Goal: Information Seeking & Learning: Learn about a topic

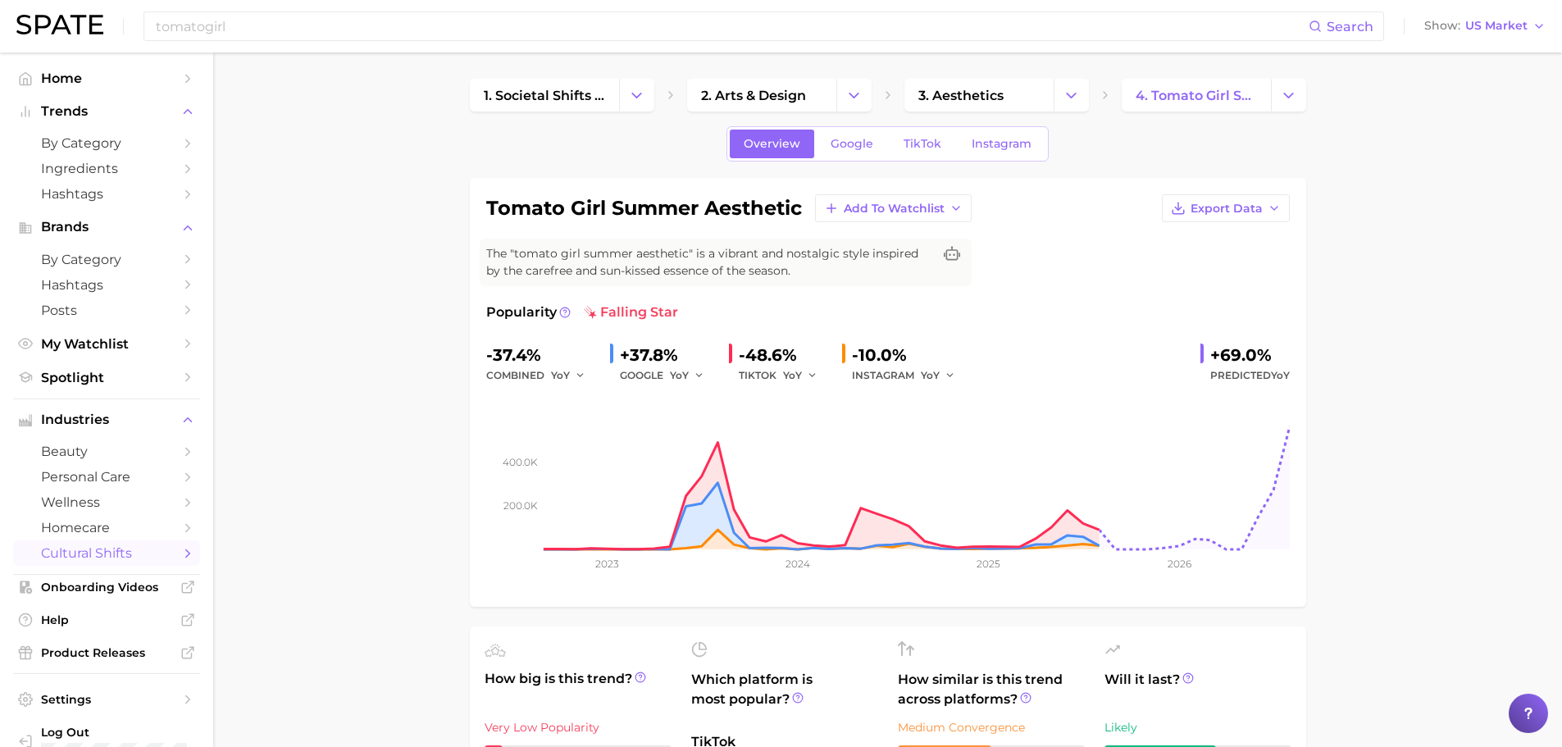
scroll to position [164, 0]
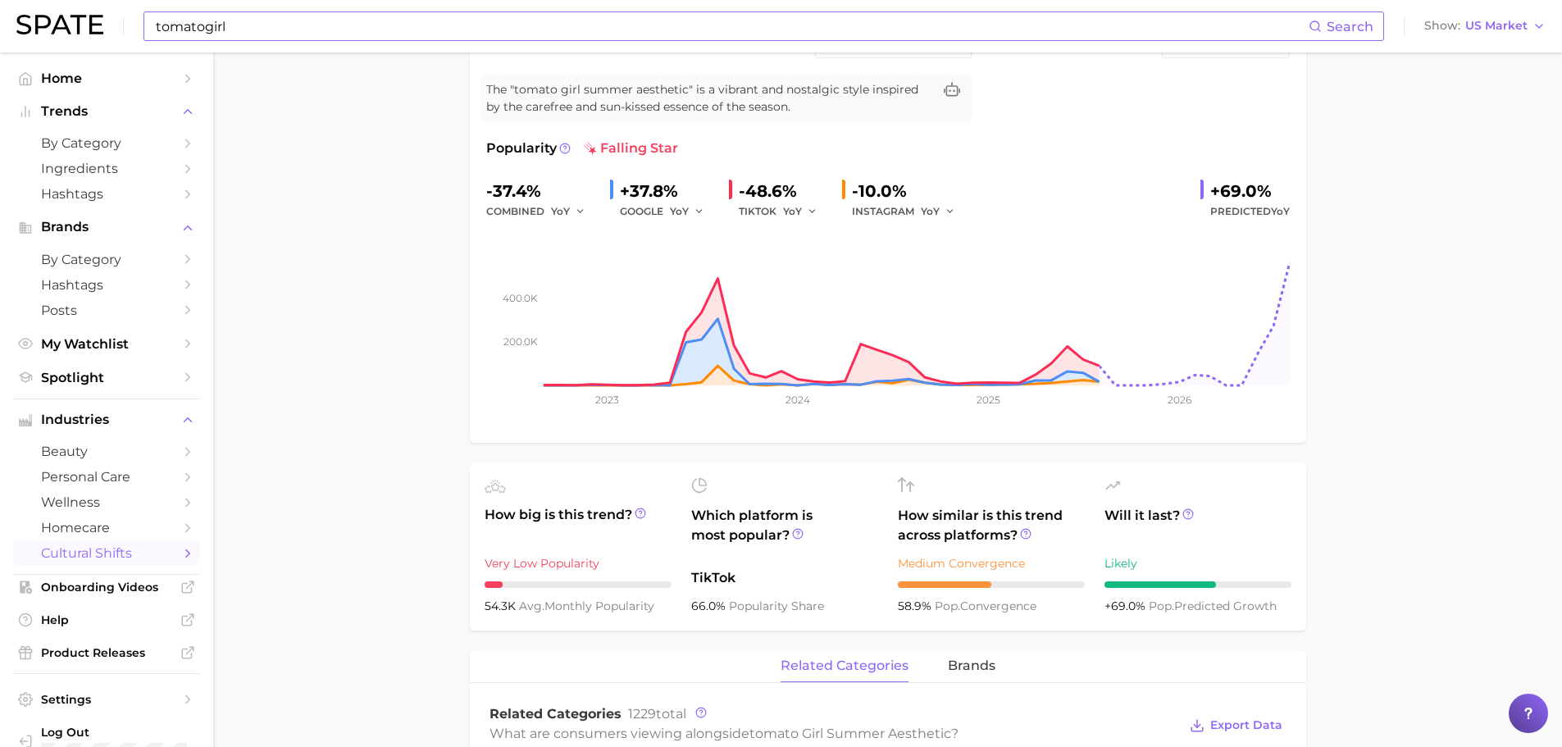
click at [444, 25] on input "tomatogirl" at bounding box center [731, 26] width 1155 height 28
type input "t"
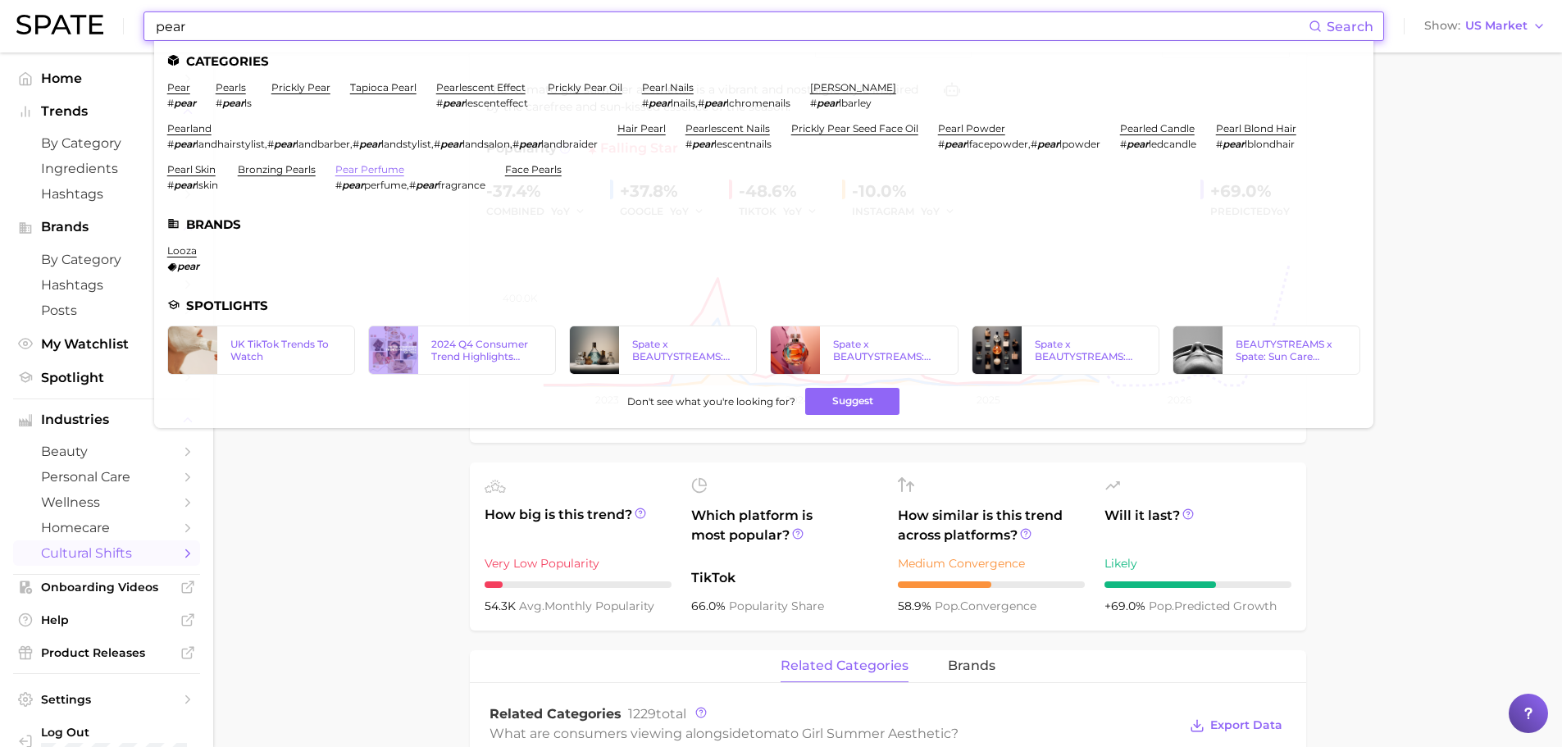
click at [371, 171] on link "pear perfume" at bounding box center [369, 169] width 69 height 12
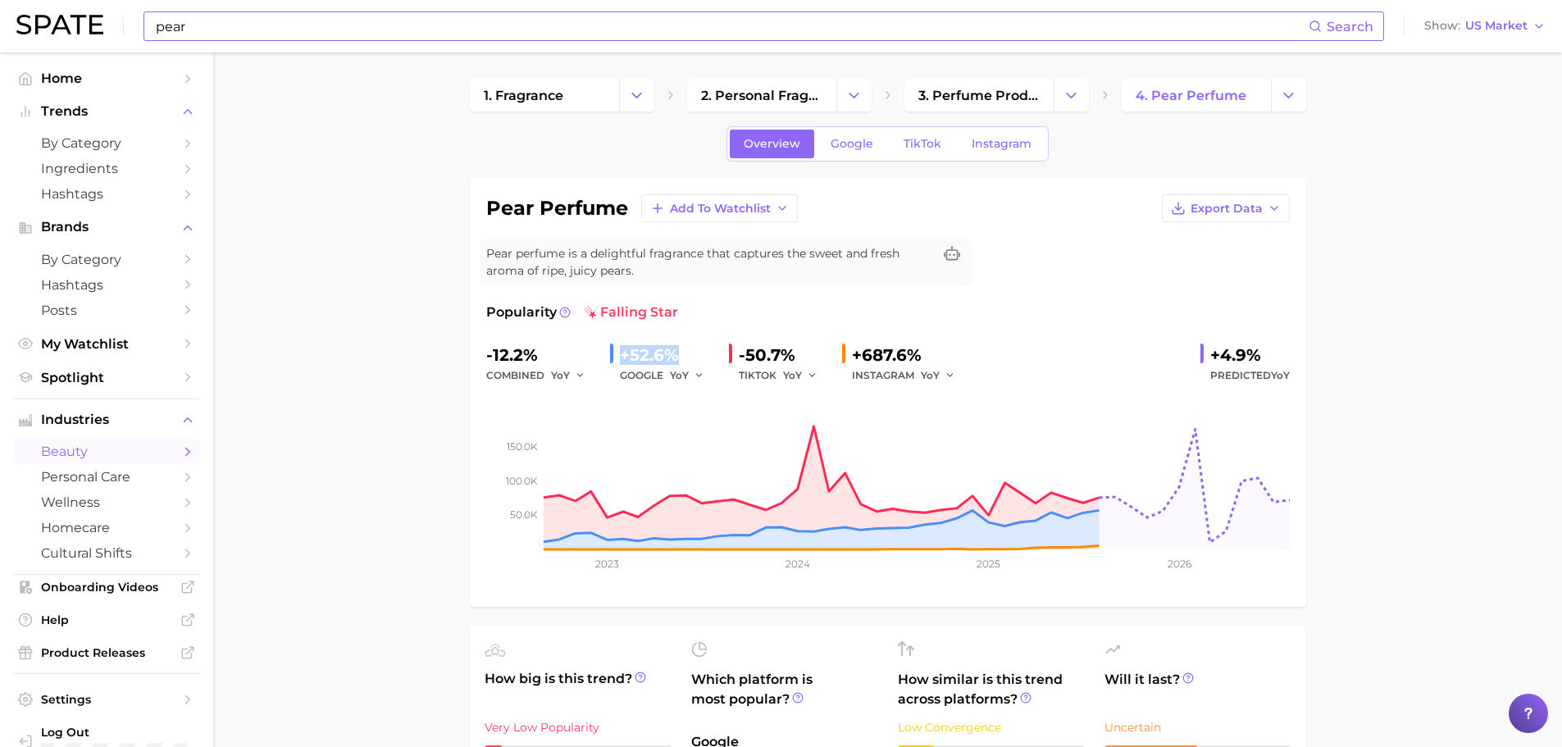
drag, startPoint x: 617, startPoint y: 352, endPoint x: 673, endPoint y: 353, distance: 56.6
click at [673, 353] on div "+52.6% GOOGLE YoY" at bounding box center [663, 363] width 106 height 43
copy div "+52.6%"
click at [278, 27] on input "pear" at bounding box center [731, 26] width 1155 height 28
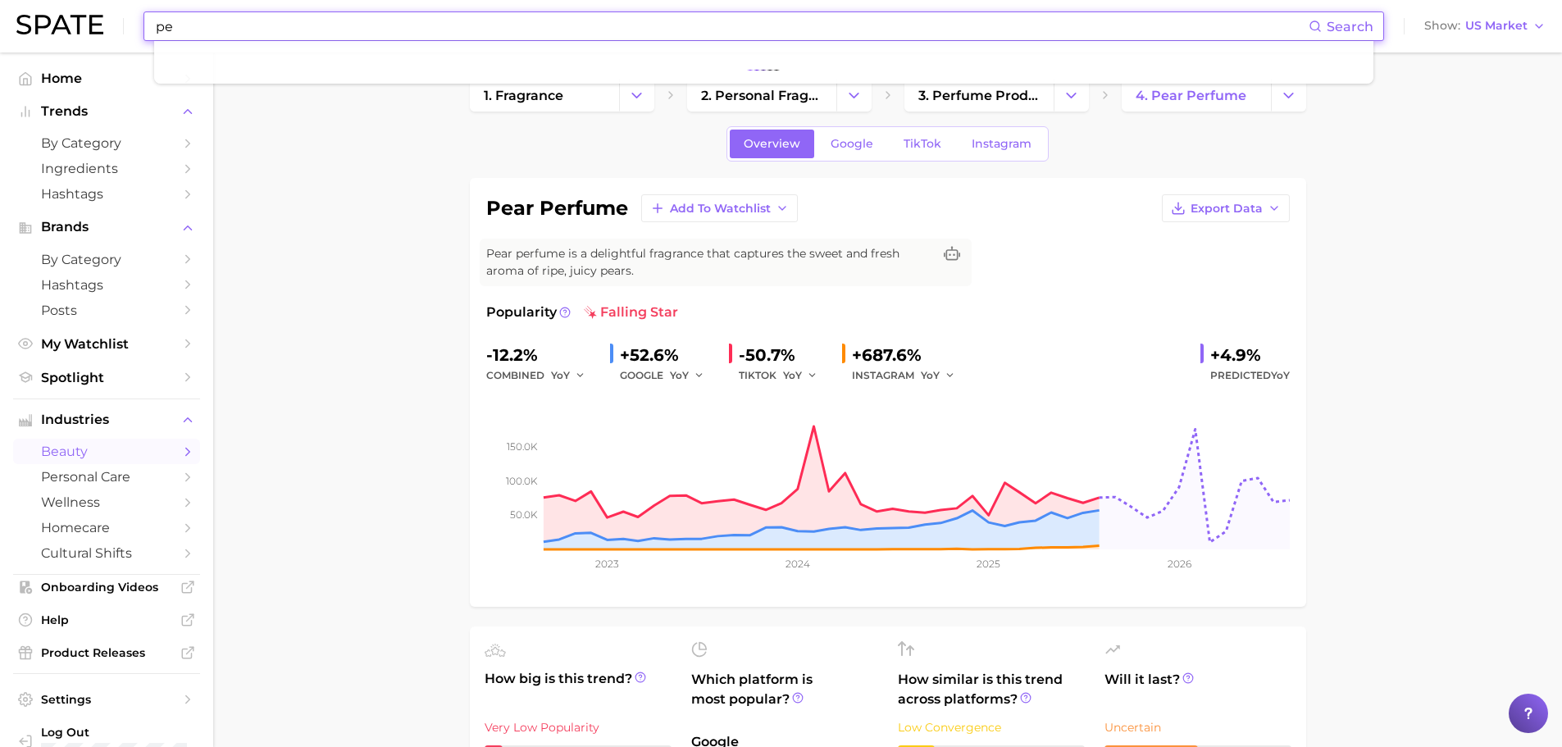
type input "p"
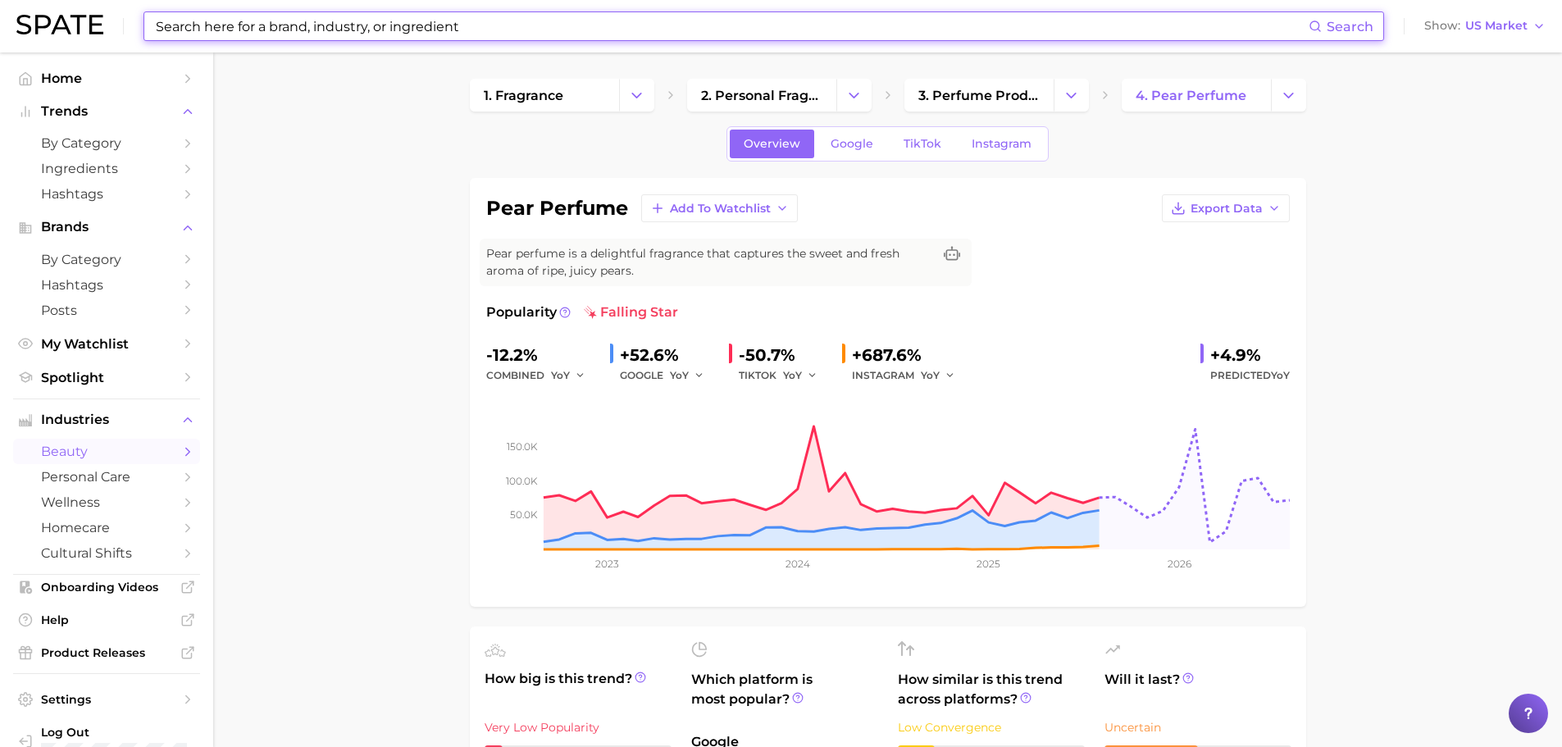
paste input "Sol De Janeiro Cheirosa 62"
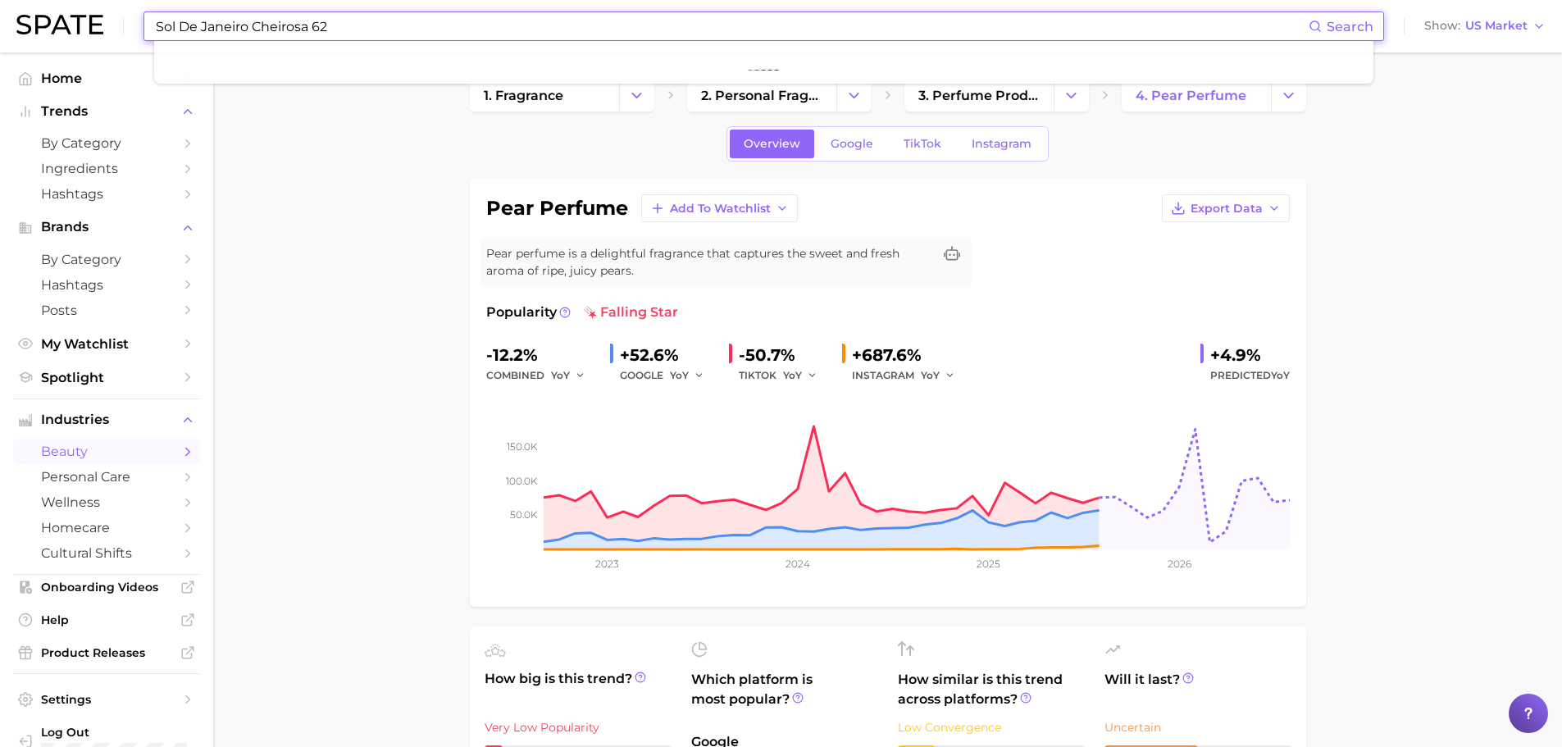
type input "Sol De Janeiro Cheirosa 62"
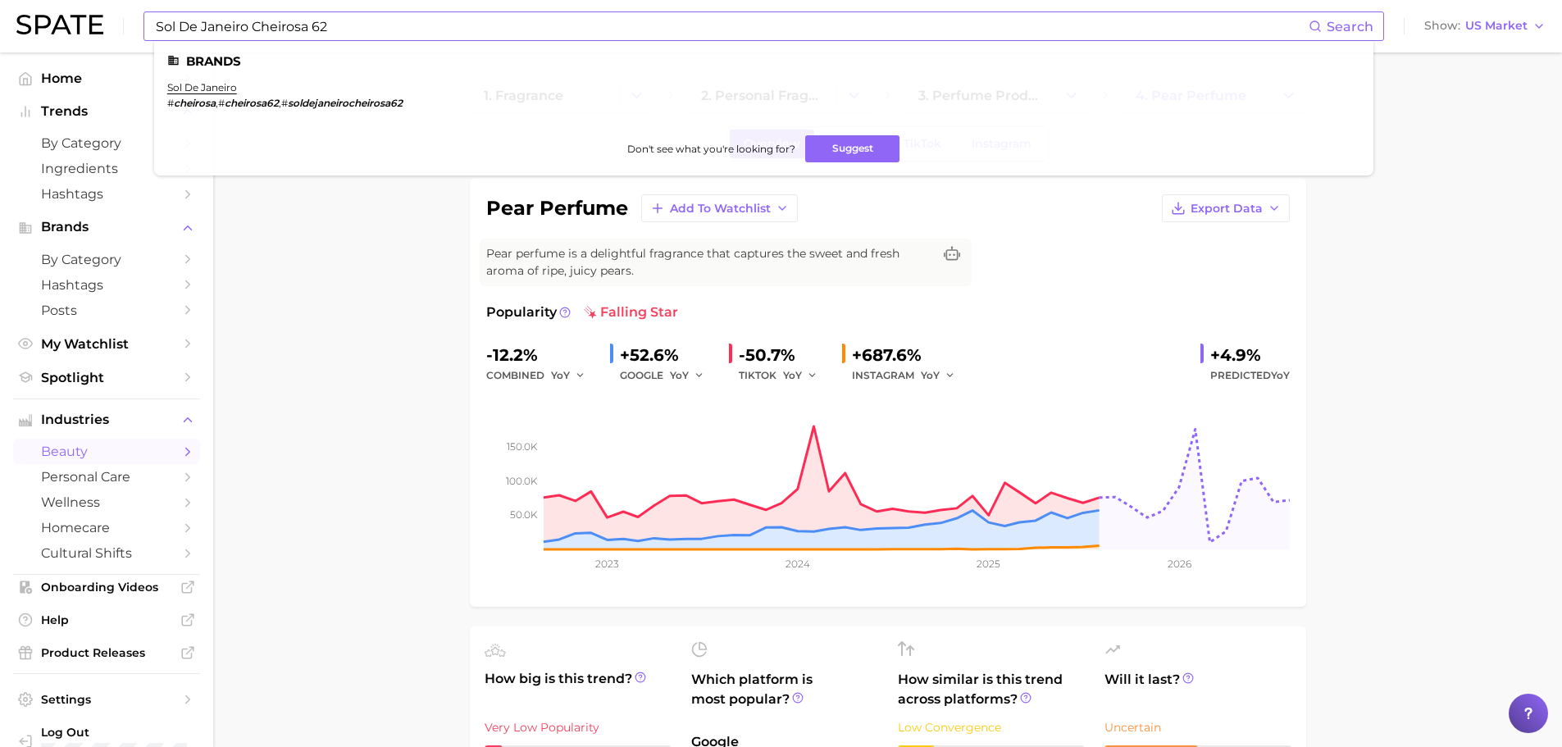
click at [198, 75] on ul "Brands sol de janeiro # cheirosa , # cheirosa62 , # soldejaneirocheirosa62 Don'…" at bounding box center [763, 108] width 1219 height 134
click at [198, 87] on link "sol de janeiro" at bounding box center [202, 87] width 70 height 12
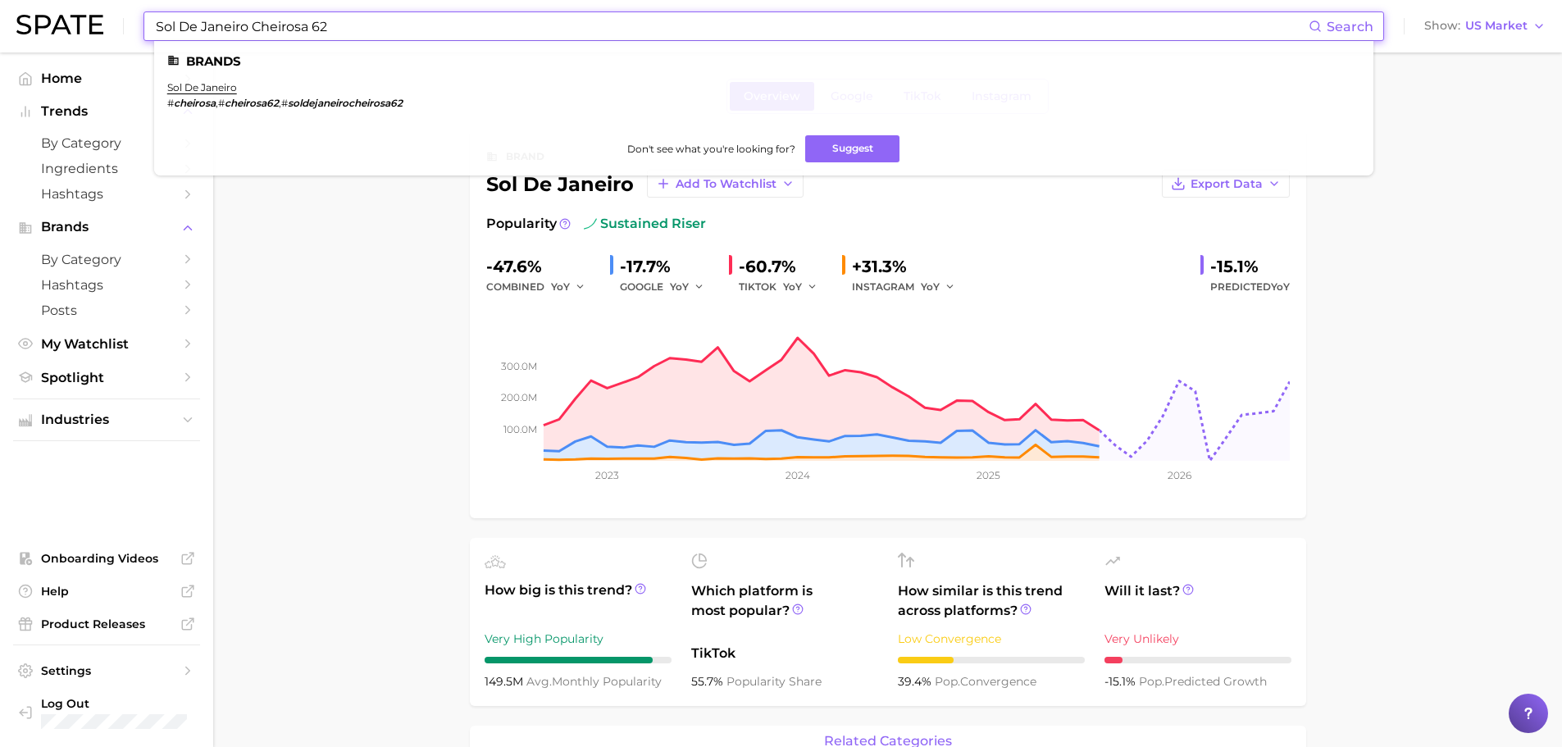
click at [344, 27] on input "Sol De Janeiro Cheirosa 62" at bounding box center [731, 26] width 1155 height 28
drag, startPoint x: 255, startPoint y: 29, endPoint x: -42, endPoint y: -2, distance: 298.5
click at [0, 0] on html "Sol De Janeiro Cheirosa 62 Search Brands sol de janeiro # cheirosa , # cheirosa…" at bounding box center [781, 373] width 1562 height 747
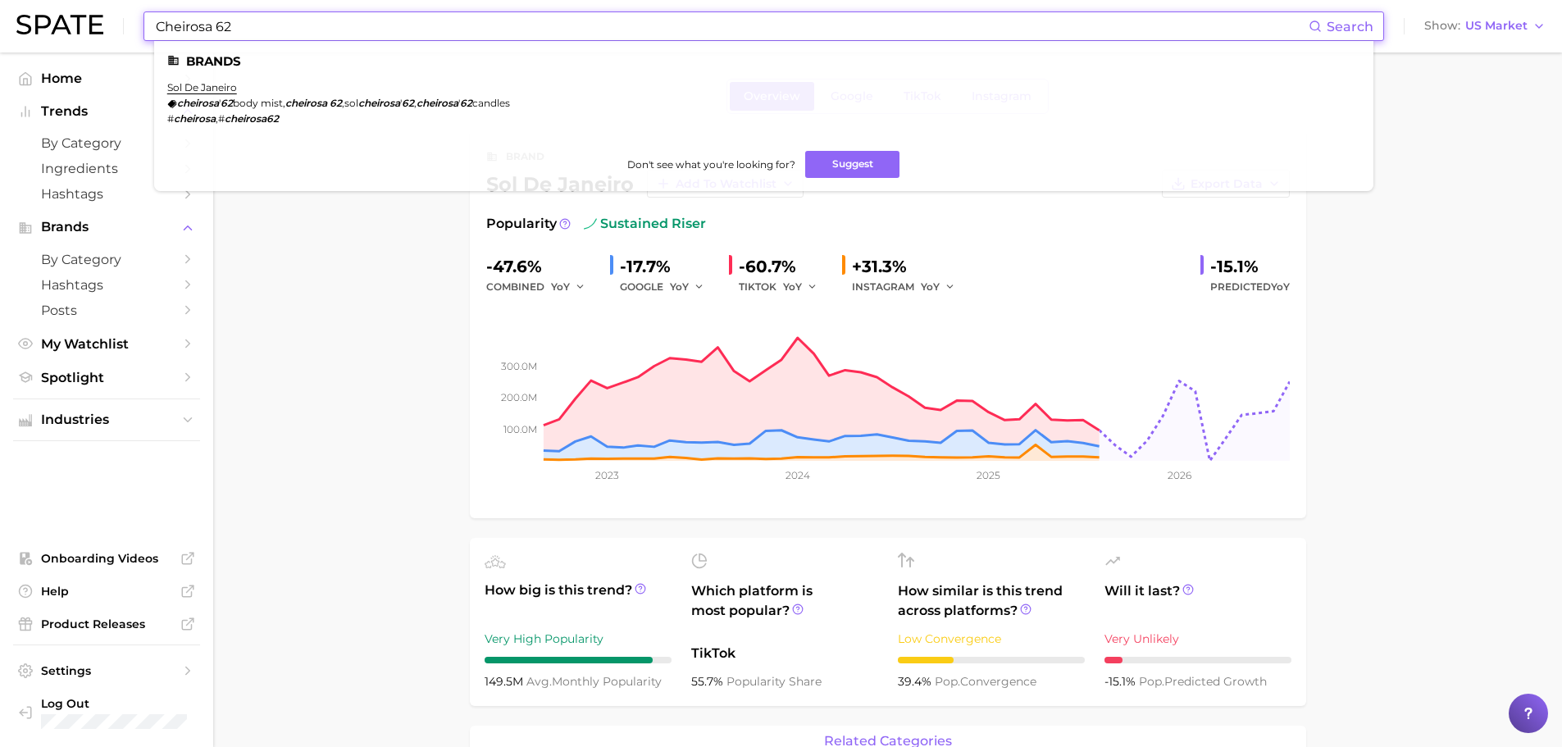
click at [277, 23] on input "Cheirosa 62" at bounding box center [731, 26] width 1155 height 28
type input "Cheirosa 62"
click at [200, 81] on link "sol de janeiro" at bounding box center [202, 87] width 70 height 12
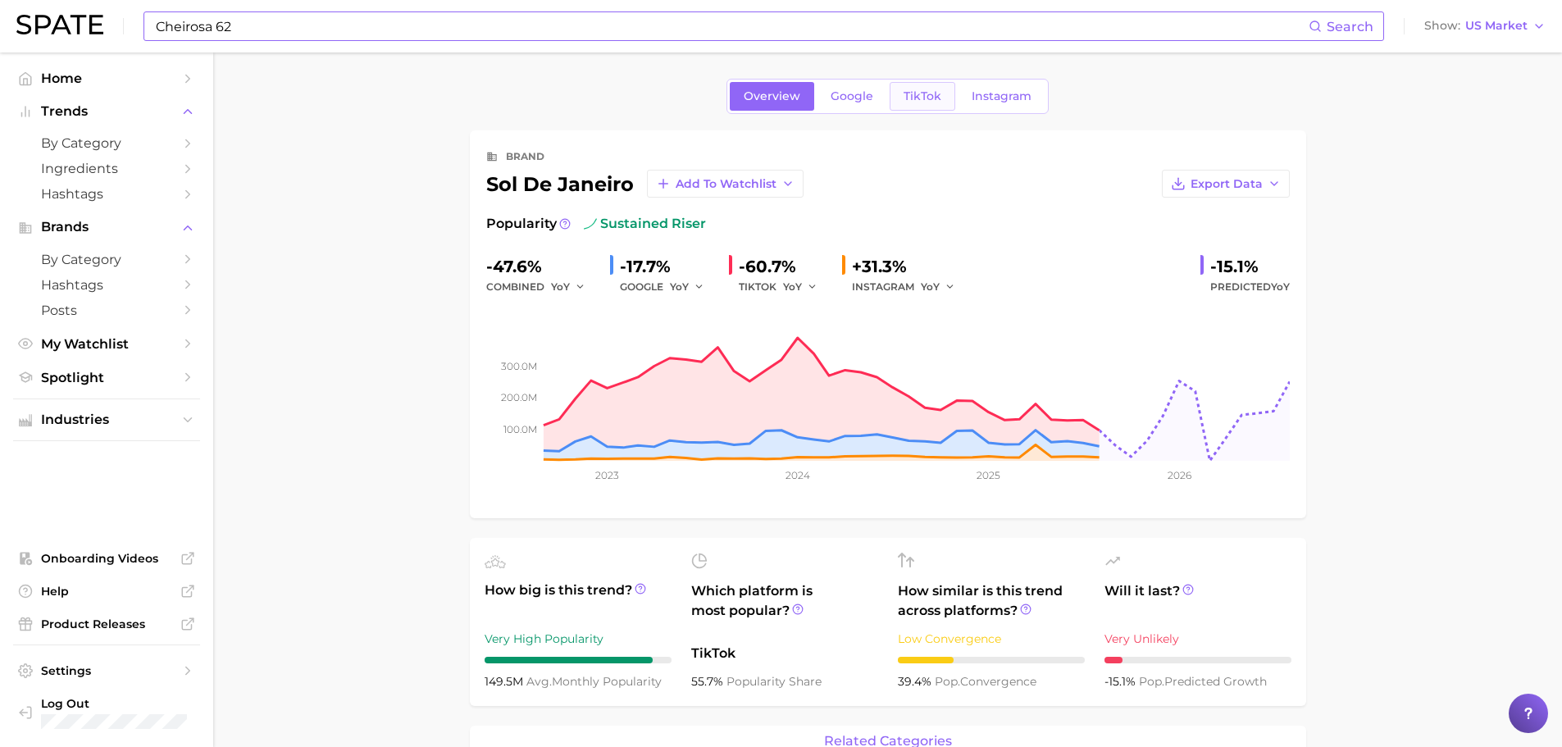
click at [900, 96] on link "TikTok" at bounding box center [923, 96] width 66 height 29
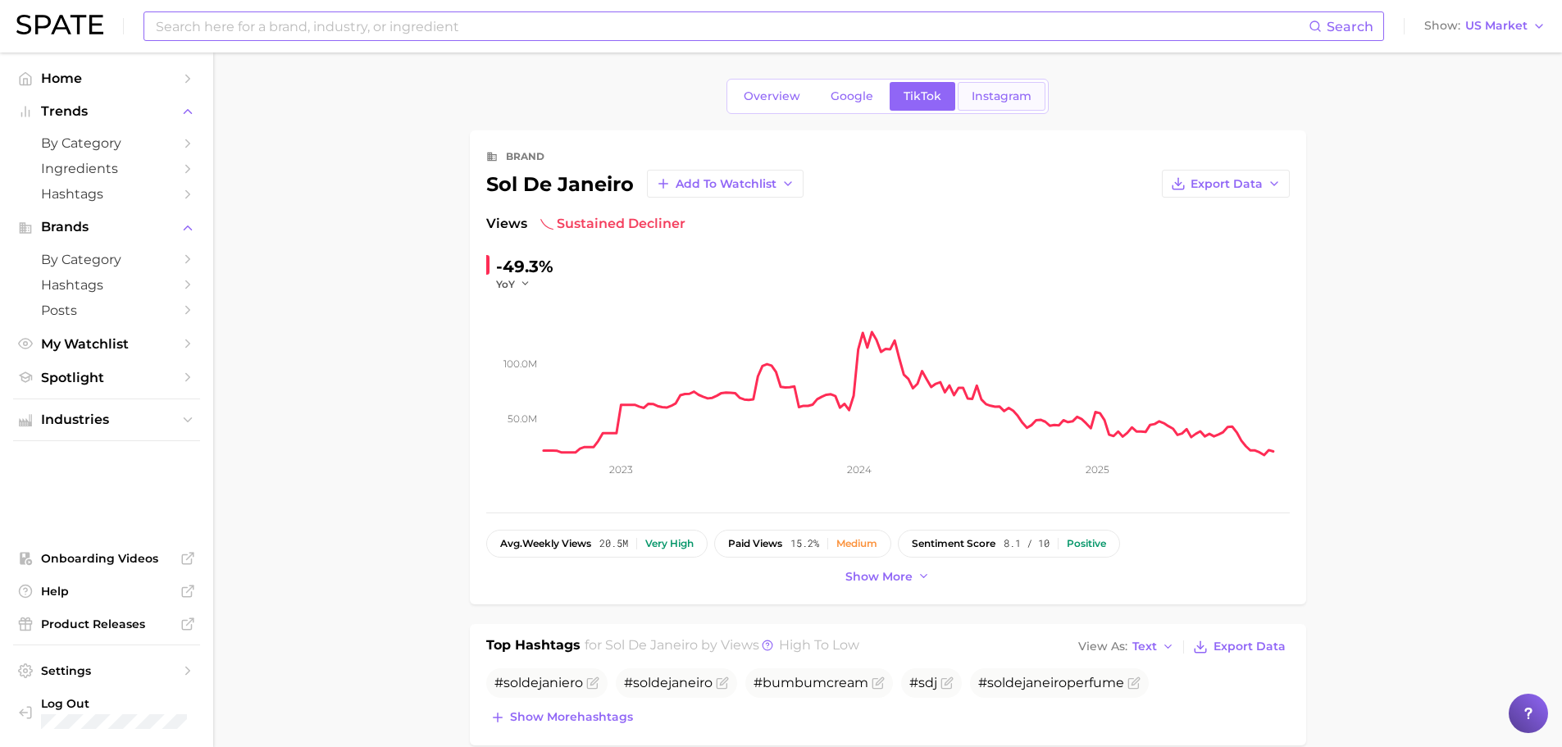
click at [997, 98] on span "Instagram" at bounding box center [1002, 96] width 60 height 14
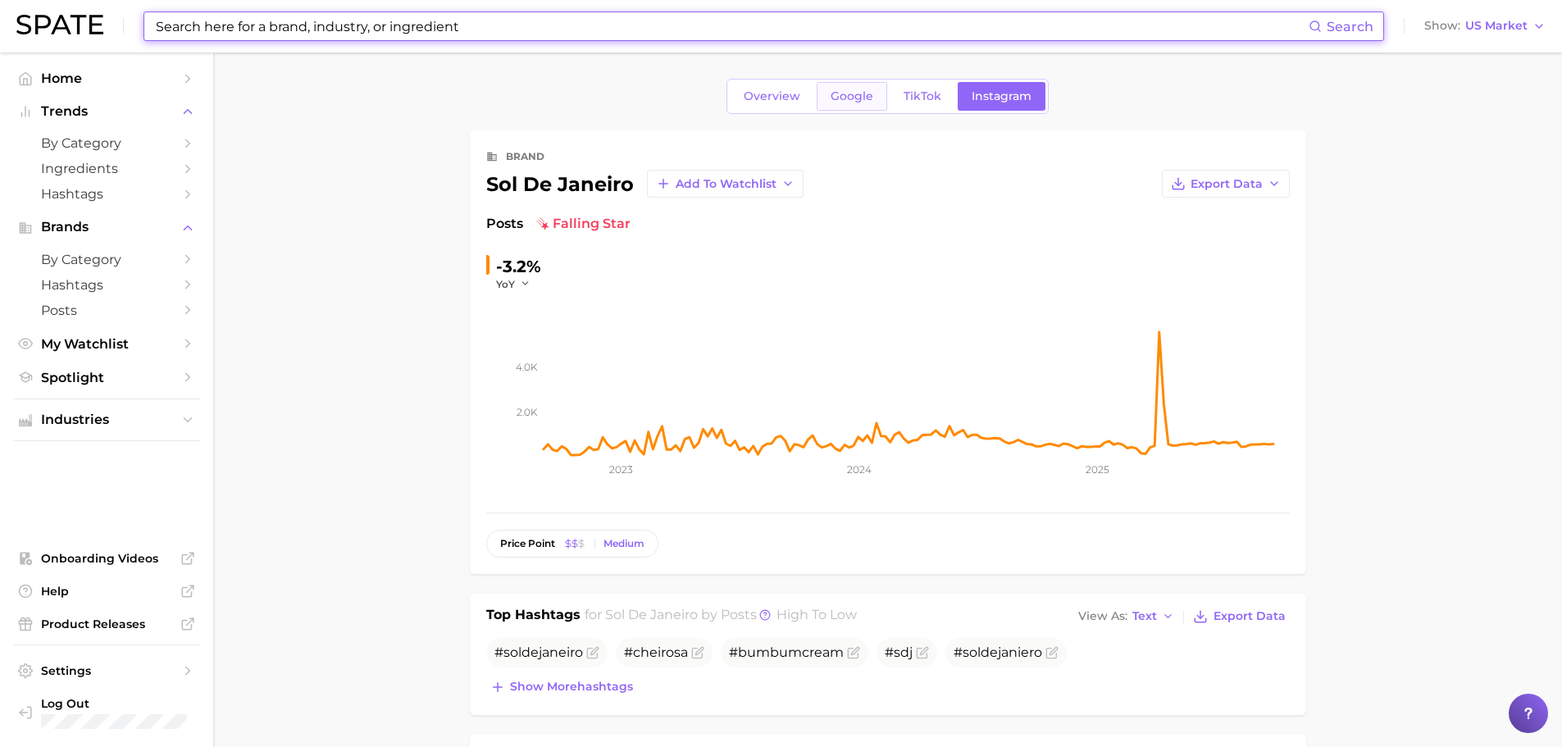
click at [850, 100] on span "Google" at bounding box center [852, 96] width 43 height 14
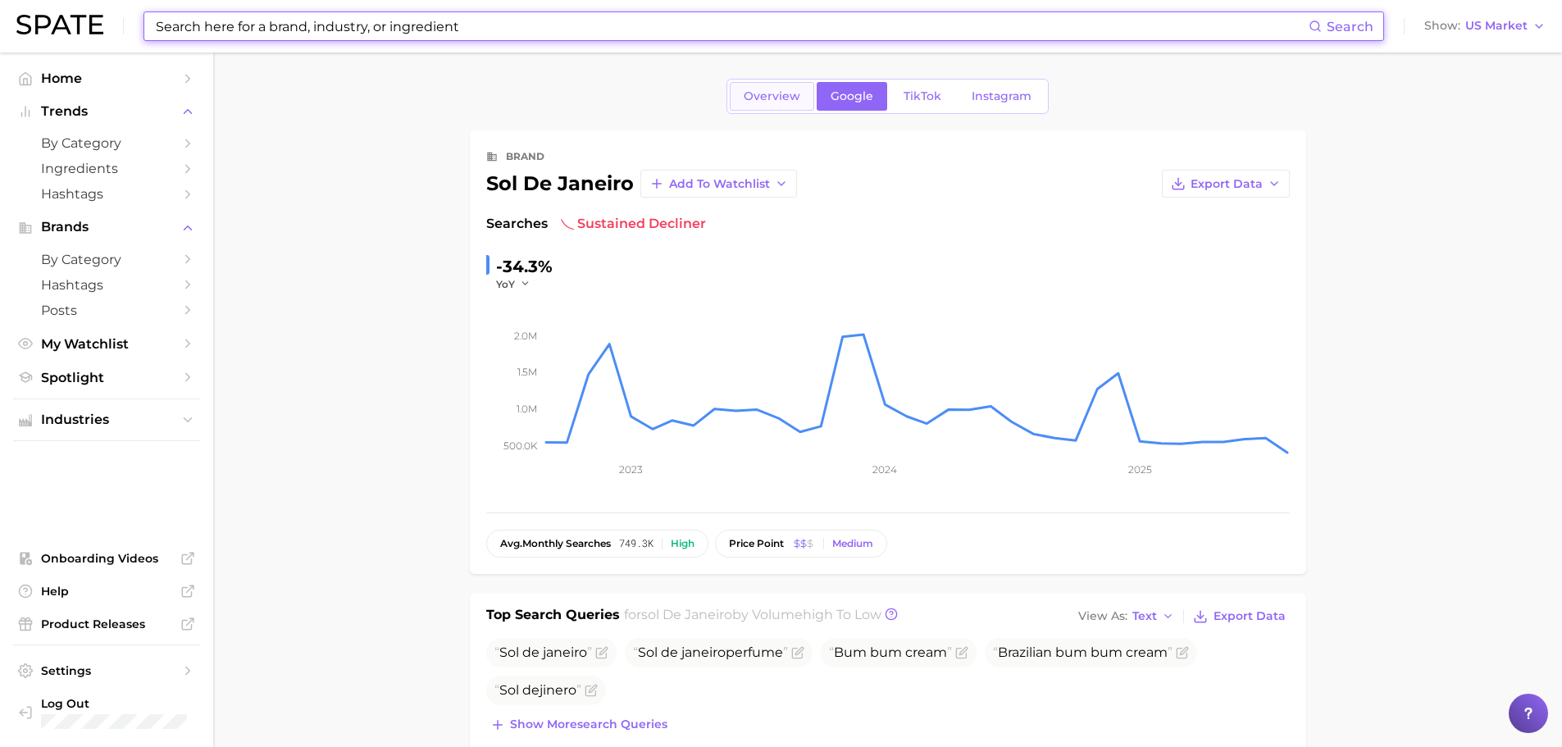
click at [787, 100] on span "Overview" at bounding box center [772, 96] width 57 height 14
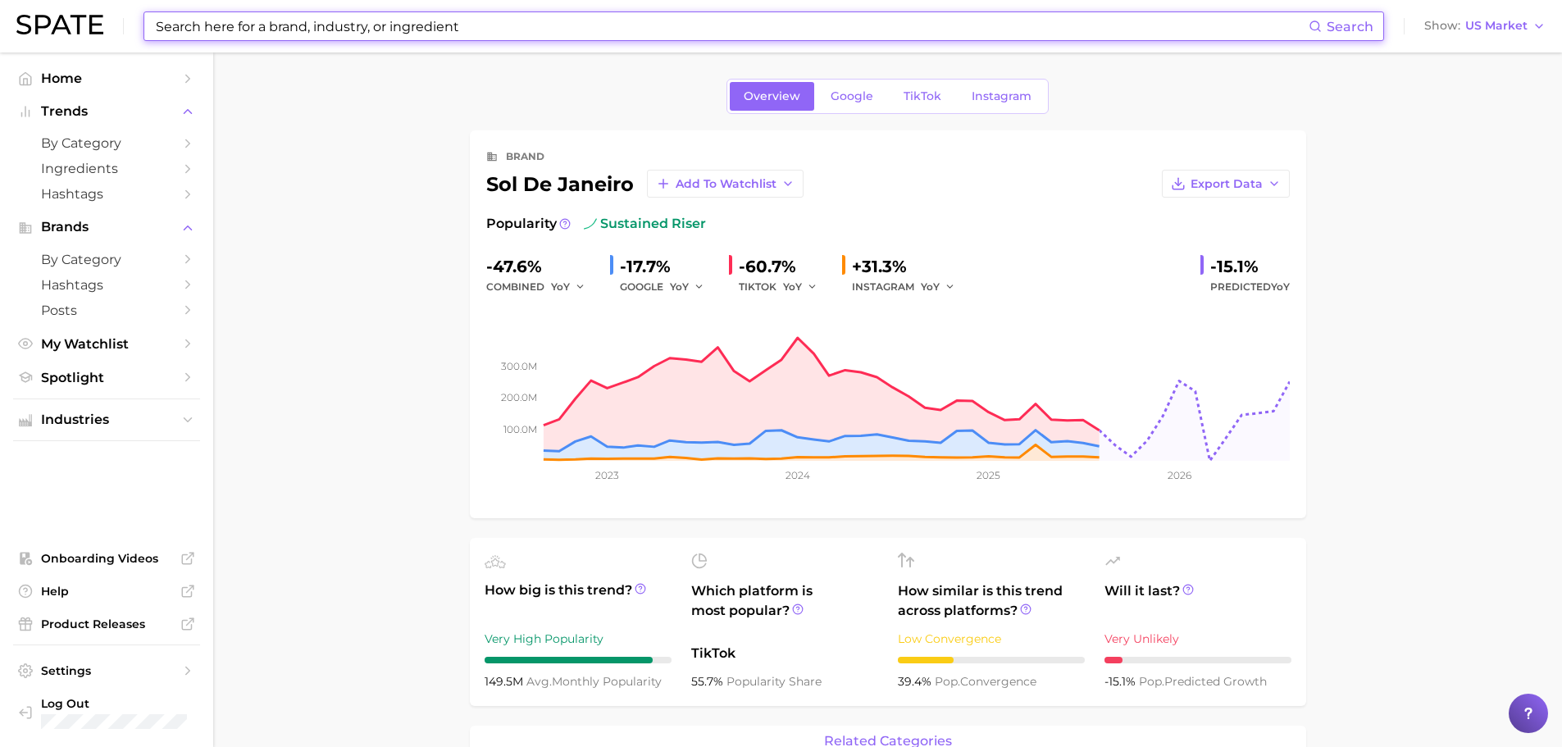
click at [517, 25] on input at bounding box center [731, 26] width 1155 height 28
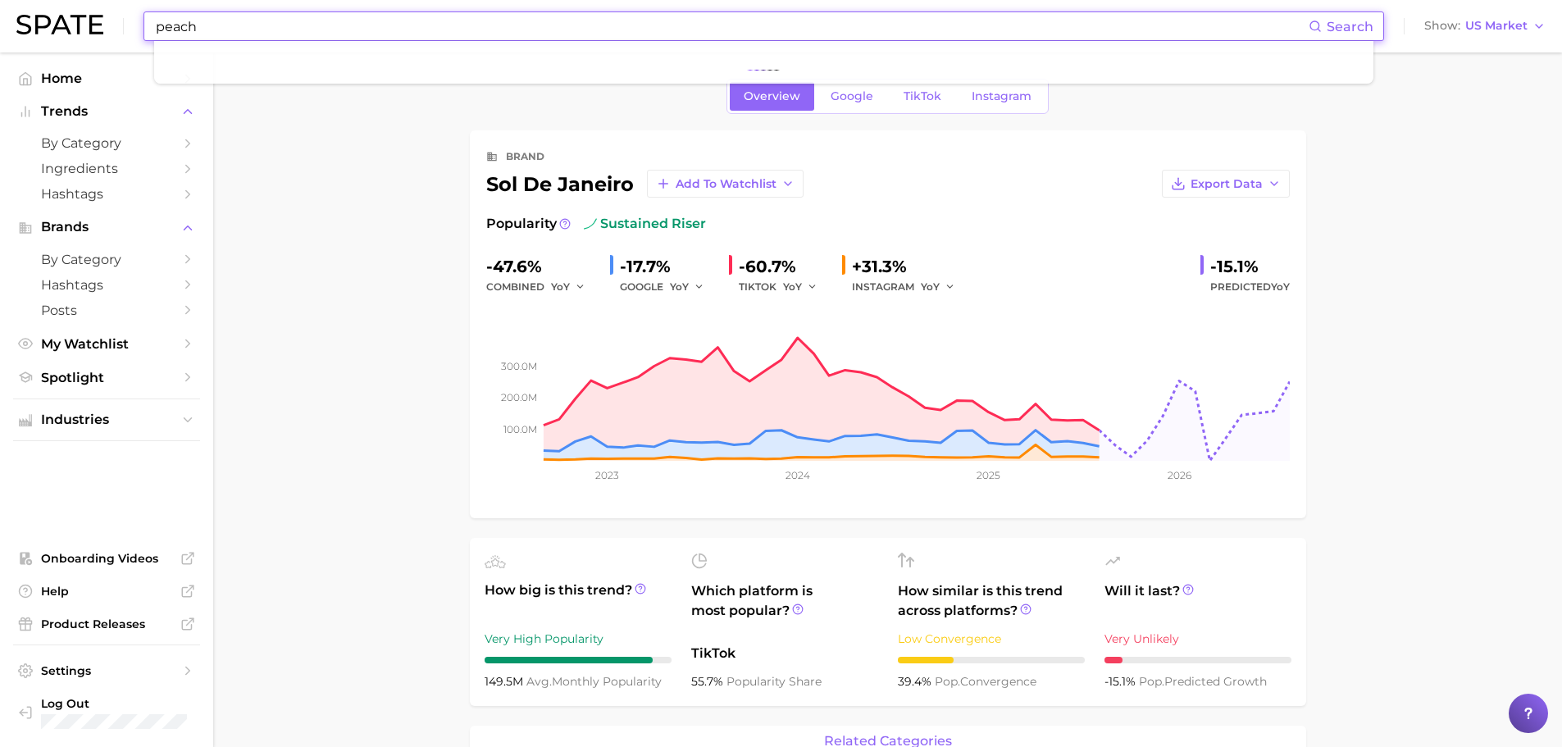
type input "peach"
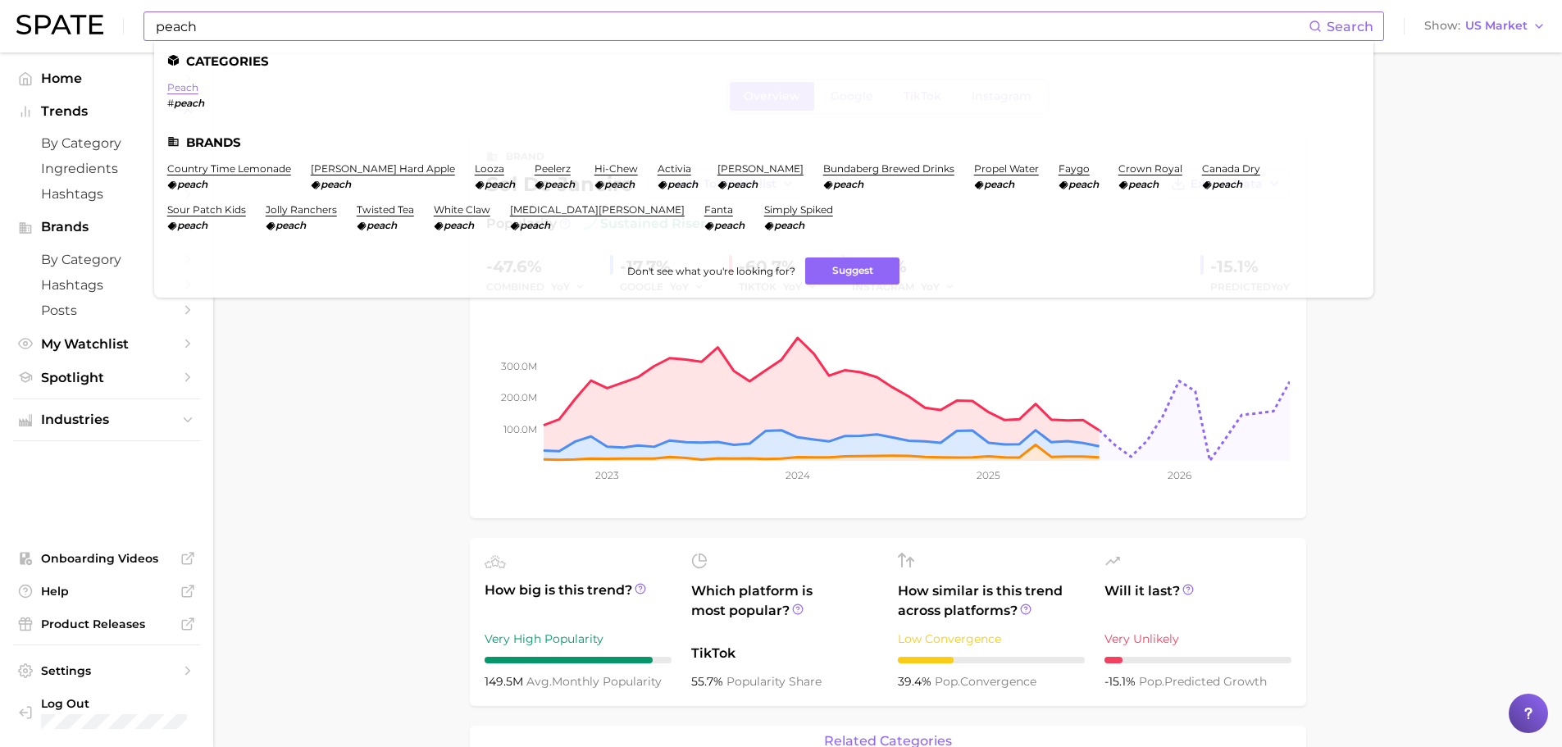
click at [184, 82] on link "peach" at bounding box center [182, 87] width 31 height 12
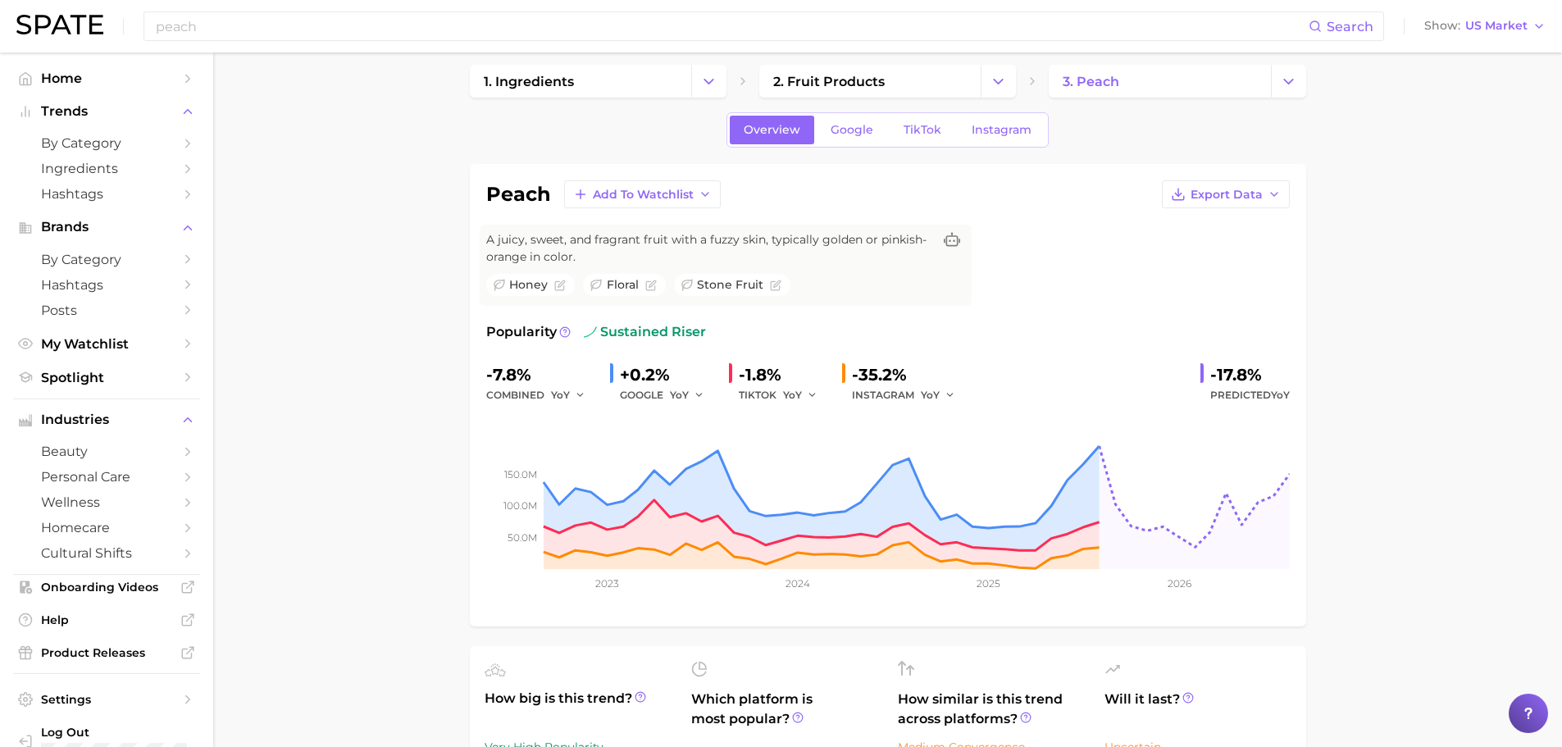
scroll to position [410, 0]
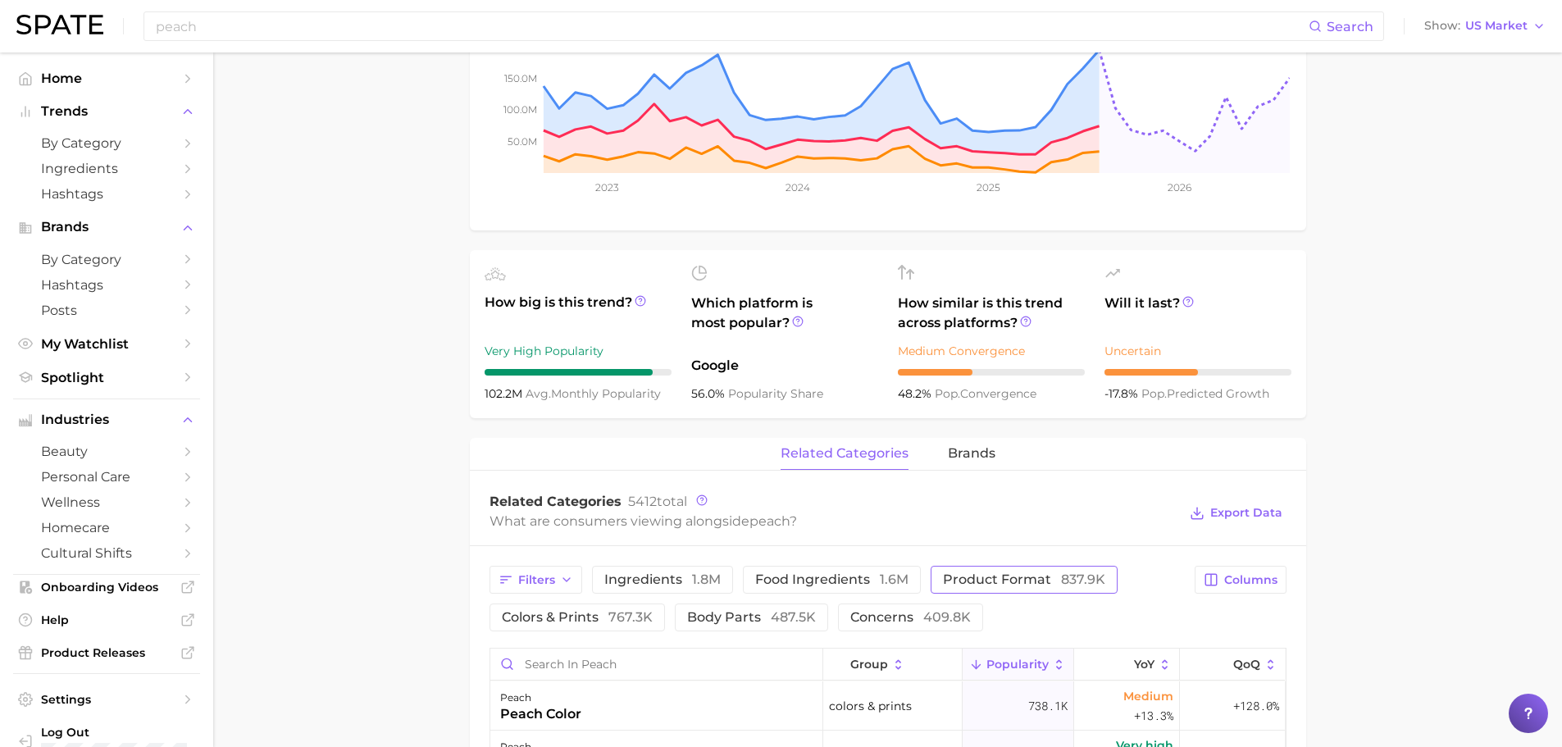
click at [969, 571] on button "product format 837.9k" at bounding box center [1024, 580] width 187 height 28
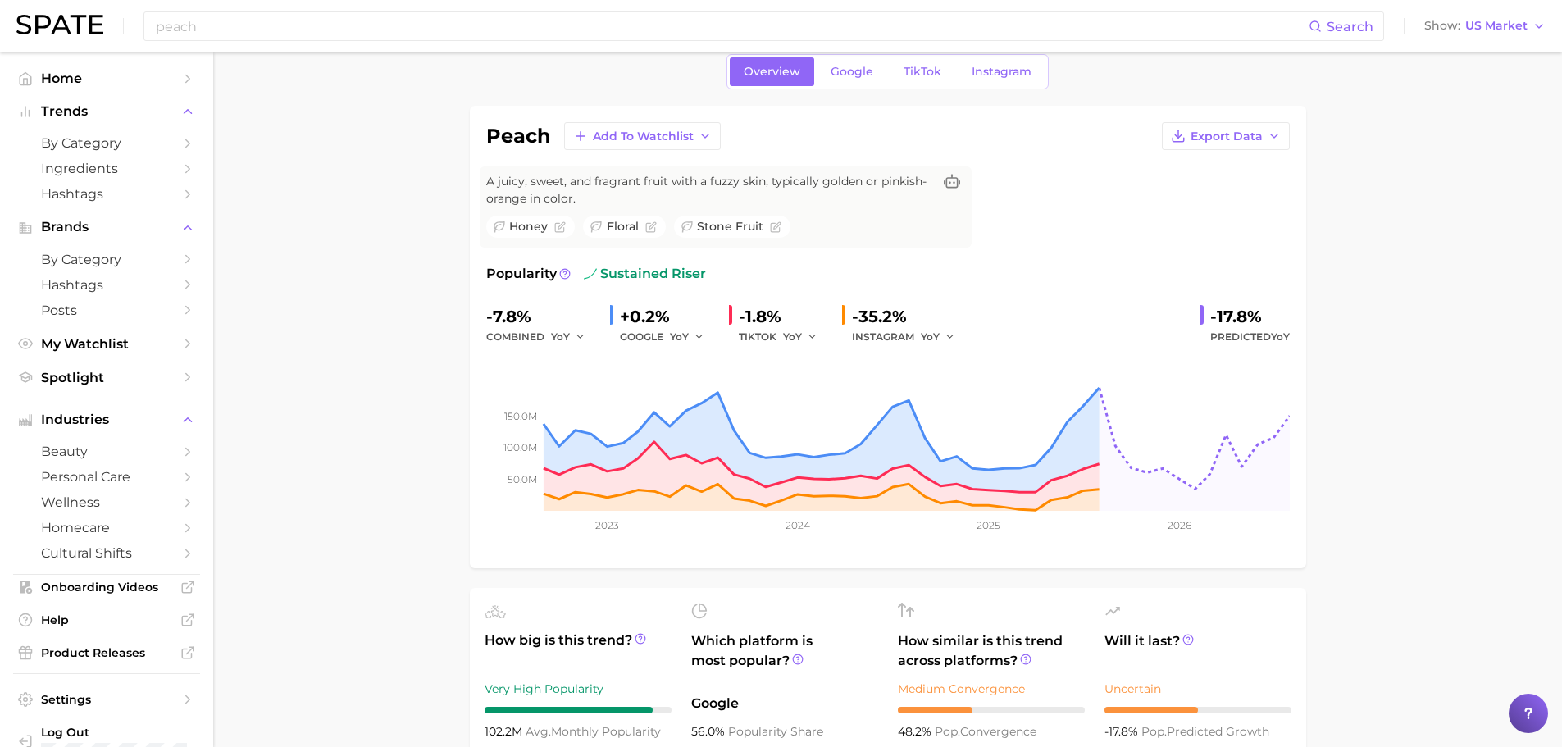
scroll to position [0, 0]
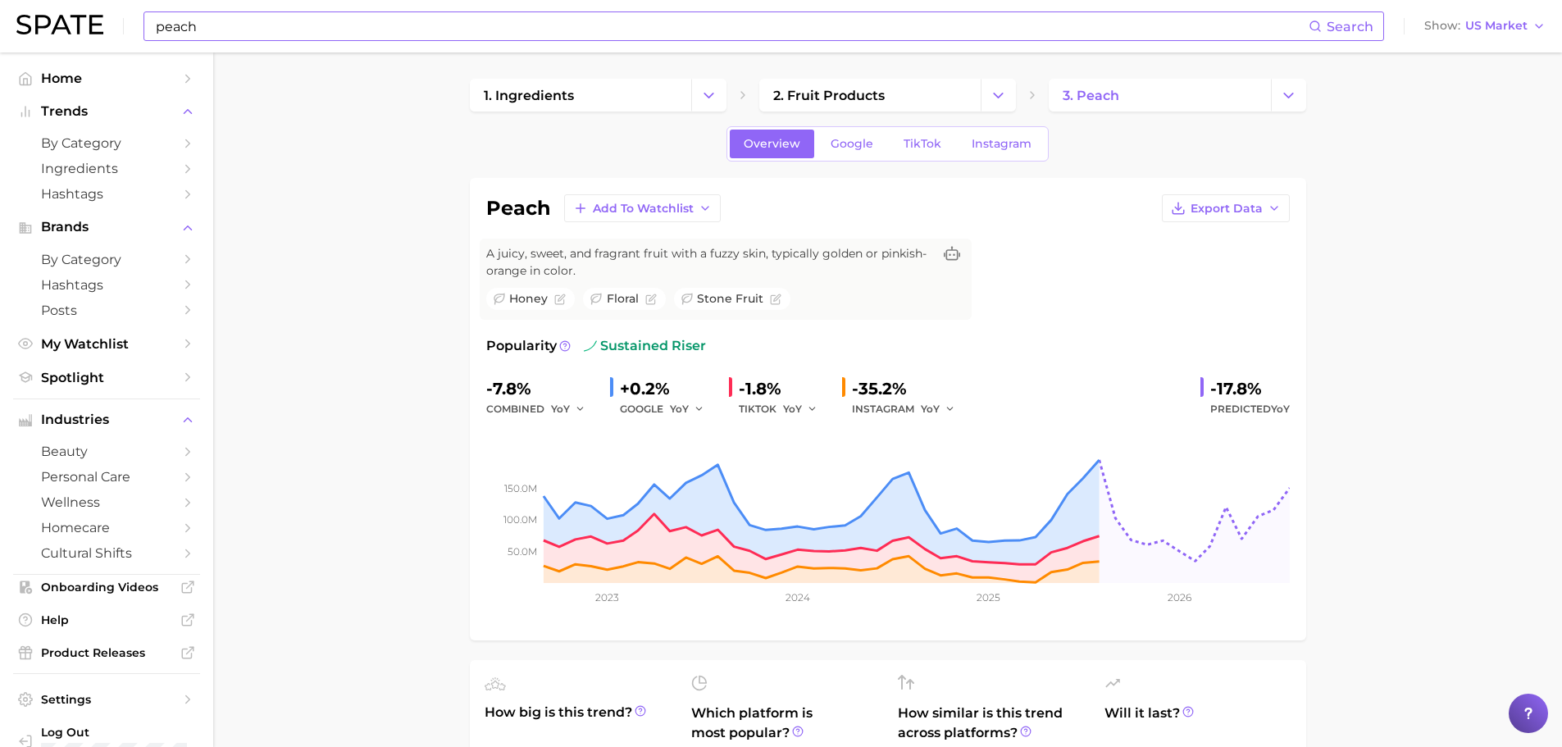
click at [225, 29] on input "peach" at bounding box center [731, 26] width 1155 height 28
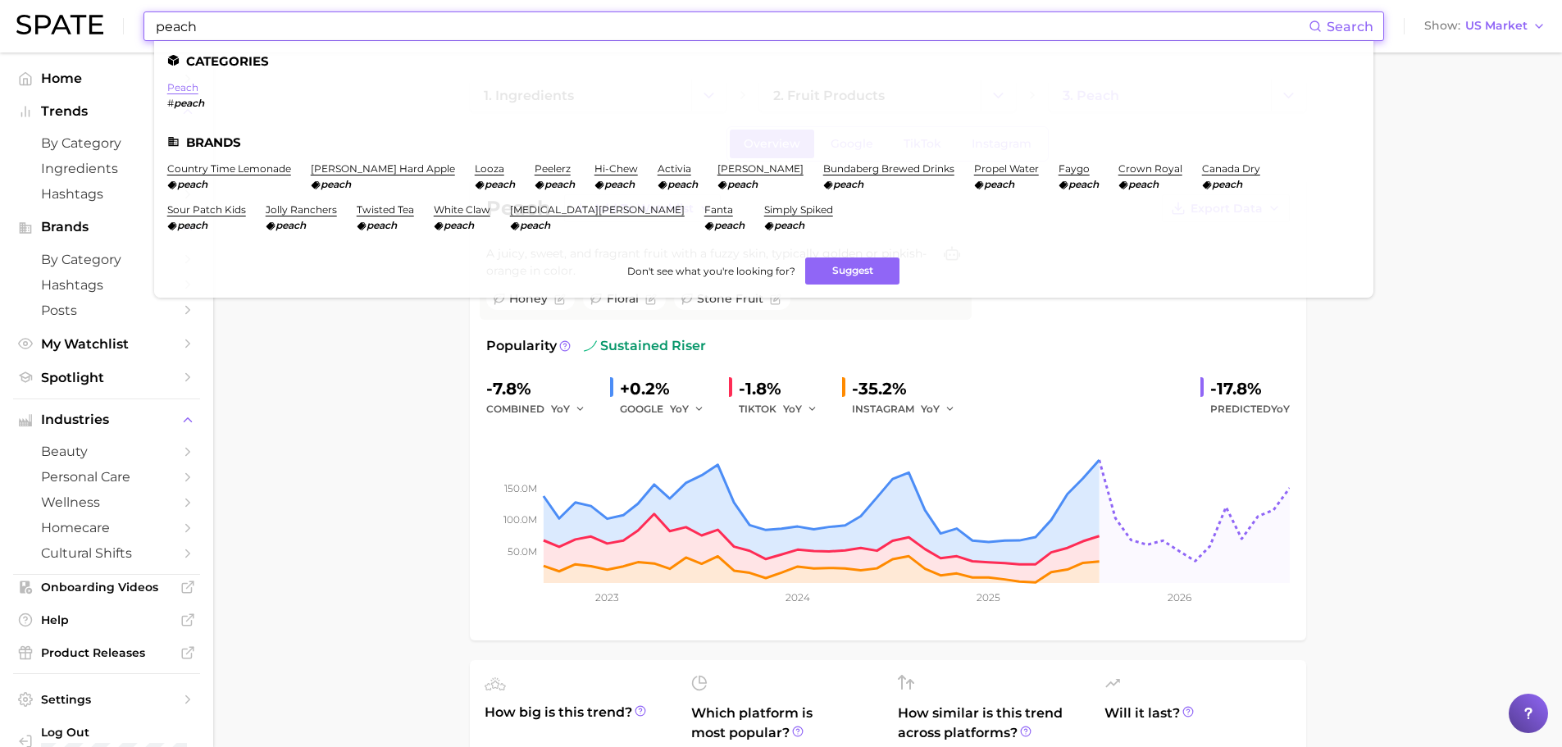
click at [185, 84] on link "peach" at bounding box center [182, 87] width 31 height 12
drag, startPoint x: 322, startPoint y: 35, endPoint x: 90, endPoint y: 25, distance: 232.3
click at [90, 25] on div "peach Search Categories peach # peach Brands country time lemonade peach [PERSO…" at bounding box center [780, 26] width 1529 height 52
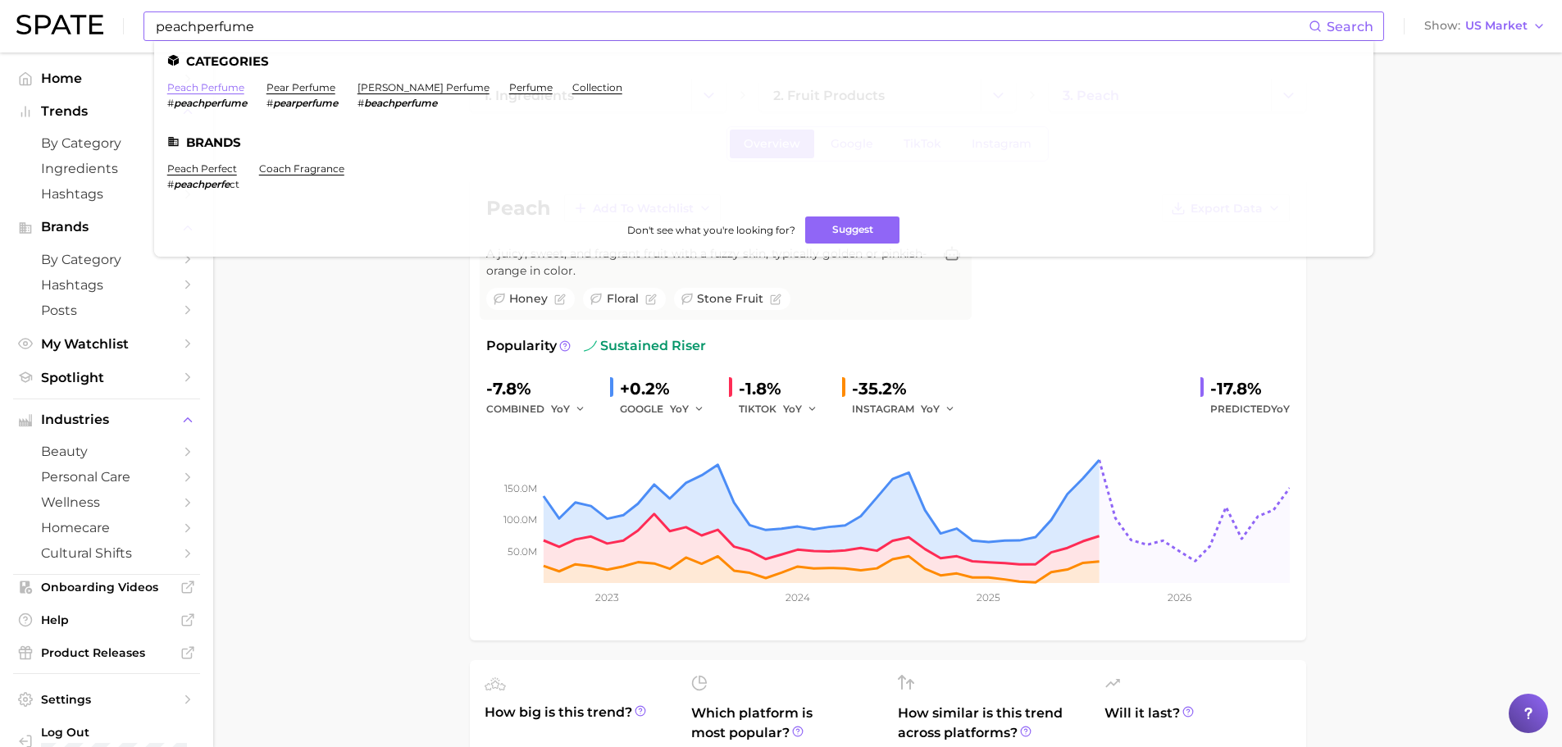
click at [212, 91] on link "peach perfume" at bounding box center [205, 87] width 77 height 12
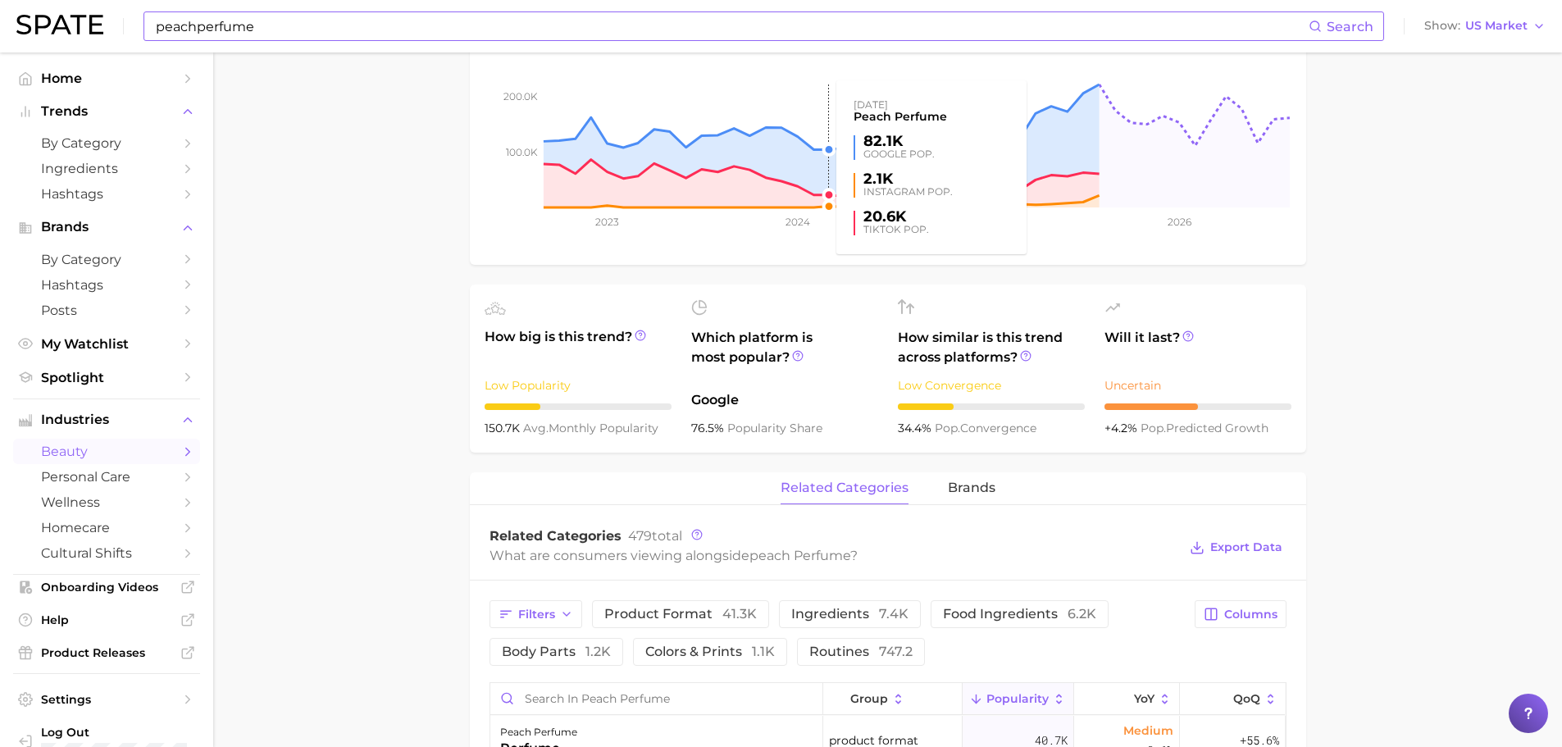
scroll to position [82, 0]
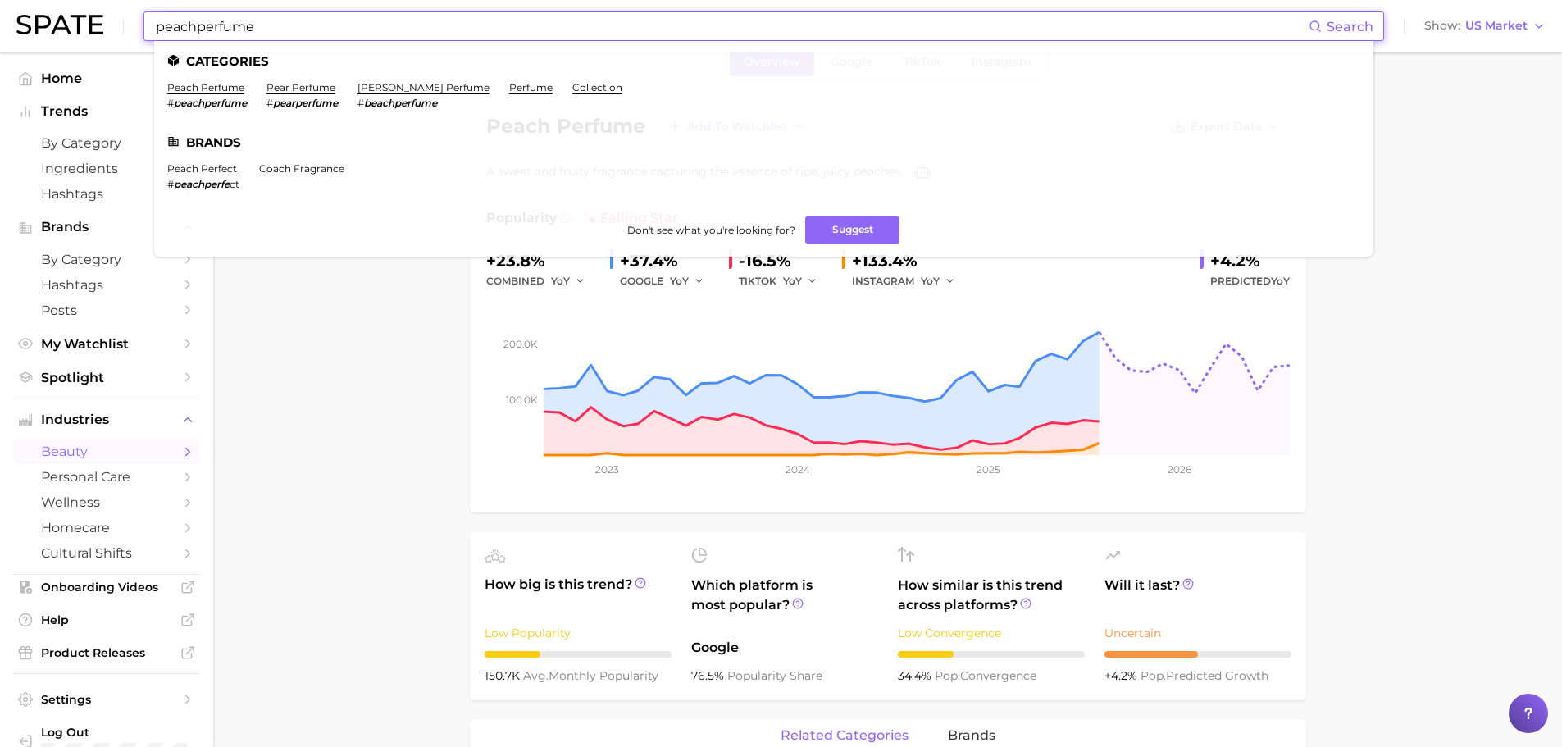
drag, startPoint x: 334, startPoint y: 20, endPoint x: -9, endPoint y: 4, distance: 343.1
click at [0, 4] on html "peachperfume Search Categories peach perfume # peachperfume pear perfume # pear…" at bounding box center [781, 291] width 1562 height 747
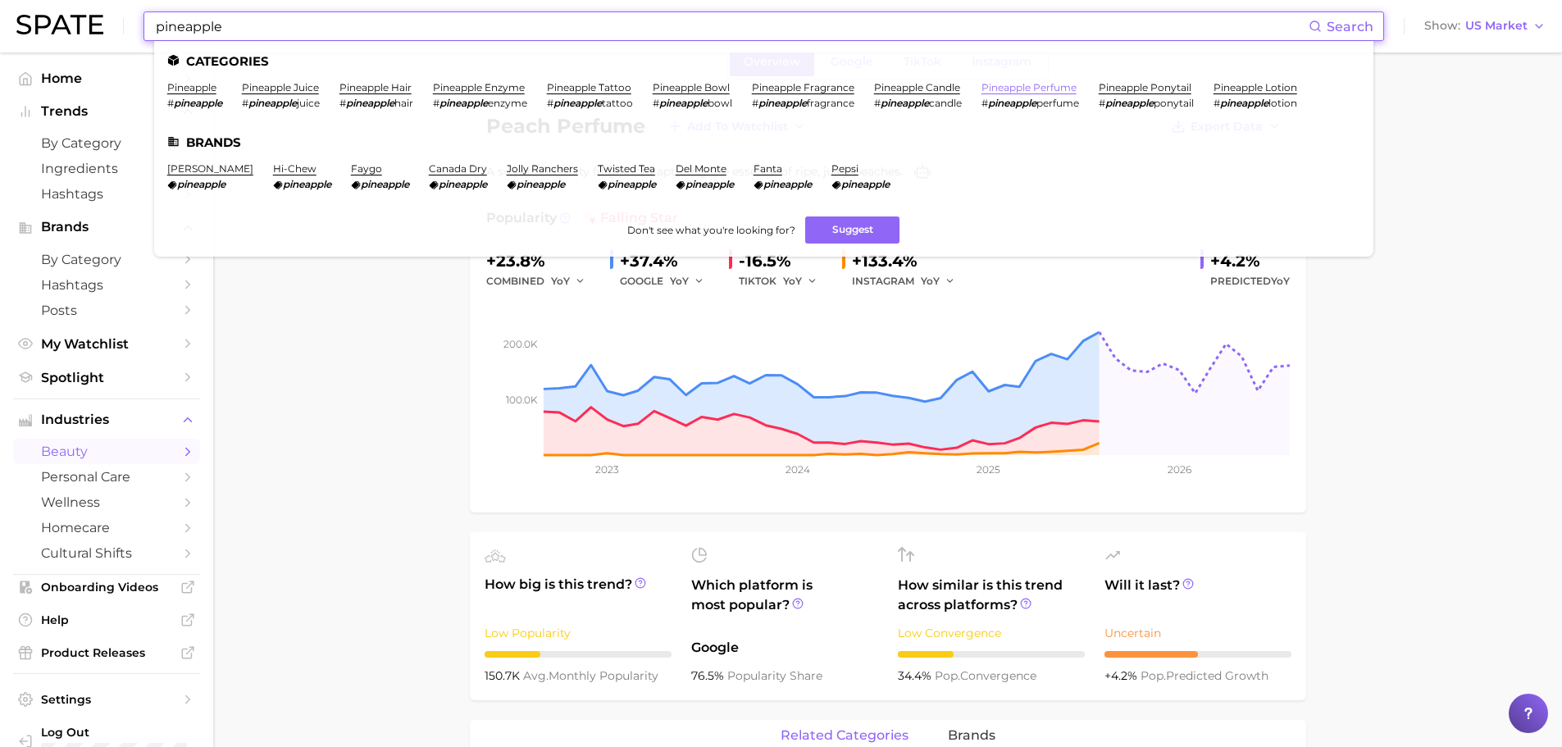
click at [1061, 93] on link "pineapple perfume" at bounding box center [1029, 87] width 95 height 12
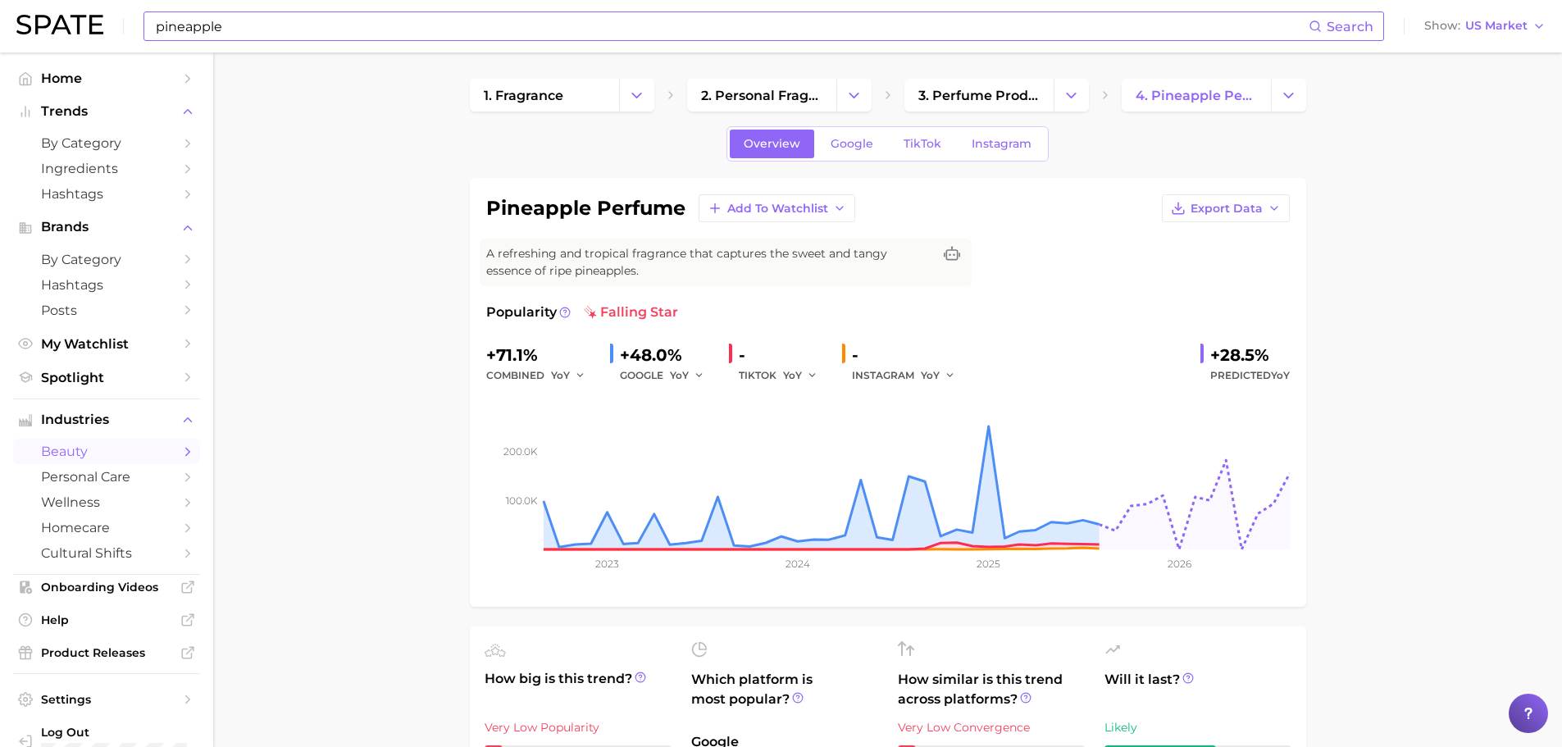
click at [516, 370] on div "combined YoY" at bounding box center [541, 376] width 111 height 20
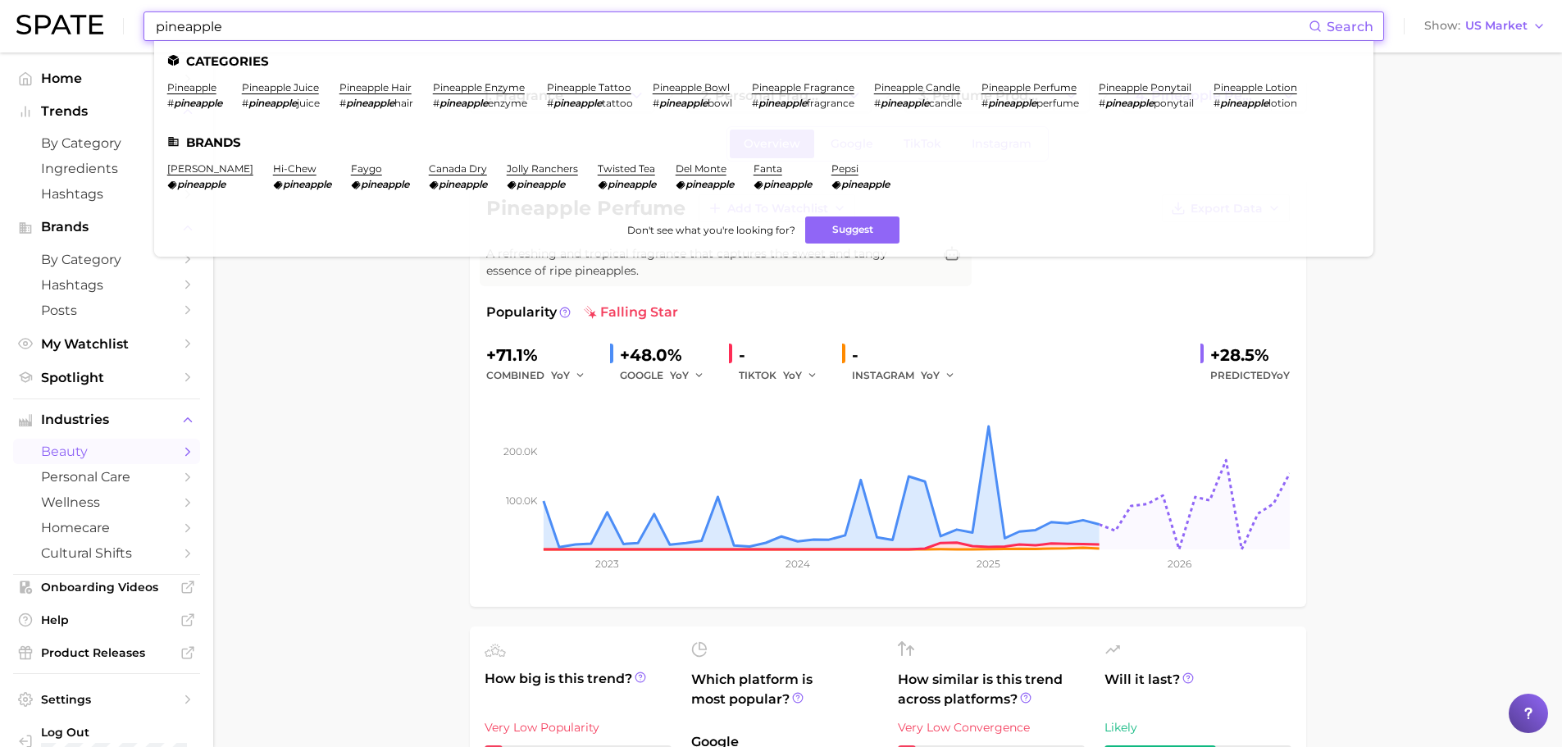
click at [263, 21] on input "pineapple" at bounding box center [731, 26] width 1155 height 28
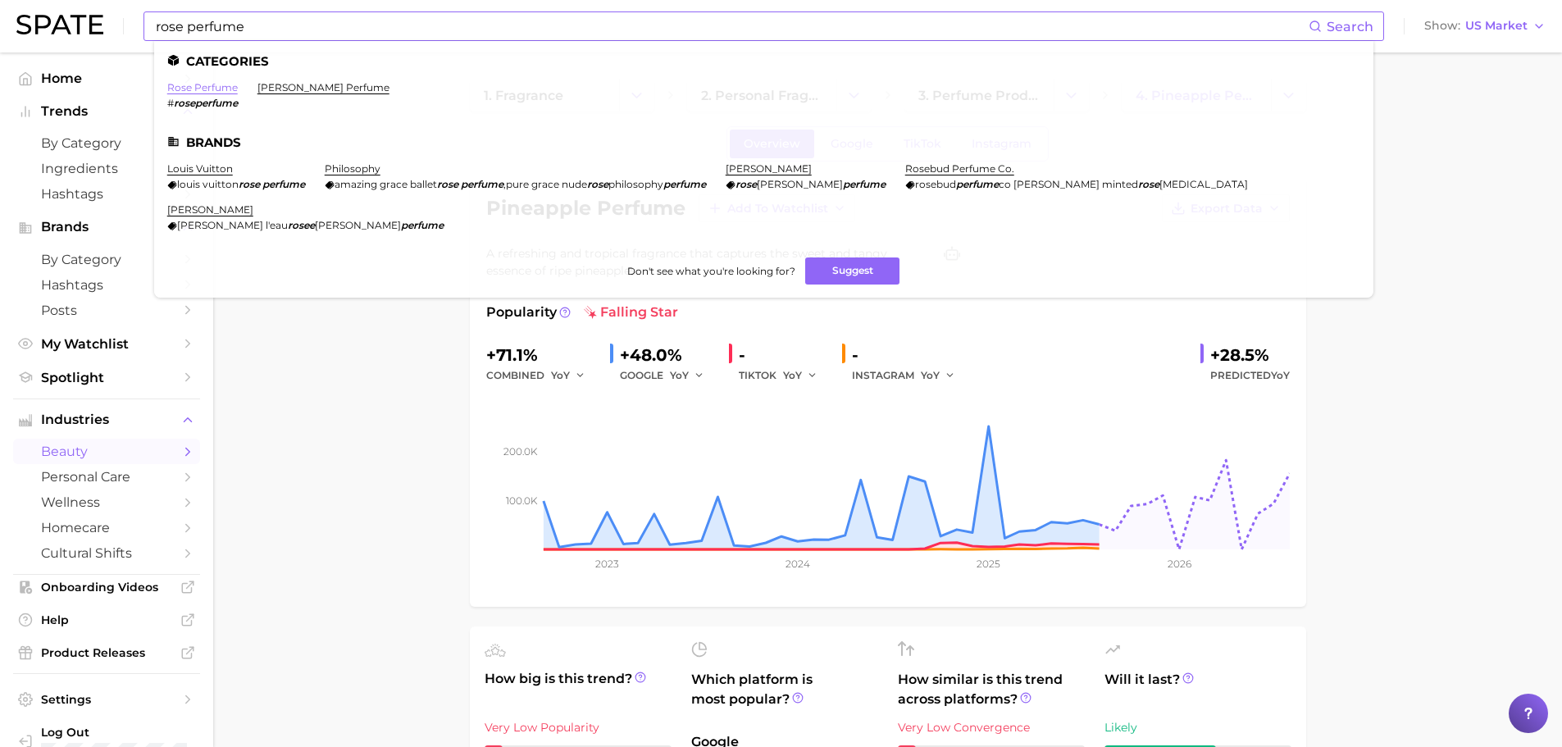
click at [217, 88] on link "rose perfume" at bounding box center [202, 87] width 71 height 12
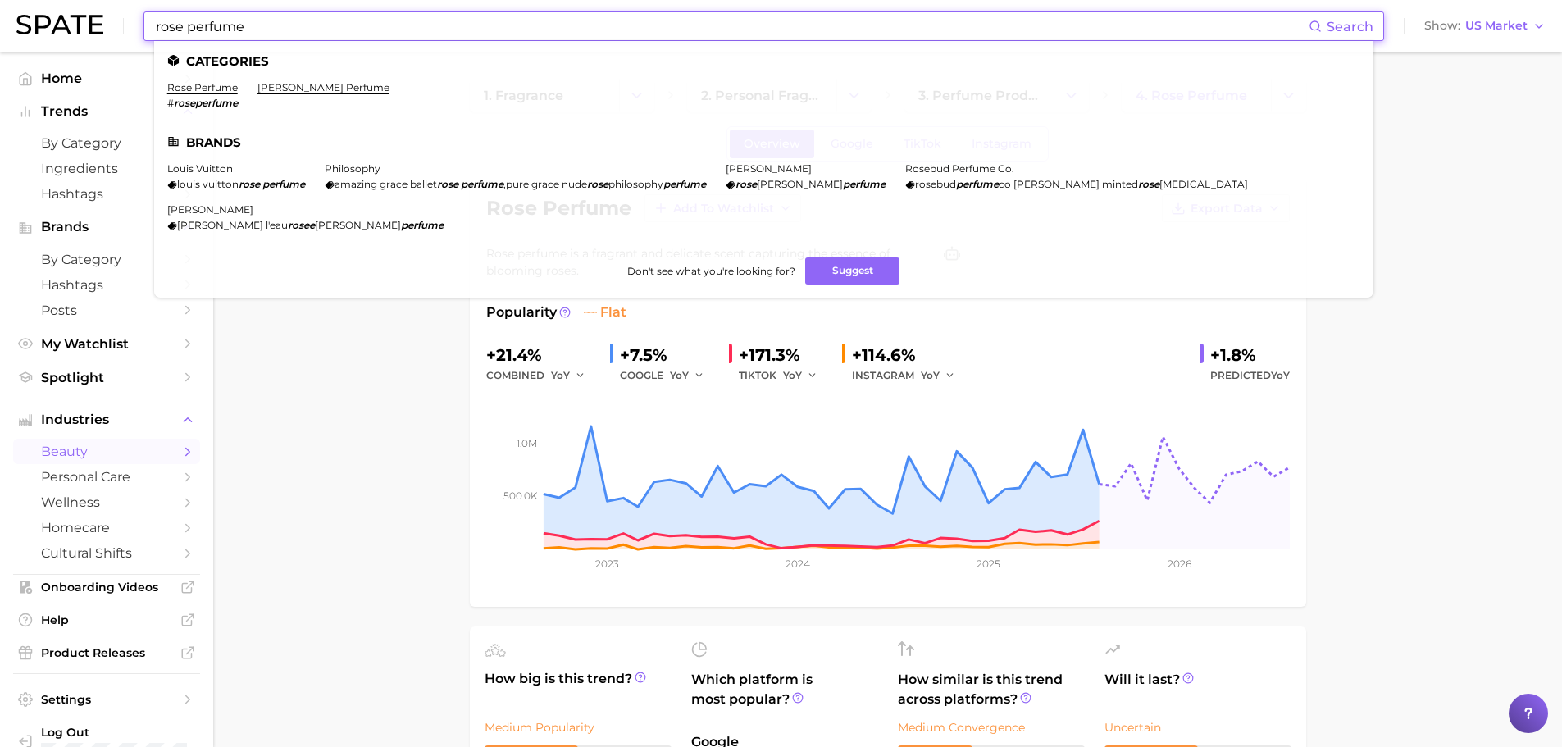
click at [315, 25] on input "rose perfume" at bounding box center [731, 26] width 1155 height 28
click at [159, 32] on input "rose perfume" at bounding box center [731, 26] width 1155 height 28
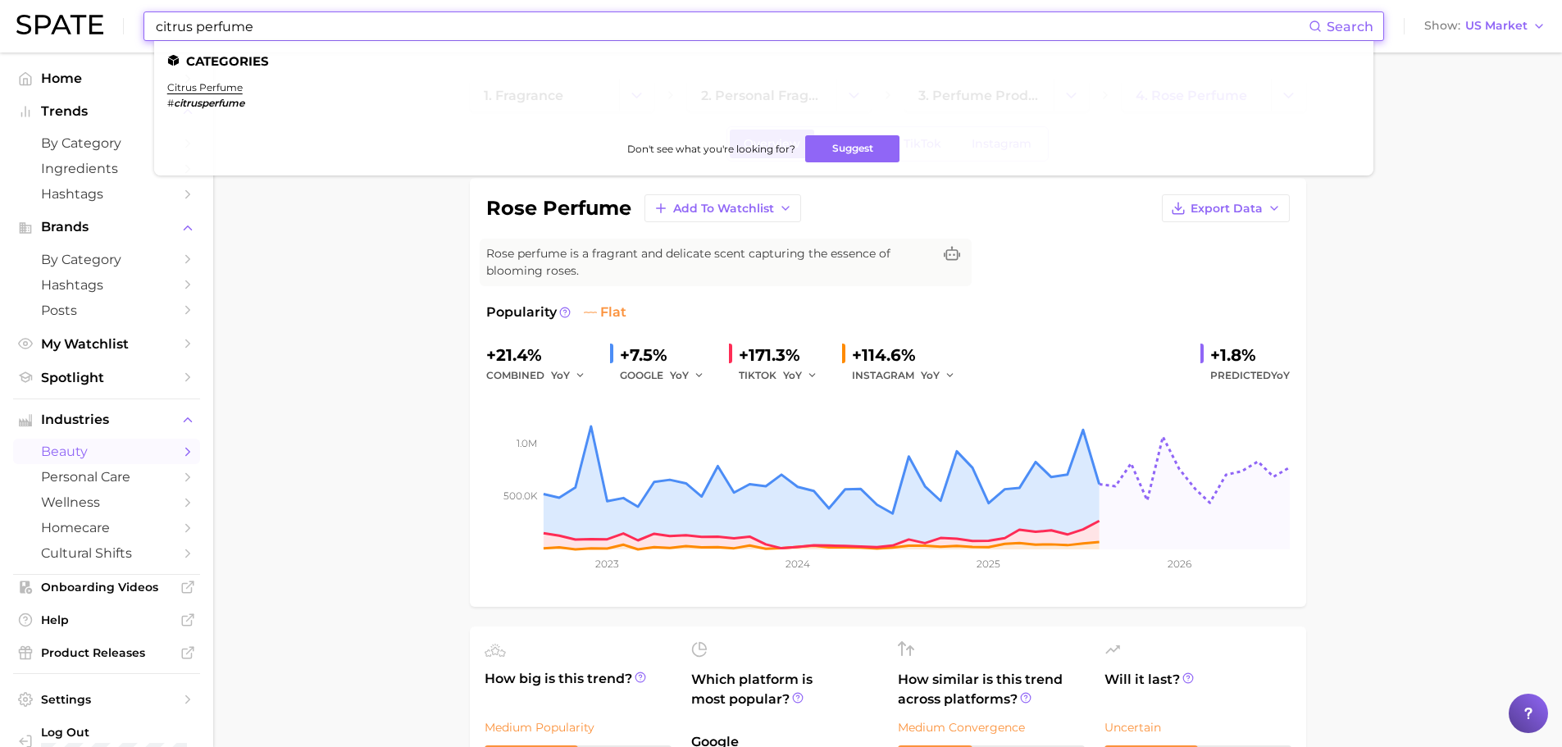
drag, startPoint x: 203, startPoint y: 85, endPoint x: 306, endPoint y: 94, distance: 103.7
click at [204, 85] on link "citrus perfume" at bounding box center [204, 87] width 75 height 12
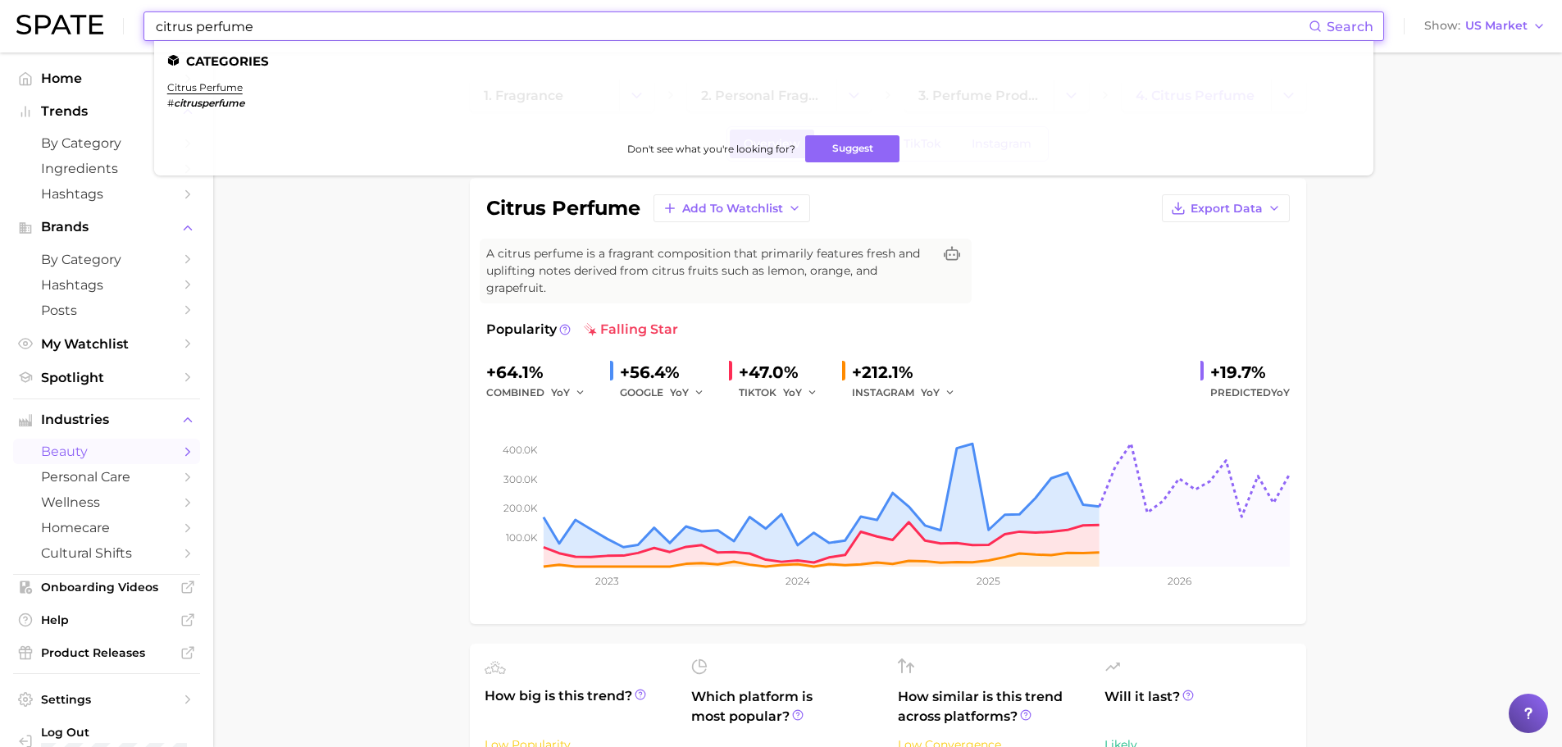
drag, startPoint x: 327, startPoint y: 37, endPoint x: 7, endPoint y: -2, distance: 322.2
click at [7, 0] on html "citrus perfume Search Categories citrus perfume # citrusperfume Don't see what …" at bounding box center [781, 373] width 1562 height 747
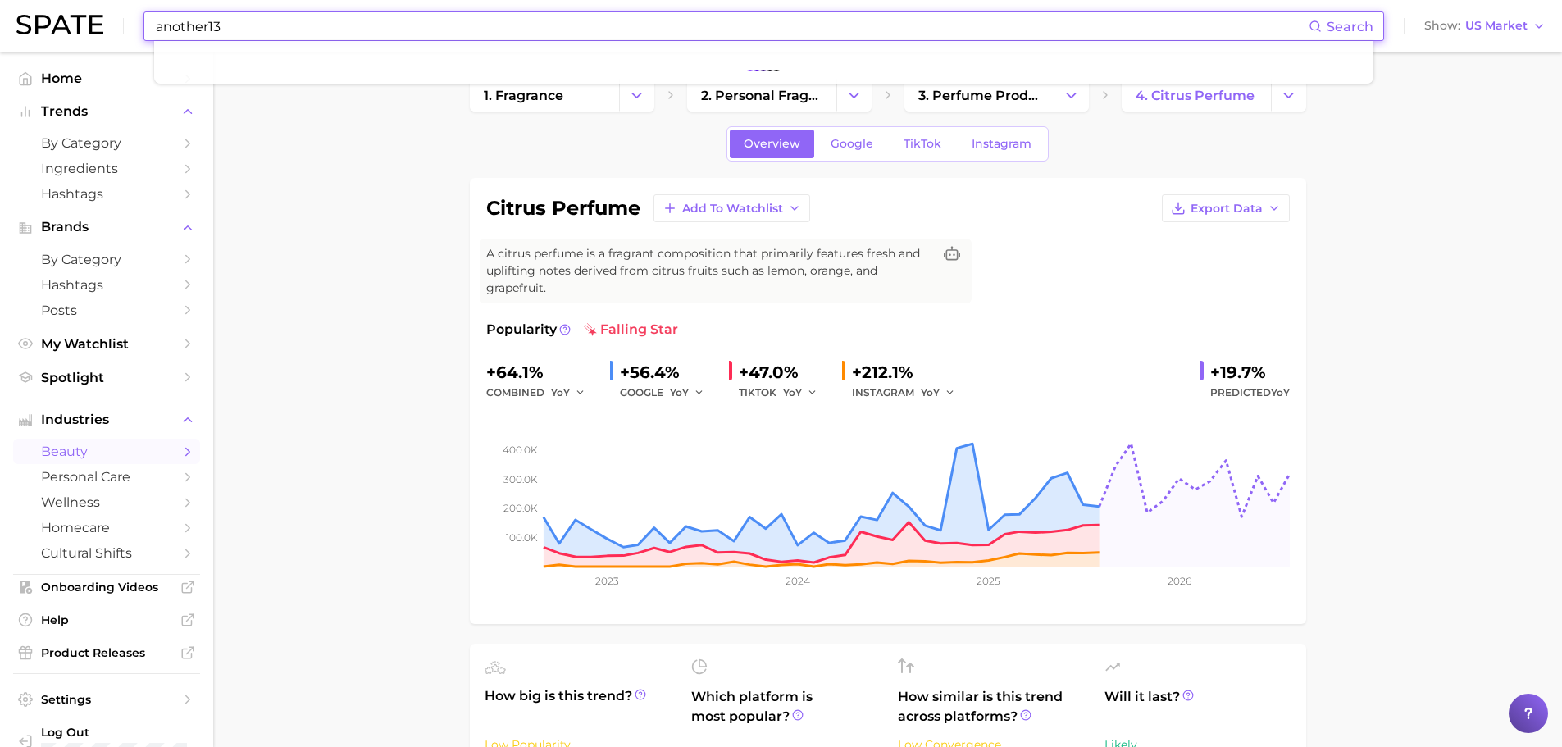
type input "another13"
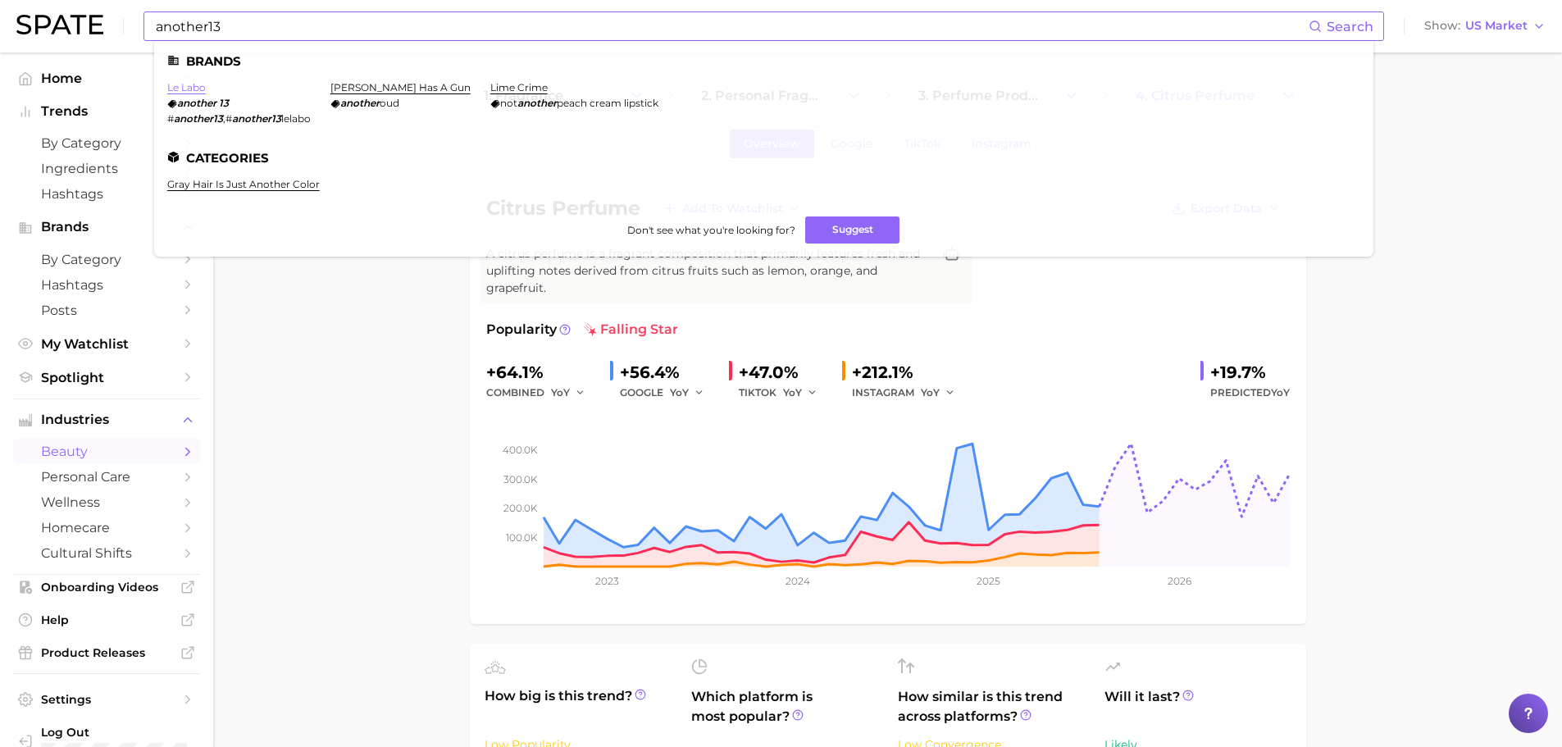
click at [193, 92] on link "le labo" at bounding box center [186, 87] width 39 height 12
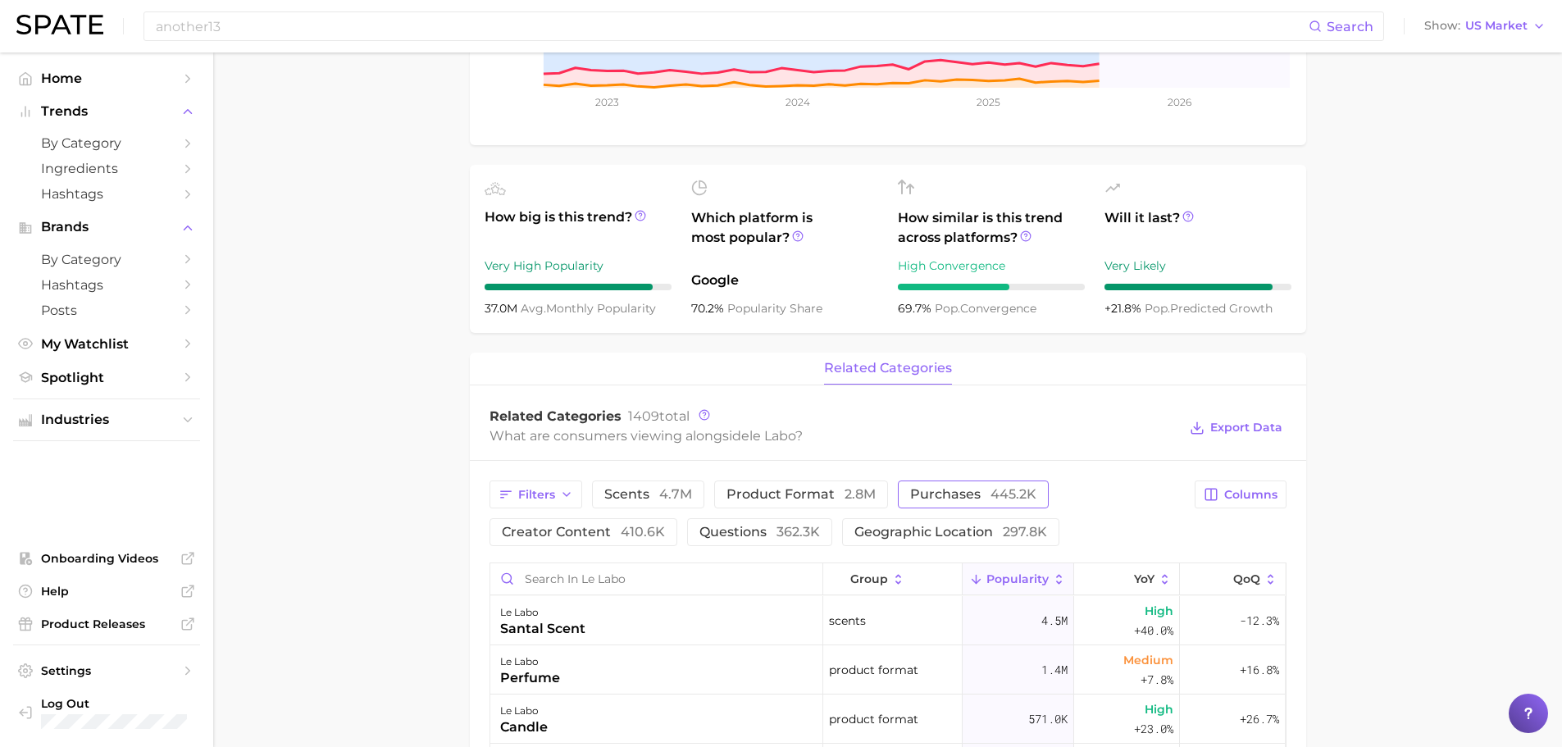
scroll to position [492, 0]
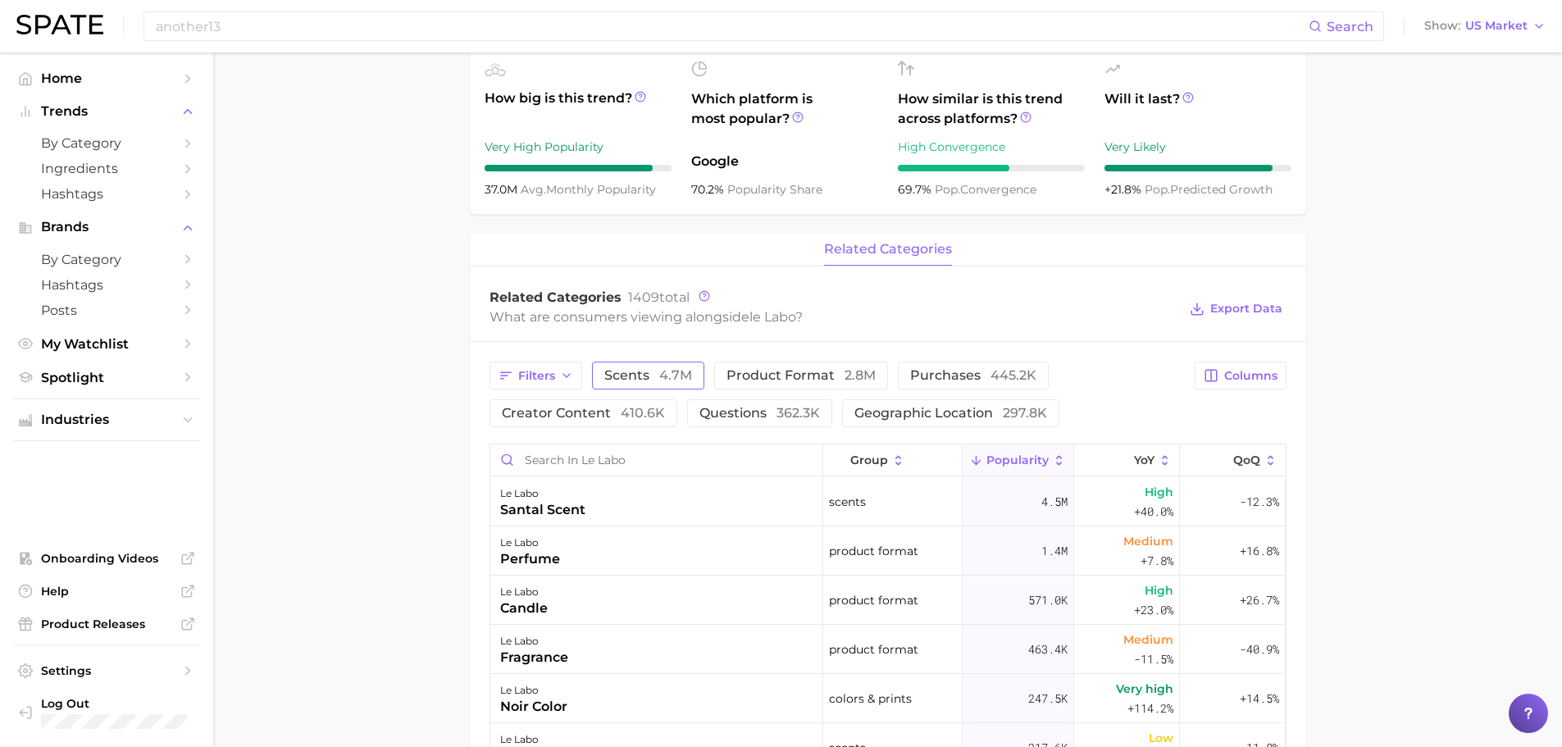
click at [662, 373] on span "4.7m" at bounding box center [675, 375] width 33 height 16
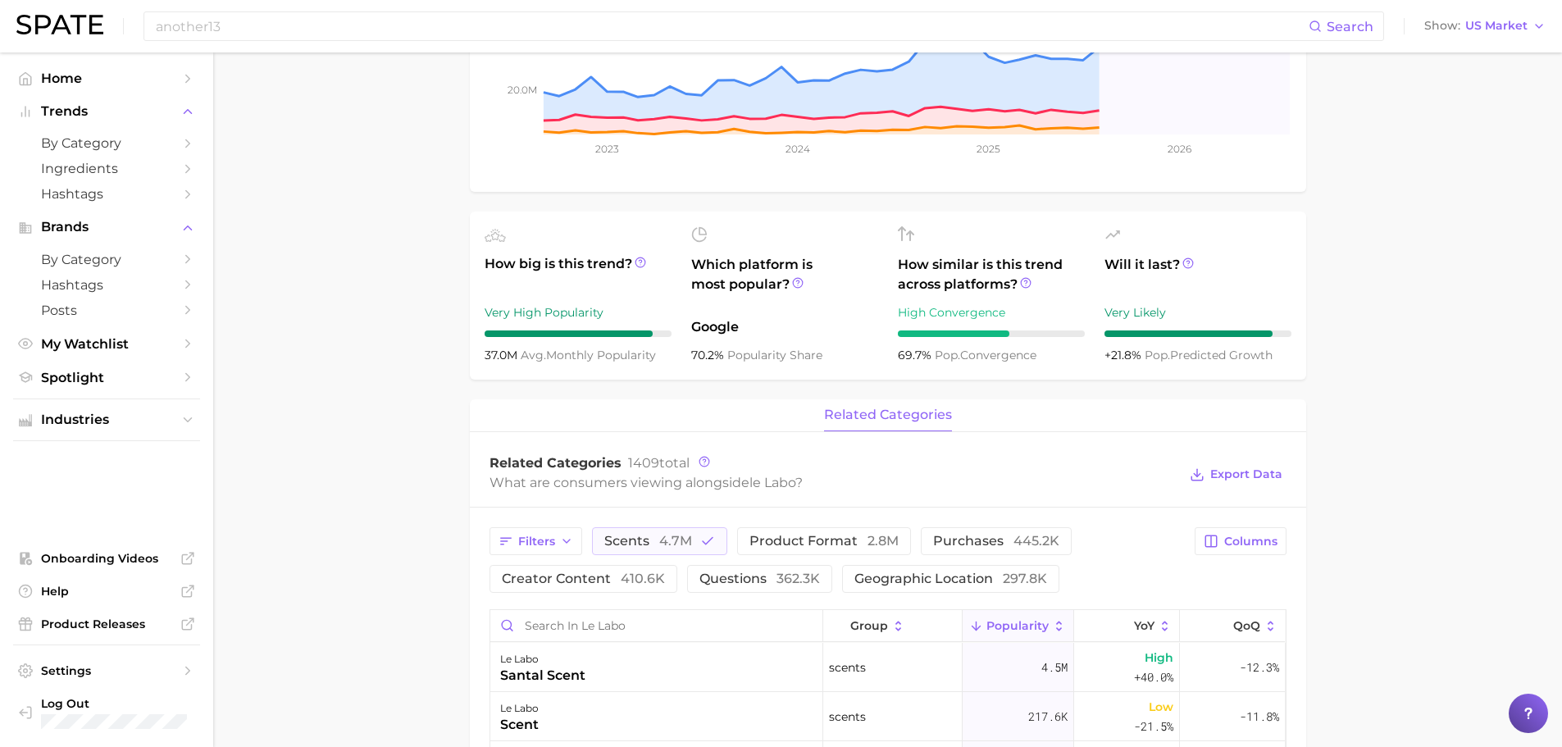
scroll to position [328, 0]
click at [656, 531] on button "scents 4.7m" at bounding box center [659, 540] width 135 height 28
click at [808, 533] on span "product format 2.8m" at bounding box center [801, 539] width 149 height 13
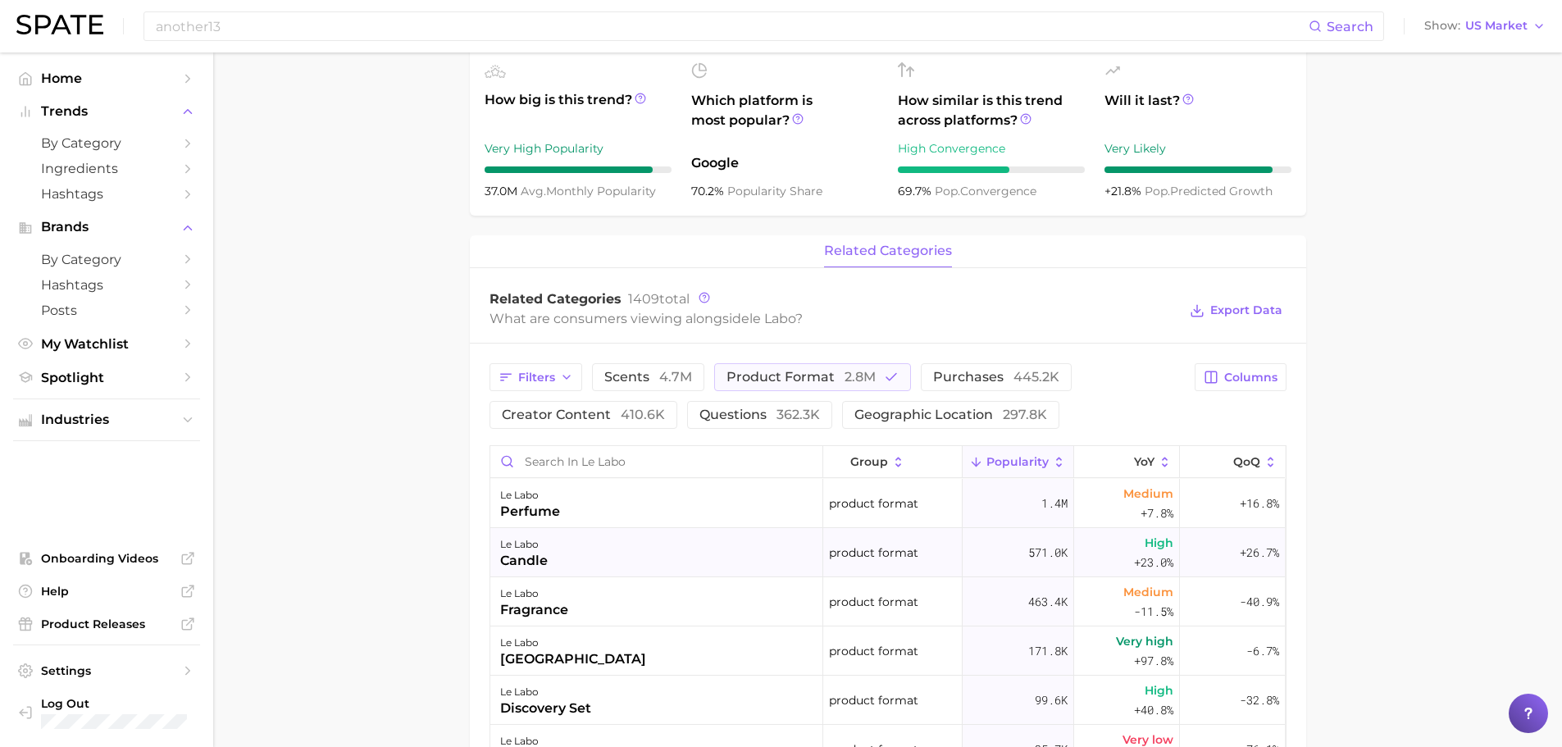
scroll to position [492, 0]
click at [759, 384] on button "product format 2.8m" at bounding box center [812, 376] width 197 height 28
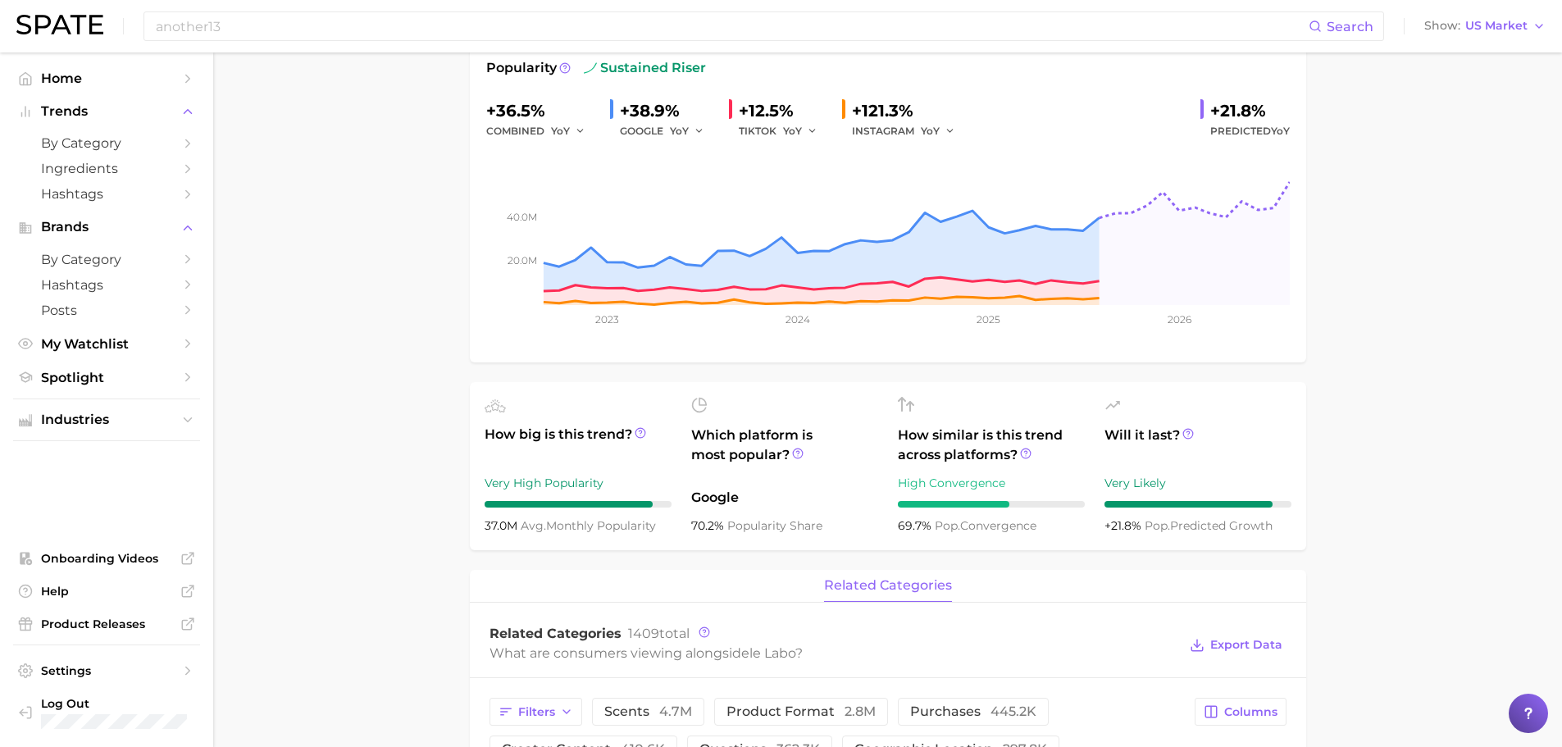
scroll to position [0, 0]
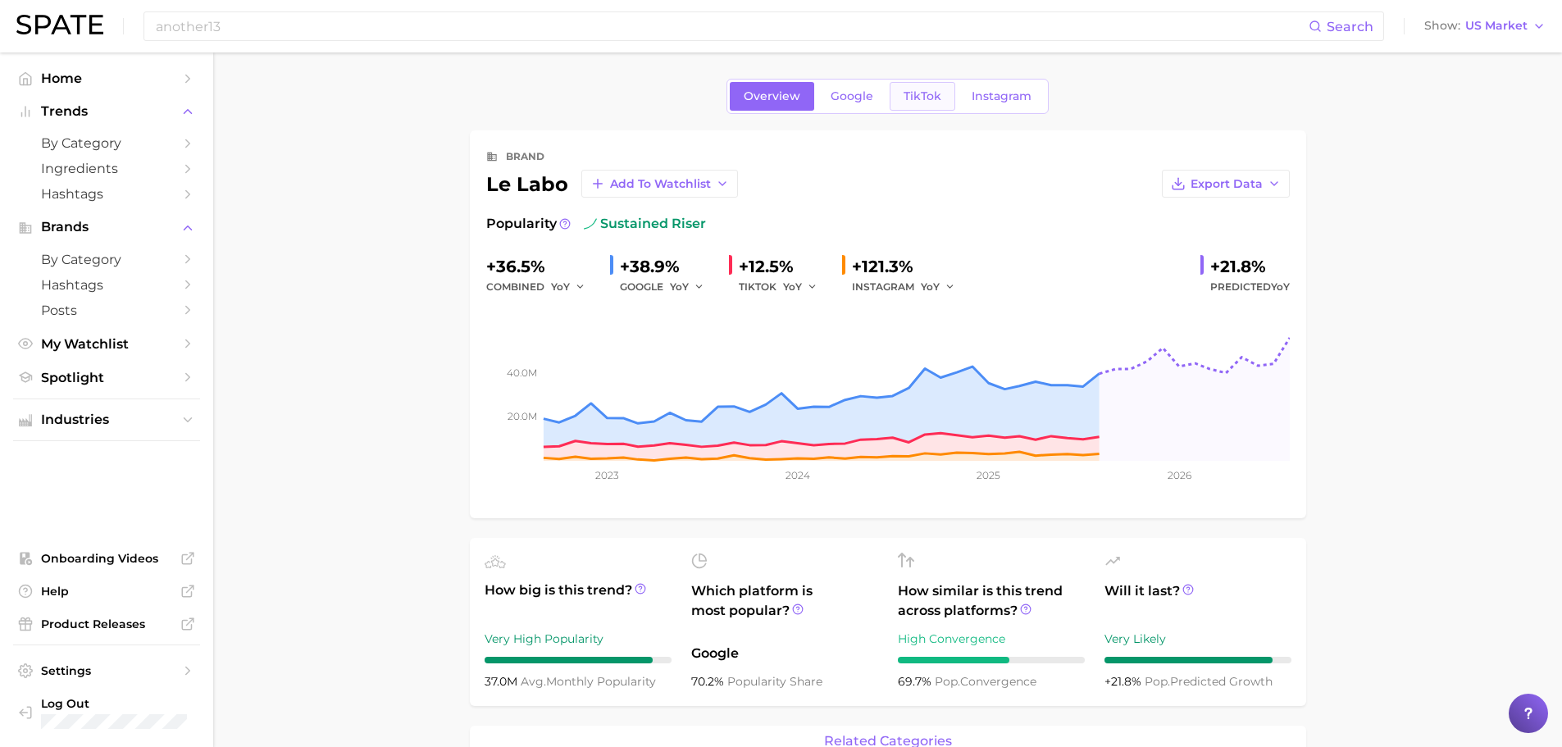
click at [926, 93] on span "TikTok" at bounding box center [923, 96] width 38 height 14
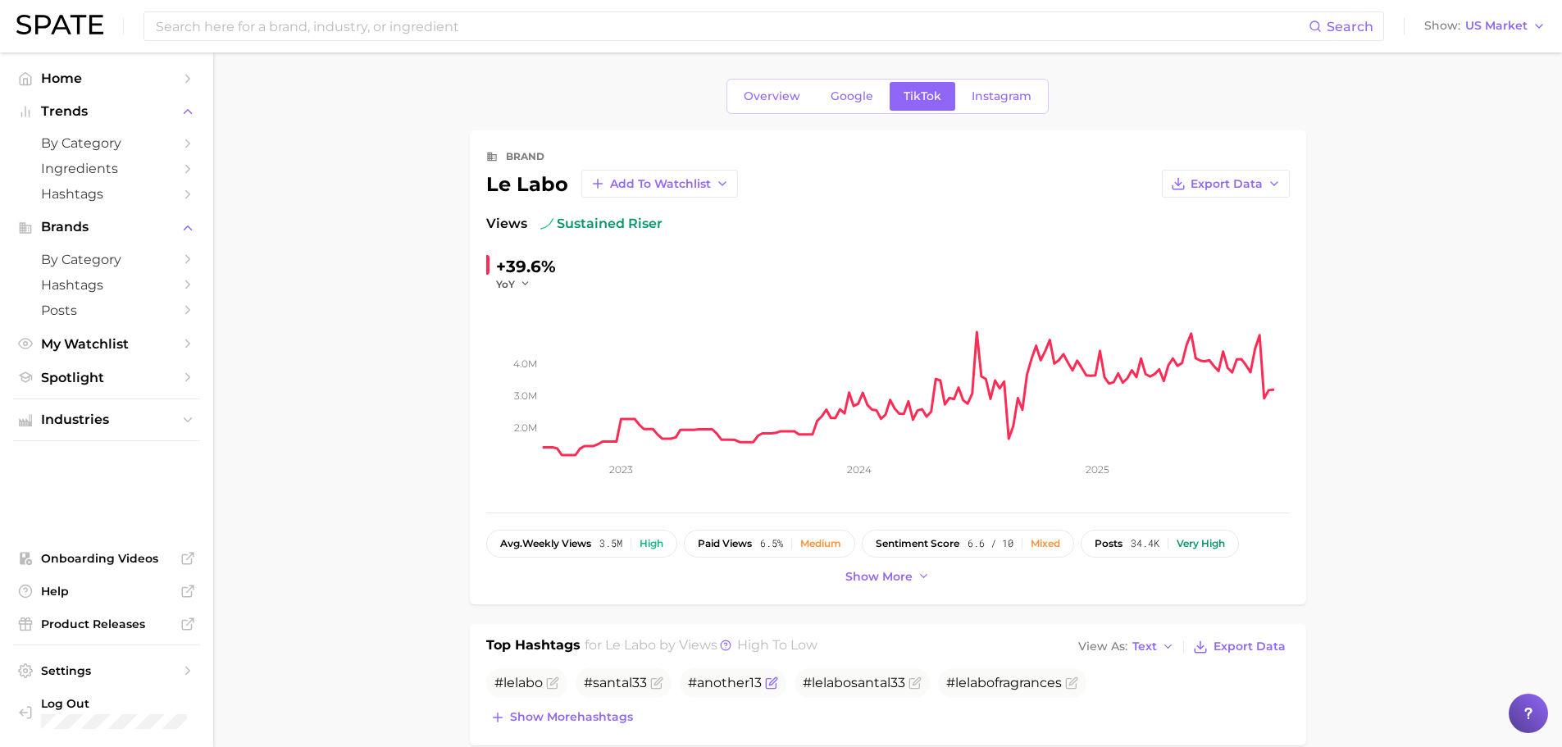
click at [709, 676] on span "#another13" at bounding box center [725, 683] width 74 height 16
click at [717, 685] on span "#another13" at bounding box center [725, 683] width 74 height 16
click at [773, 685] on icon "Flag as miscategorized or irrelevant" at bounding box center [771, 682] width 13 height 13
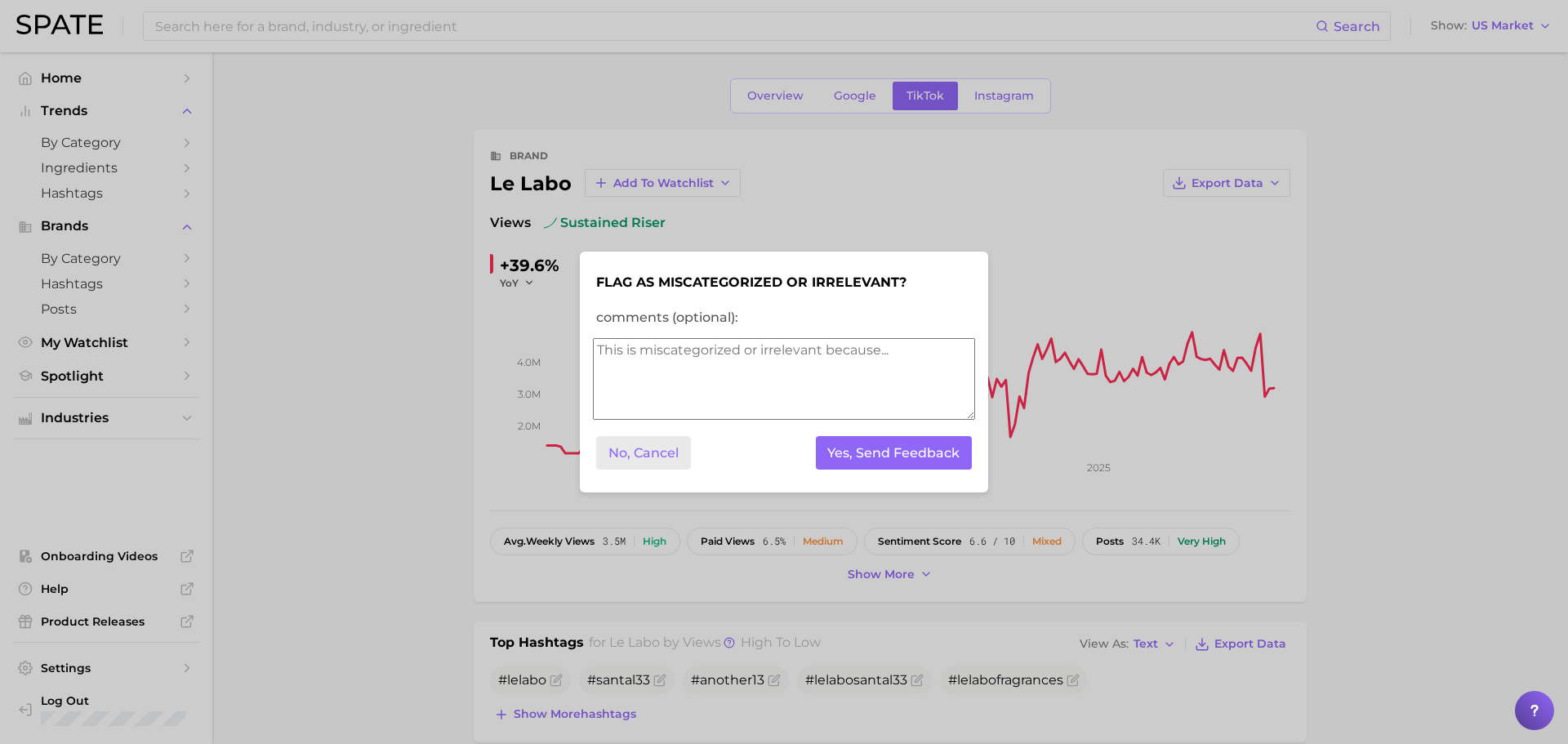
drag, startPoint x: 653, startPoint y: 462, endPoint x: 836, endPoint y: 473, distance: 183.3
click at [654, 462] on button "No, Cancel" at bounding box center [644, 453] width 95 height 34
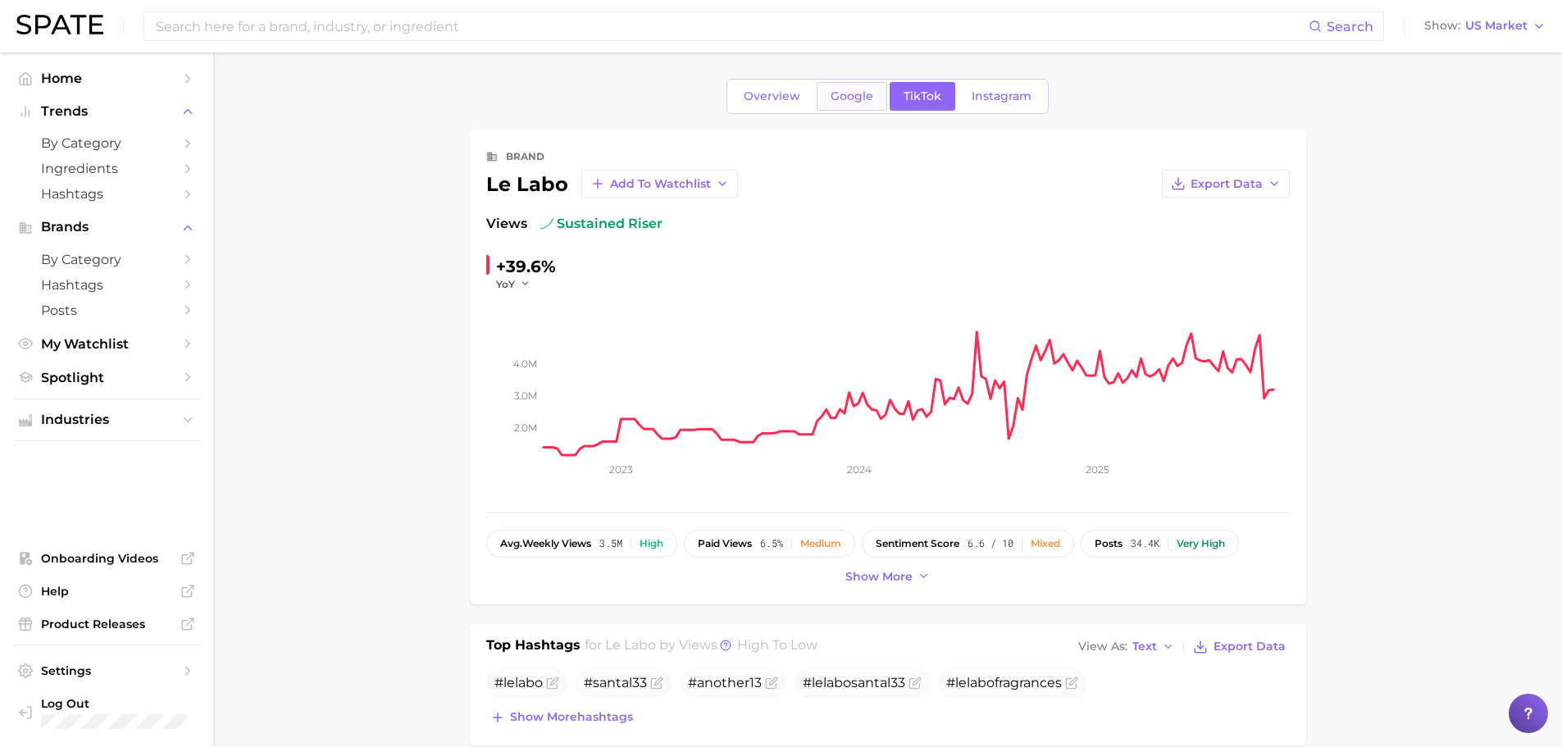
click at [857, 91] on span "Google" at bounding box center [852, 96] width 43 height 14
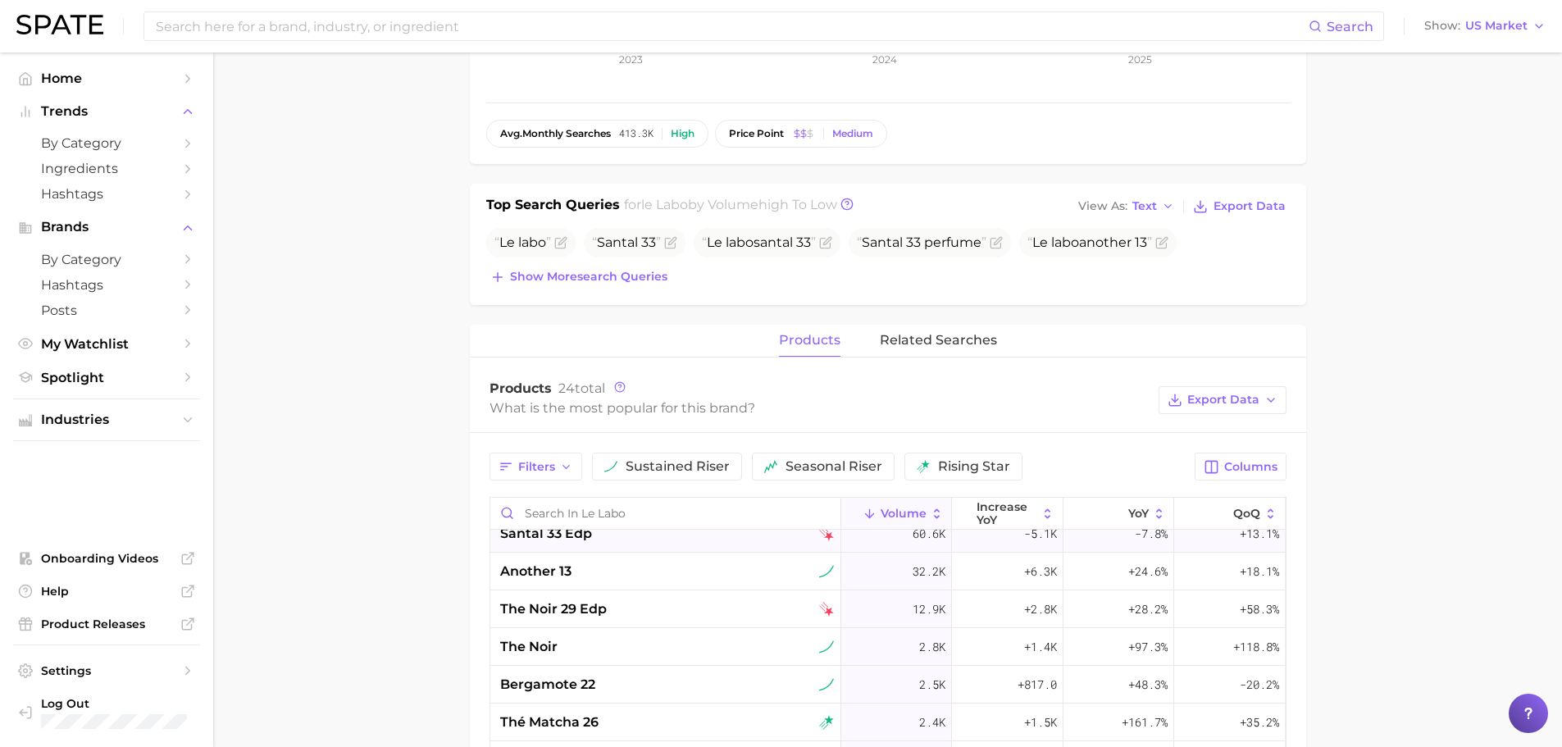
scroll to position [82, 0]
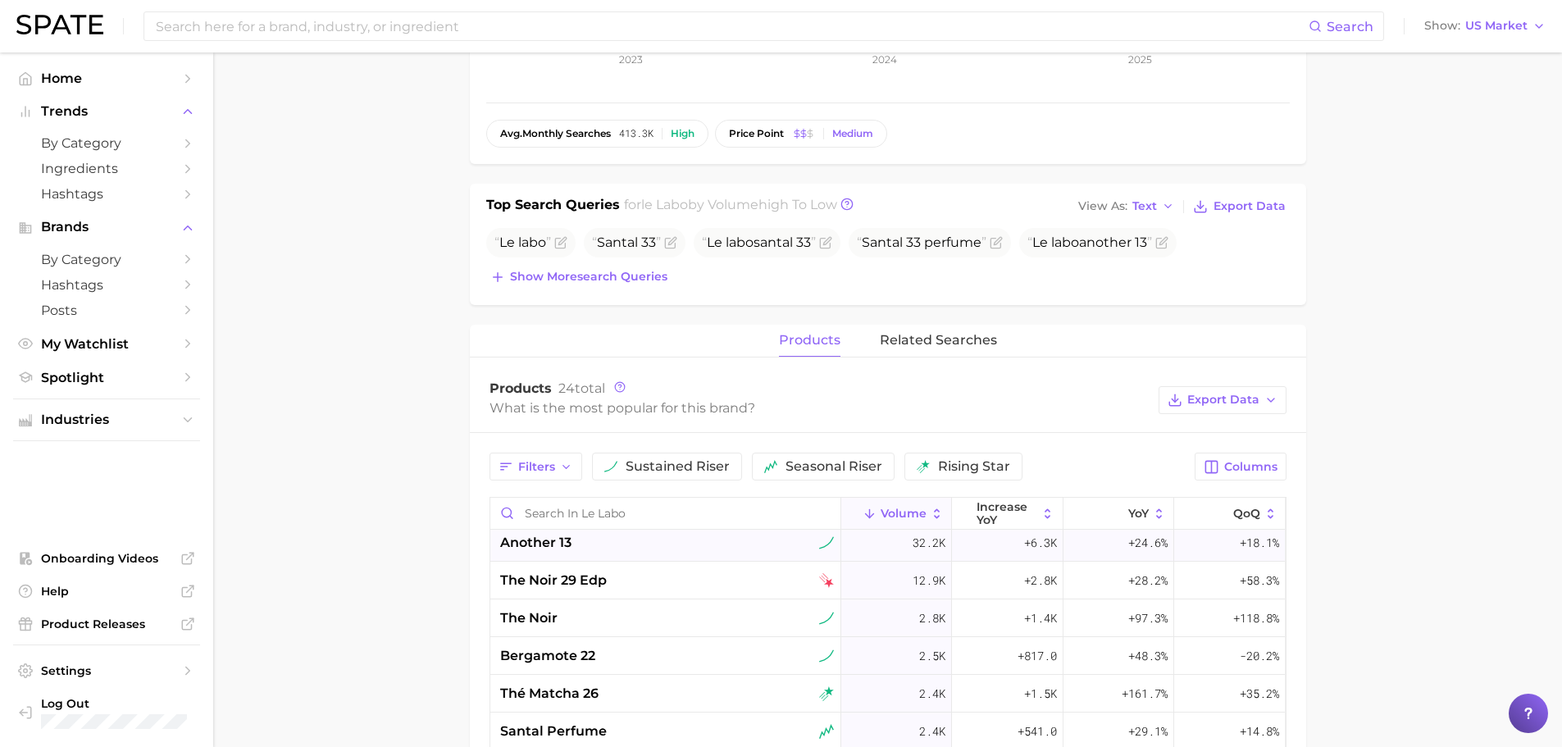
click at [672, 546] on div "another 13" at bounding box center [667, 543] width 334 height 20
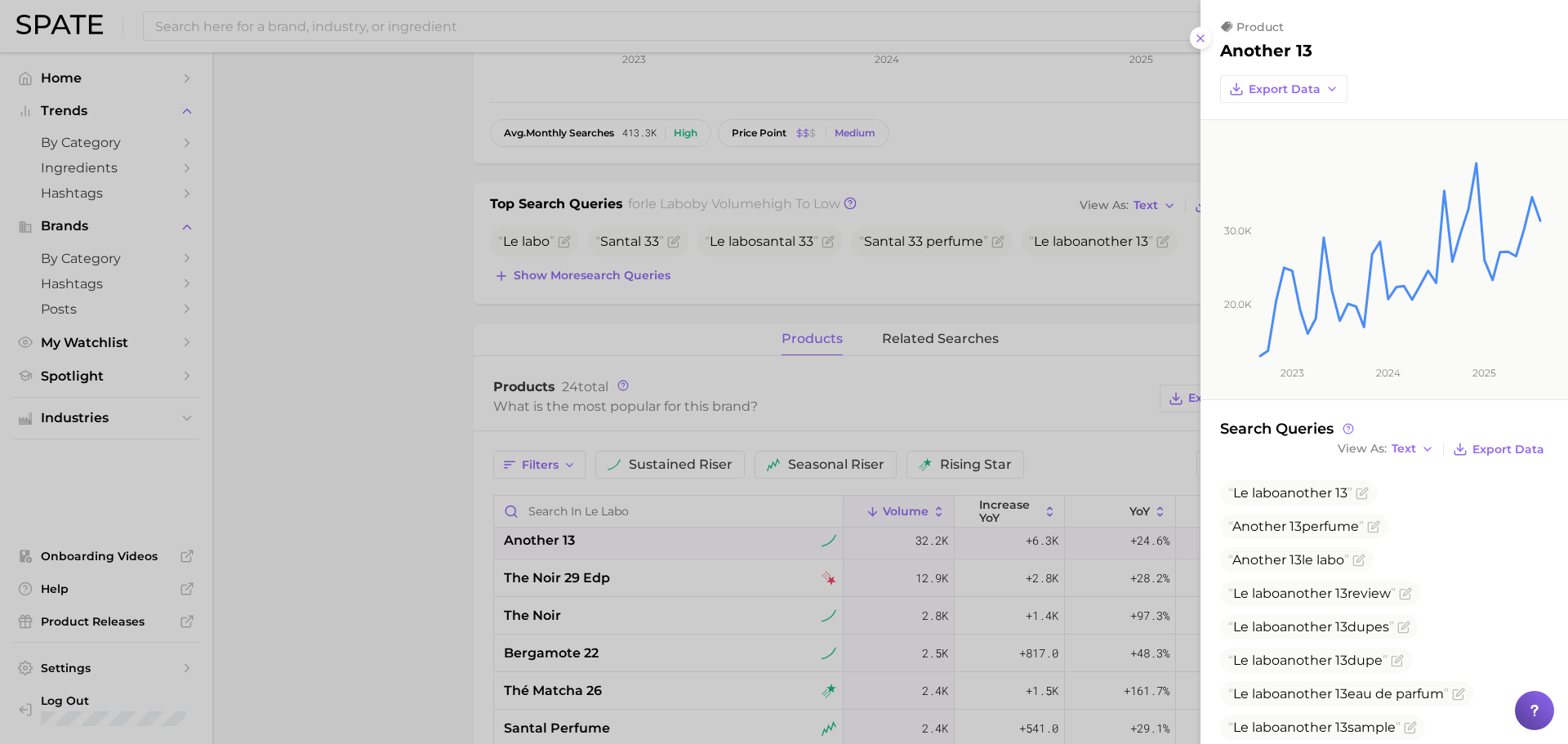
click at [375, 532] on div at bounding box center [784, 372] width 1568 height 744
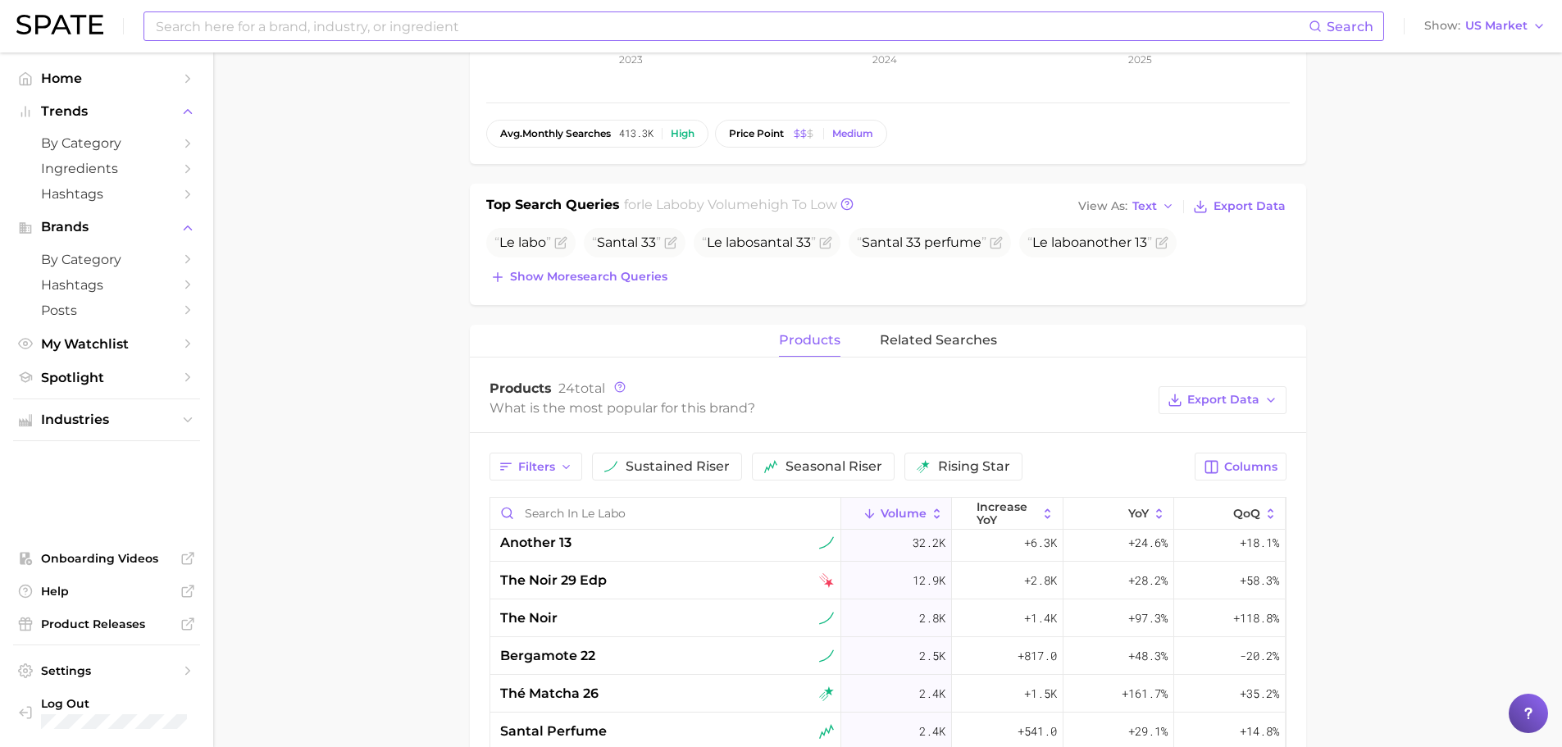
click at [334, 23] on input at bounding box center [731, 26] width 1155 height 28
click at [186, 26] on input "bluejasmine" at bounding box center [731, 26] width 1155 height 28
drag, startPoint x: 303, startPoint y: 34, endPoint x: -39, endPoint y: -4, distance: 344.9
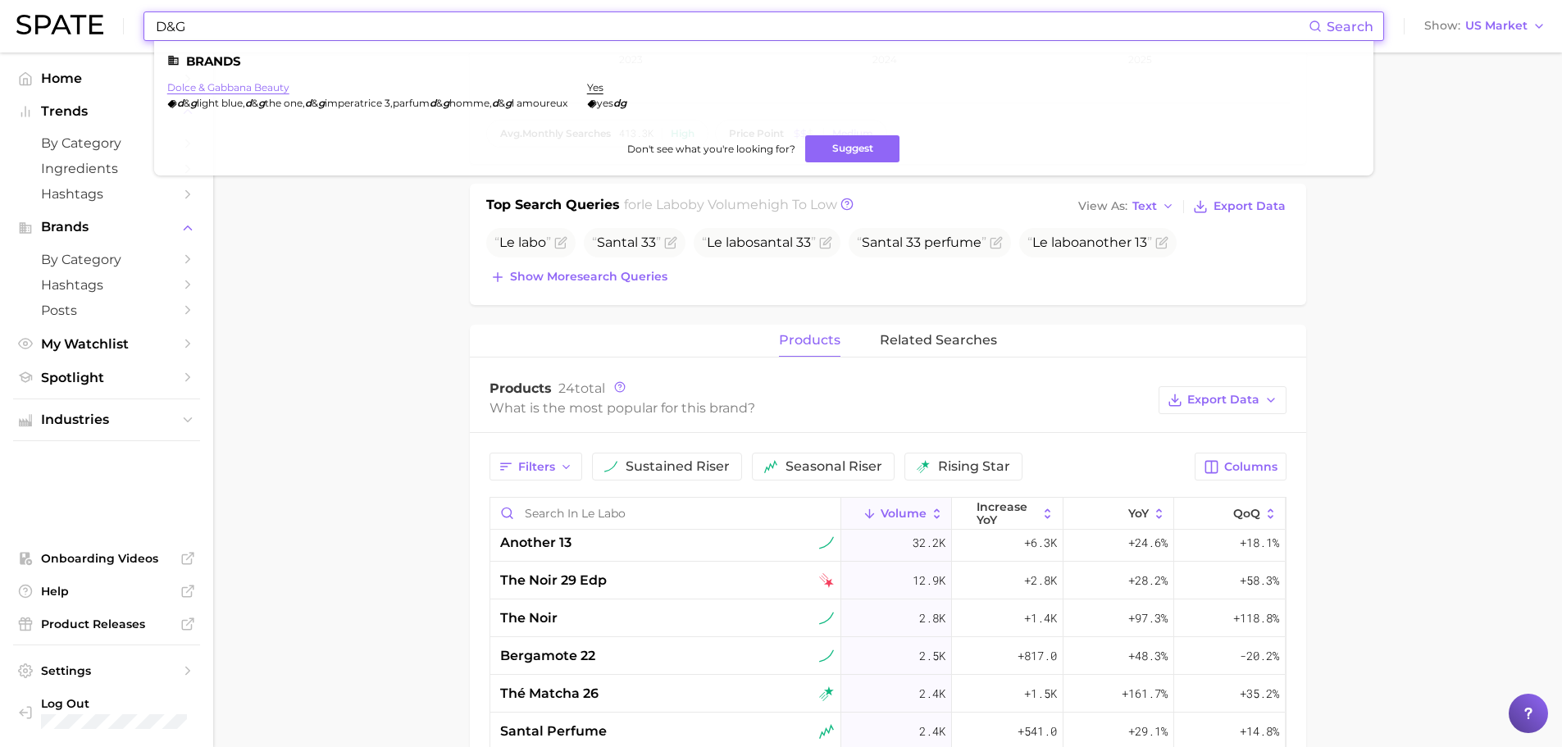
type input "D&G"
drag, startPoint x: 240, startPoint y: 87, endPoint x: 448, endPoint y: 114, distance: 209.2
click at [243, 87] on link "dolce & gabbana beauty" at bounding box center [228, 87] width 122 height 12
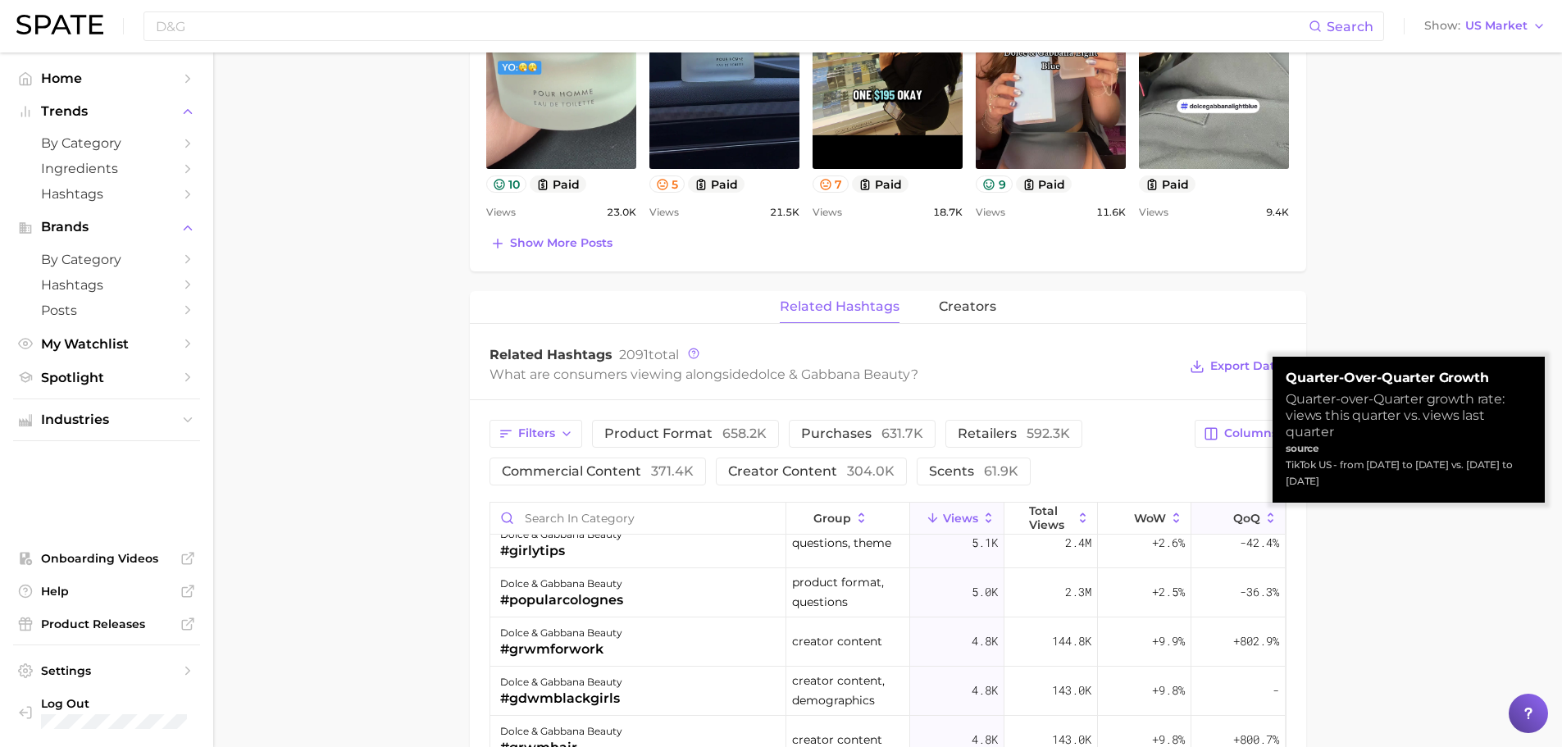
scroll to position [2132, 0]
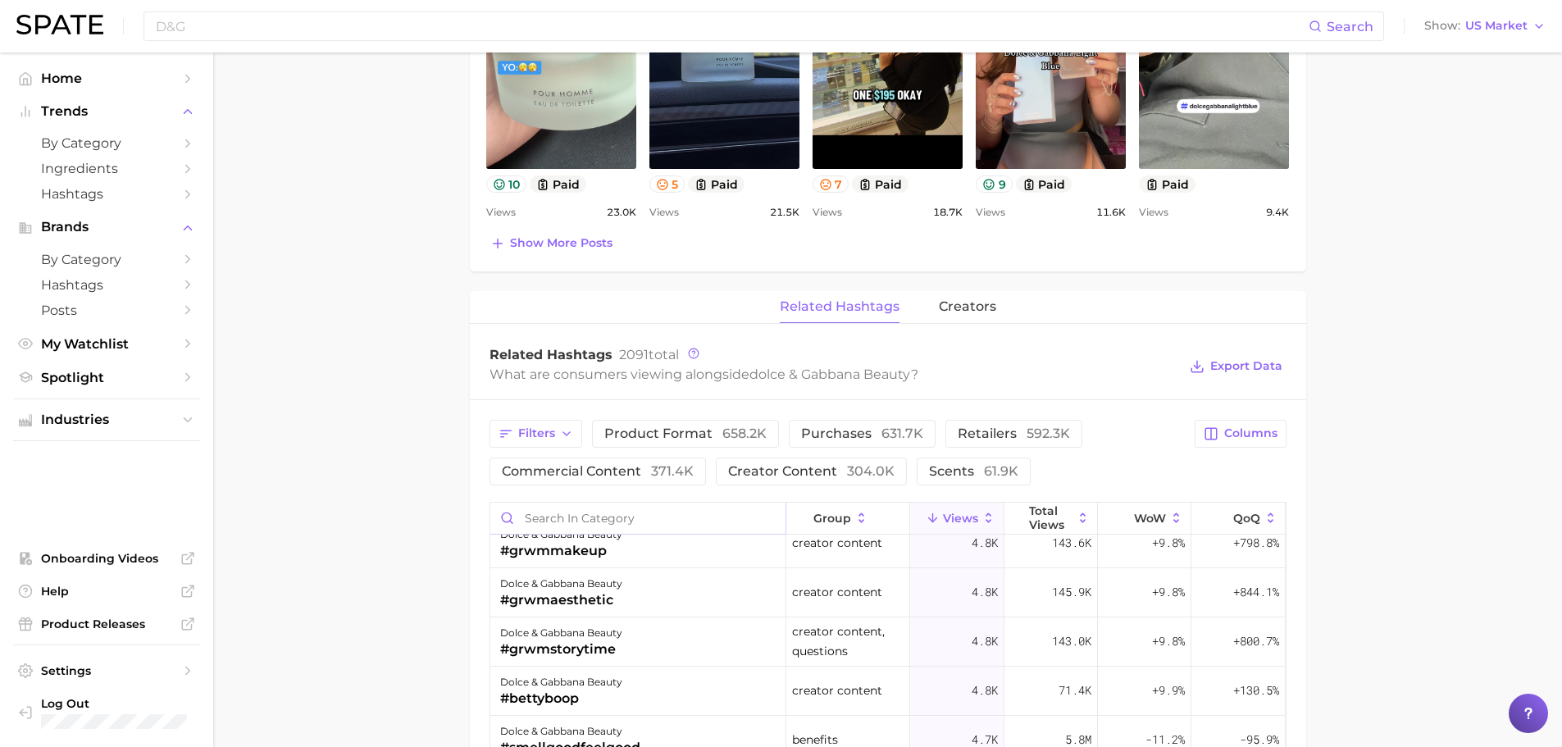
click at [547, 512] on input "Search in category" at bounding box center [637, 518] width 295 height 31
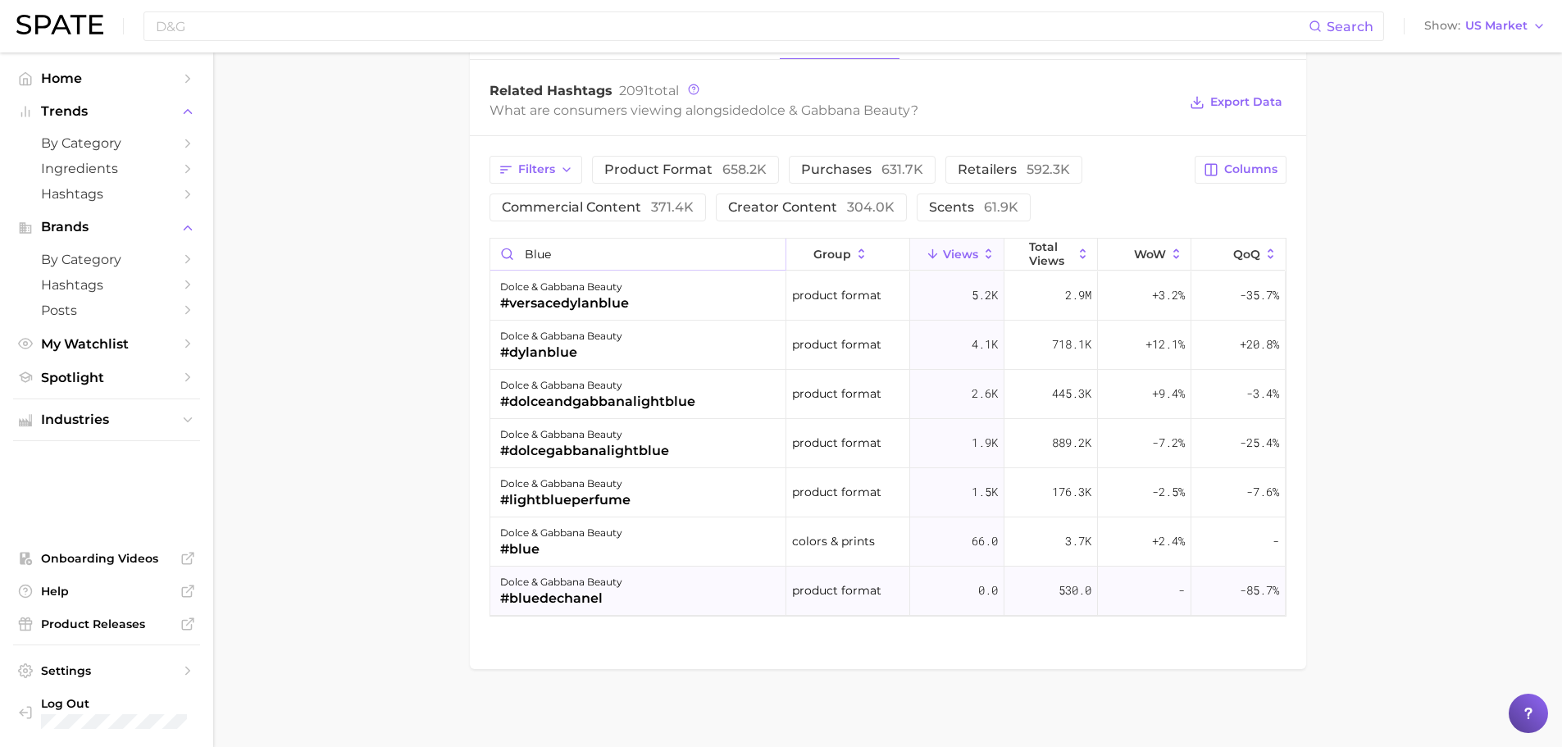
scroll to position [1252, 0]
drag, startPoint x: 529, startPoint y: 244, endPoint x: 464, endPoint y: 236, distance: 65.3
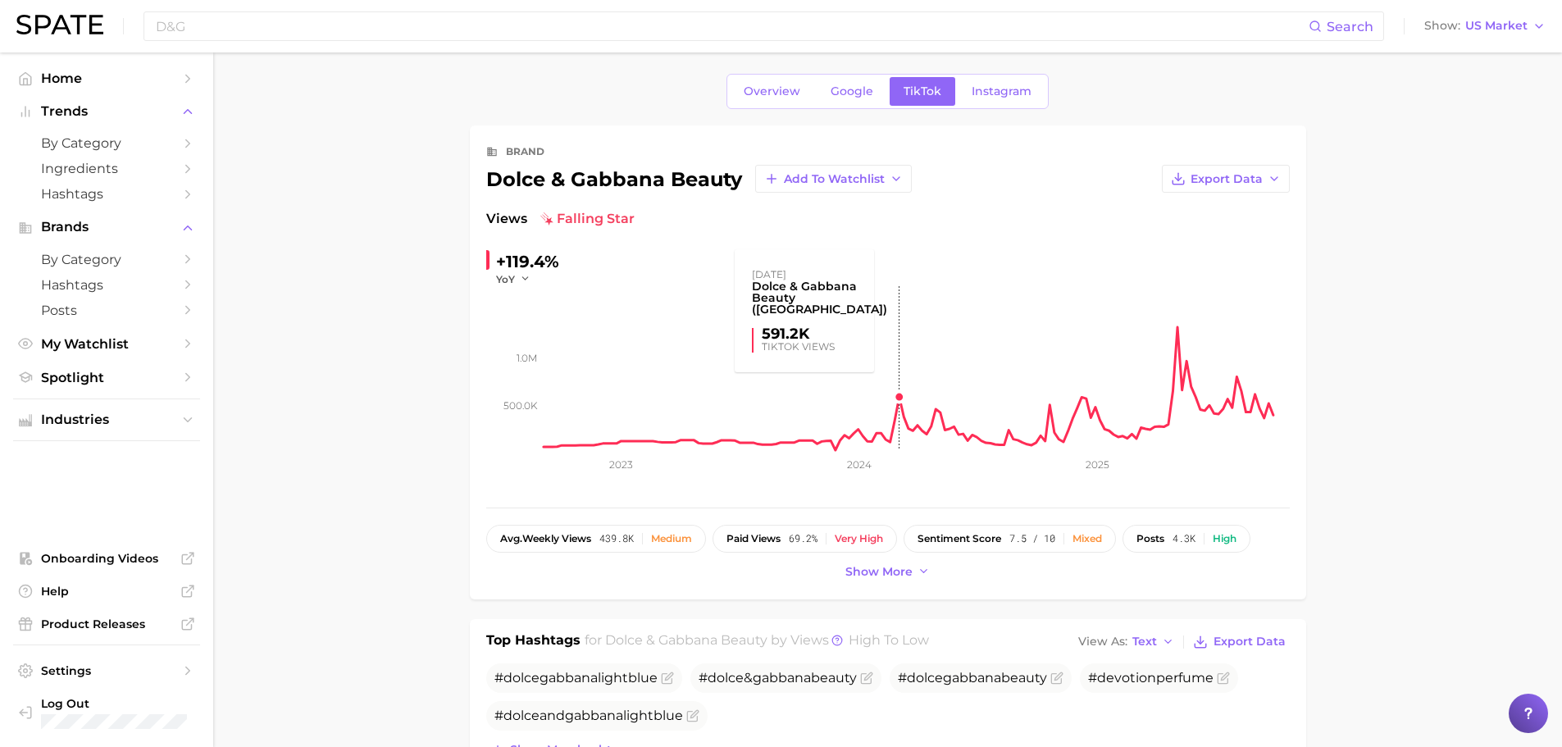
scroll to position [0, 0]
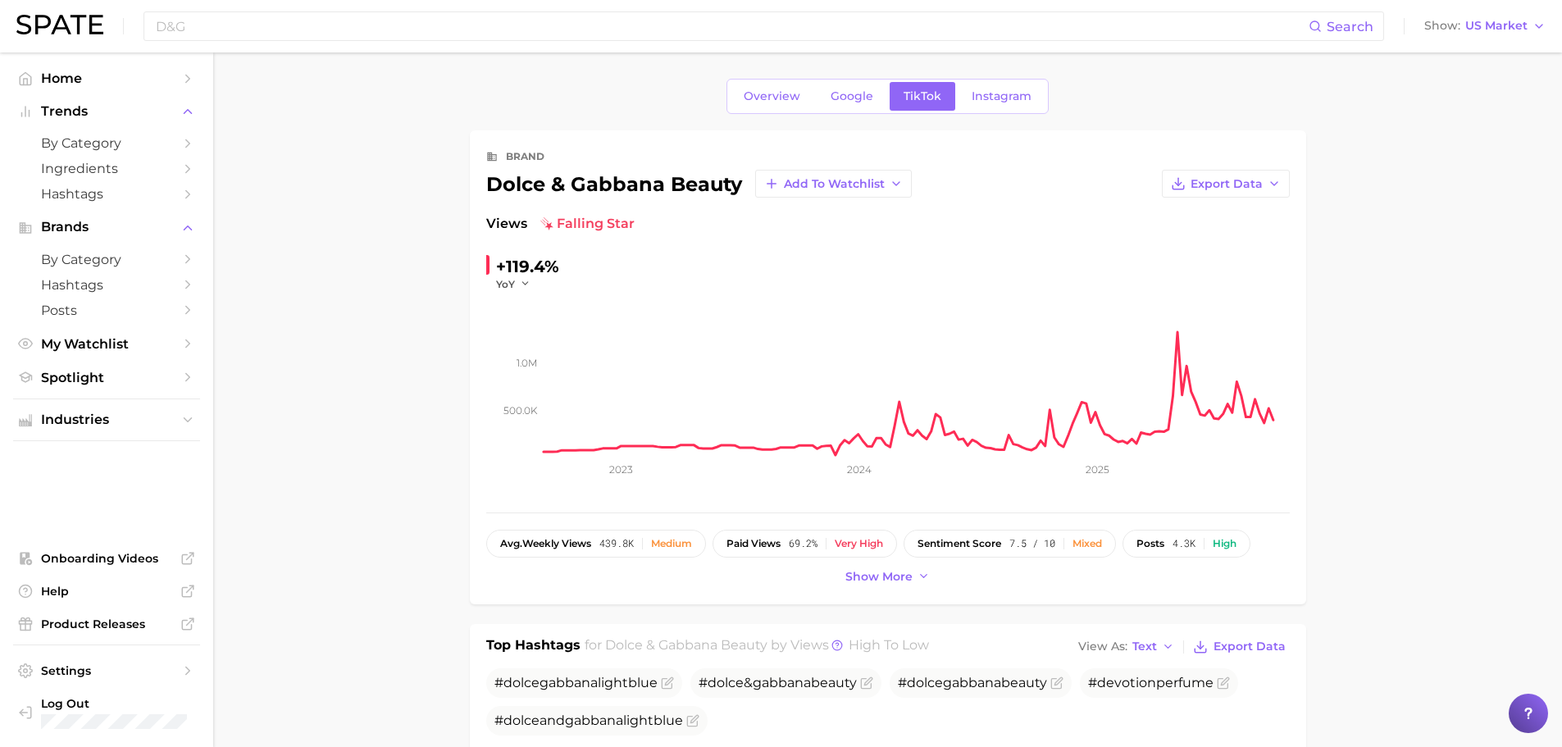
type input "jasmine"
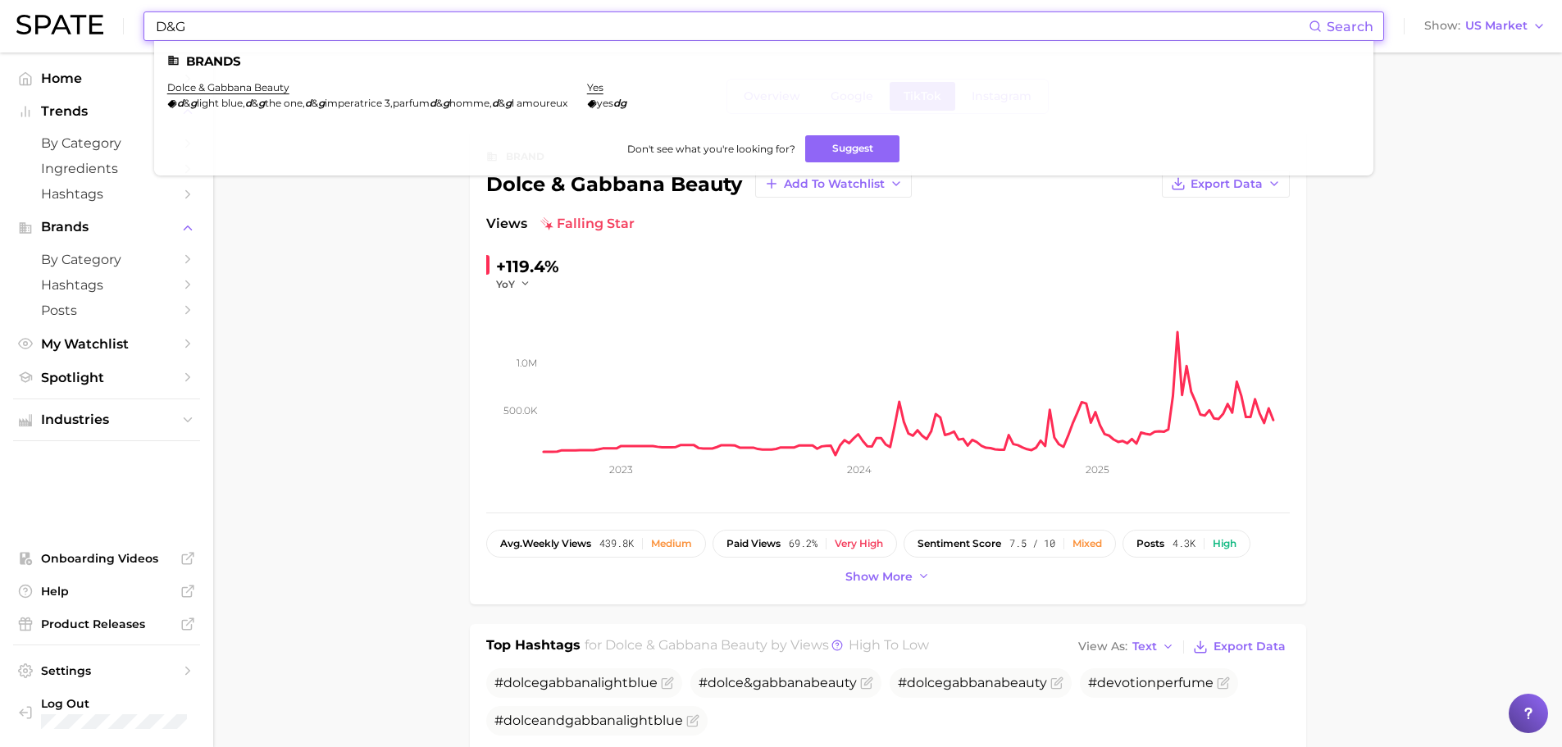
drag, startPoint x: 283, startPoint y: 34, endPoint x: 20, endPoint y: 1, distance: 264.4
click at [20, 1] on div "D&G Search Brands dolce & gabbana beauty d & g light blue , d & g the one , d &…" at bounding box center [780, 26] width 1529 height 52
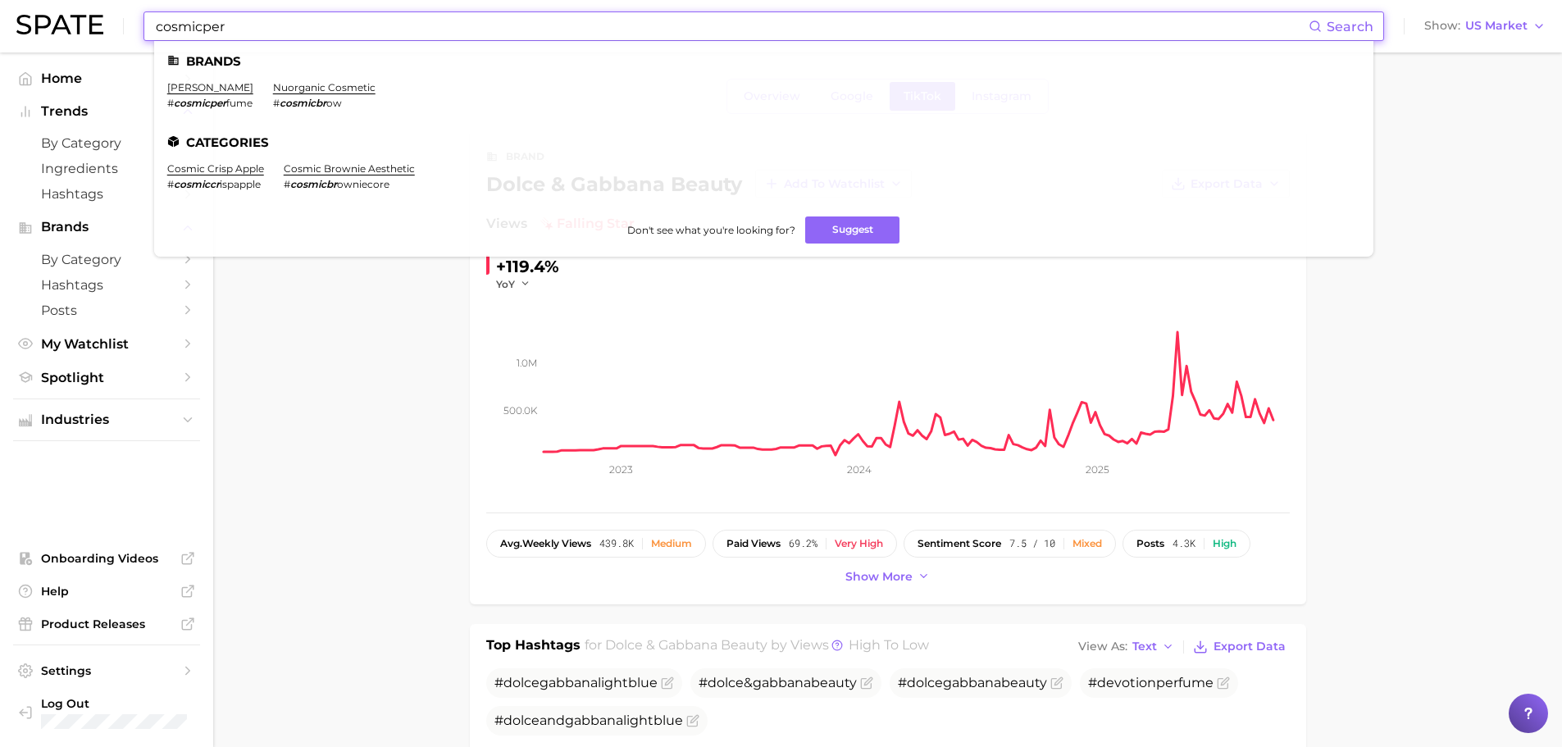
type input "cosmicper"
click at [224, 94] on li "kylie cosmetics # cosmicper fume" at bounding box center [210, 95] width 86 height 28
click at [226, 89] on link "[PERSON_NAME]" at bounding box center [210, 87] width 86 height 12
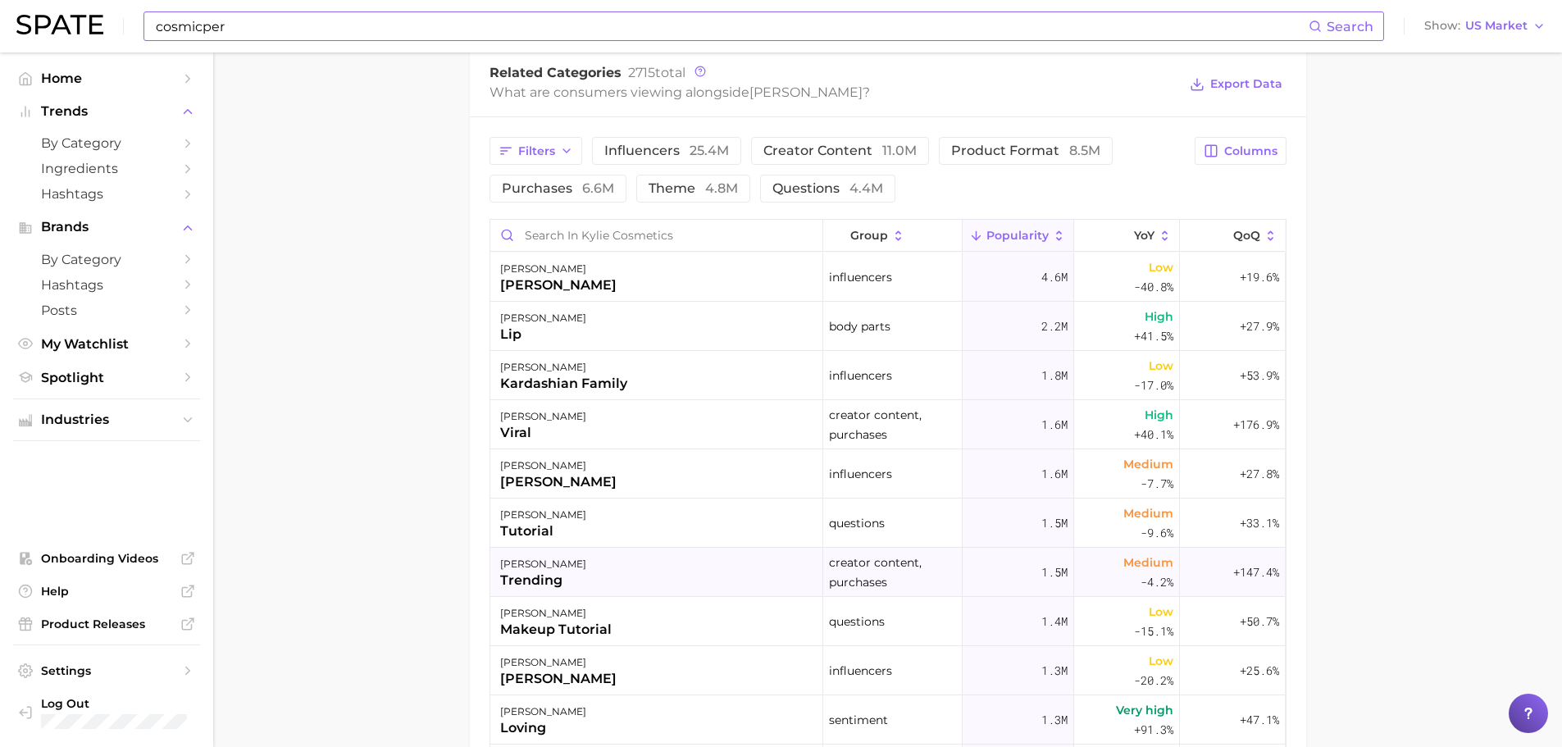
scroll to position [463, 0]
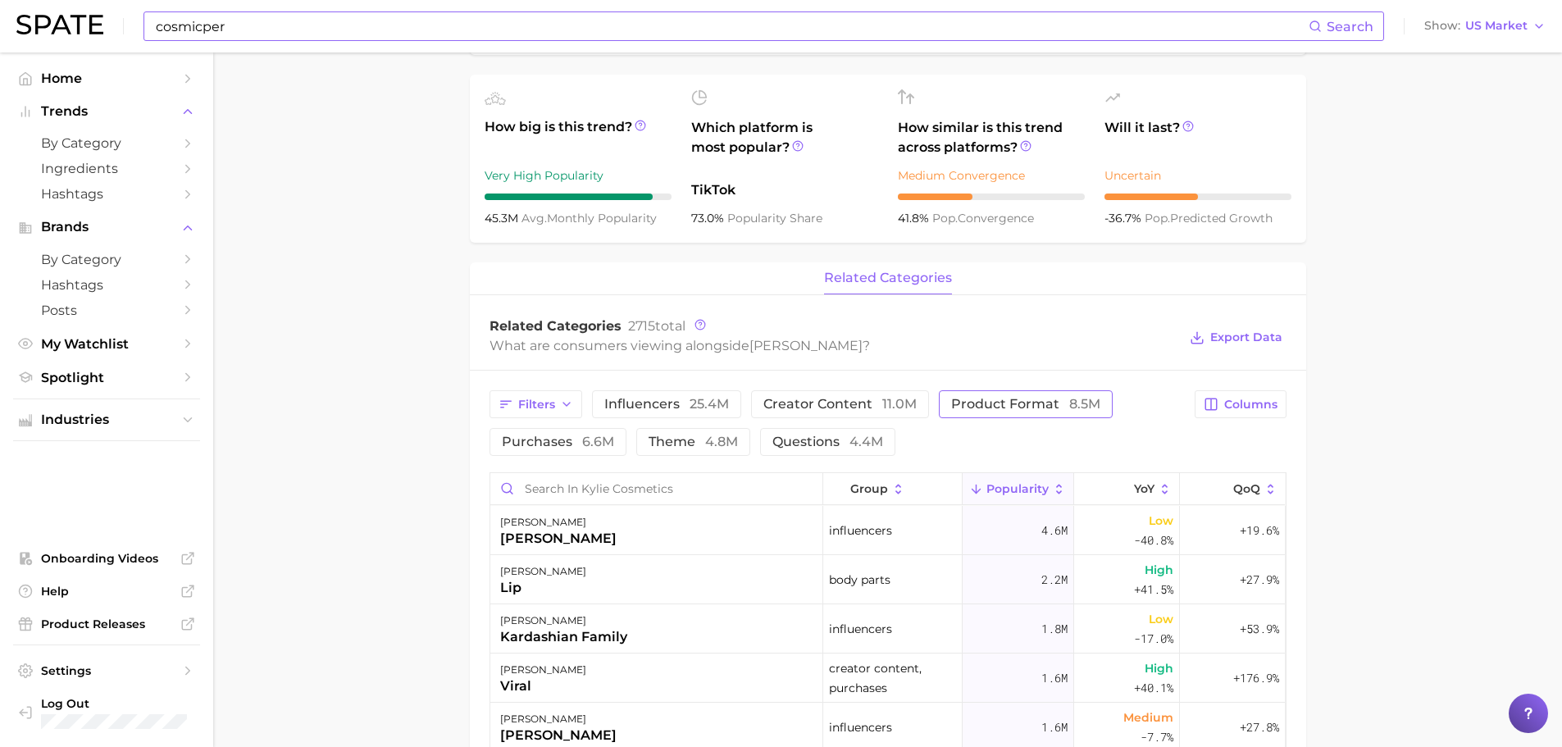
click at [983, 403] on span "product format 8.5m" at bounding box center [1025, 404] width 149 height 13
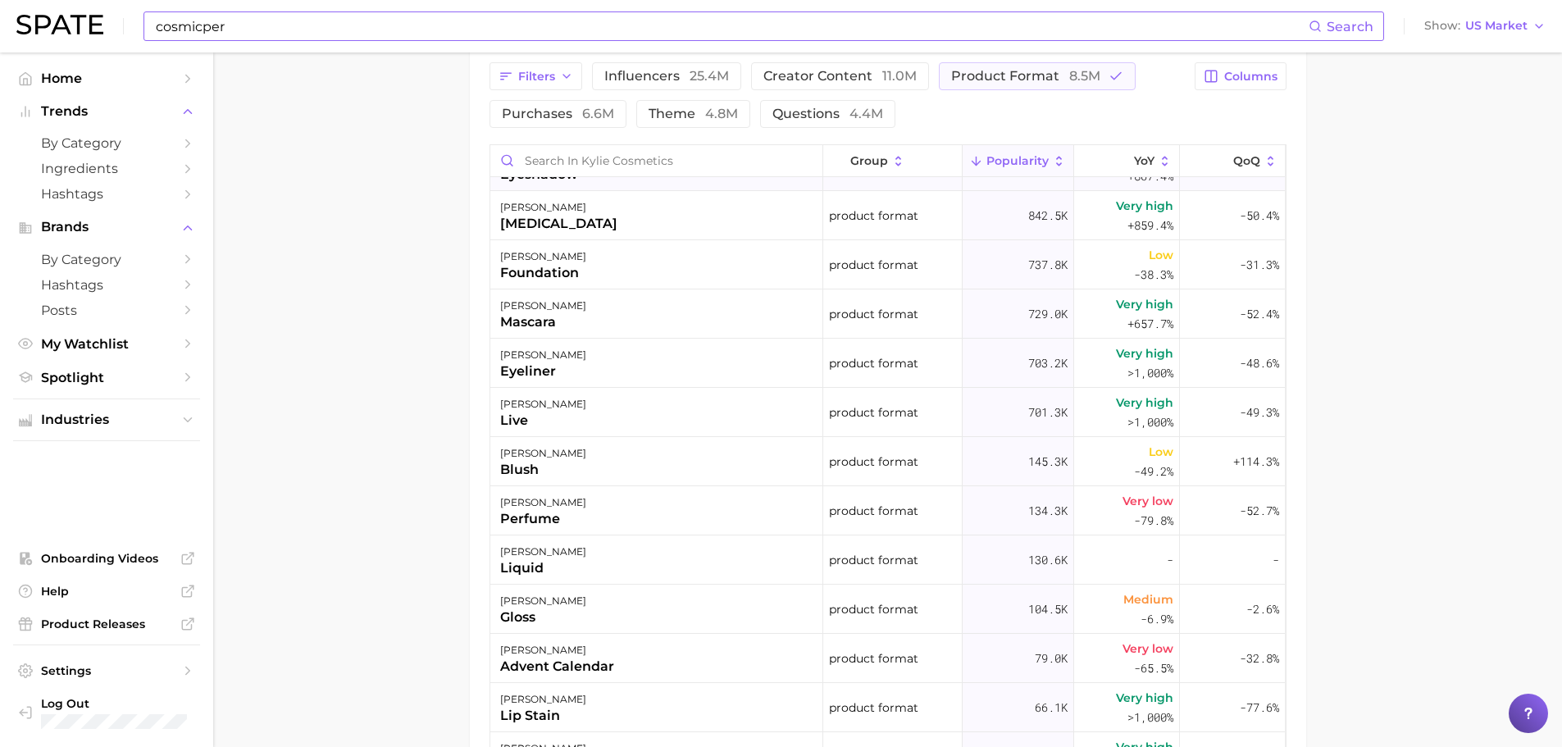
scroll to position [0, 0]
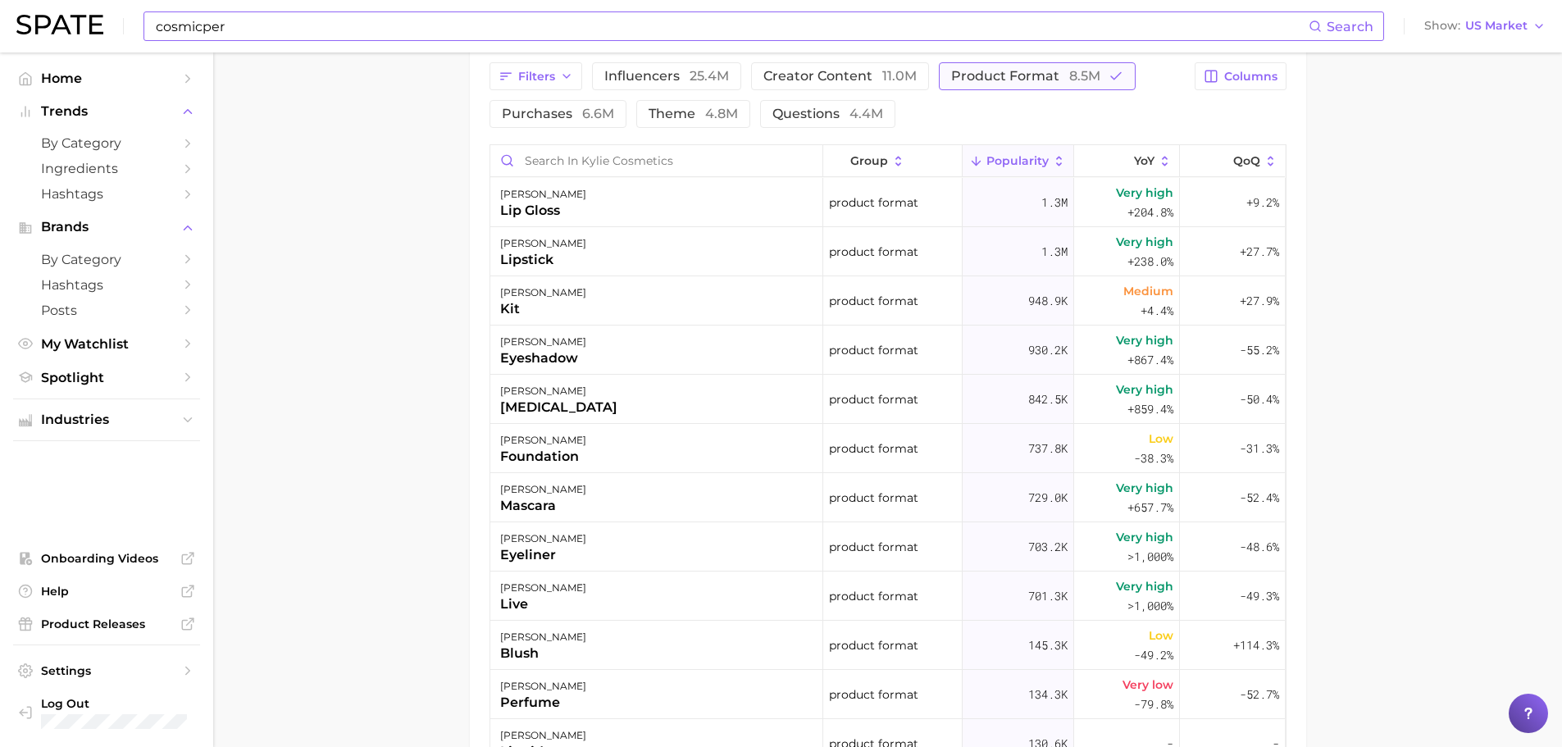
click at [1051, 75] on span "product format 8.5m" at bounding box center [1025, 76] width 149 height 13
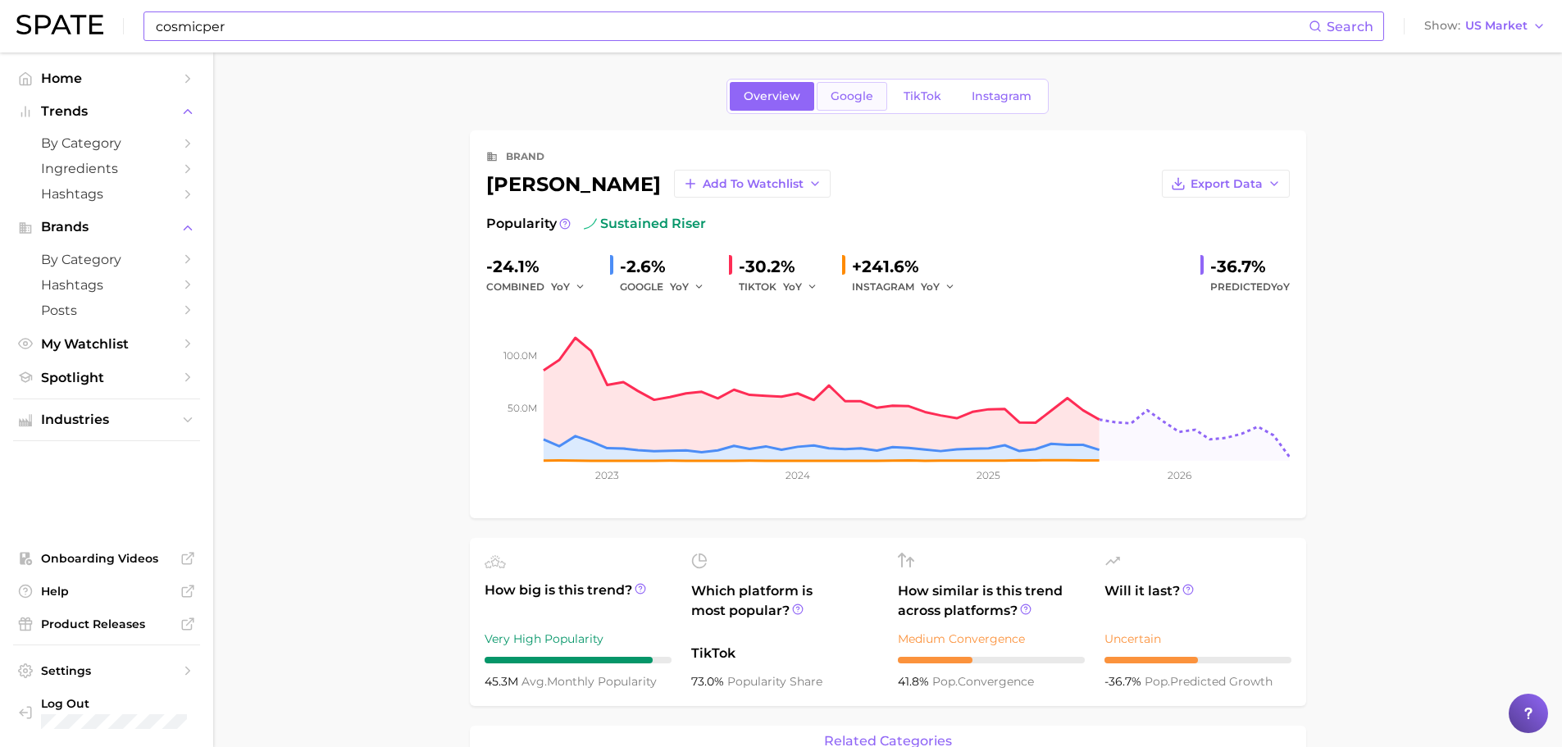
click at [849, 93] on span "Google" at bounding box center [852, 96] width 43 height 14
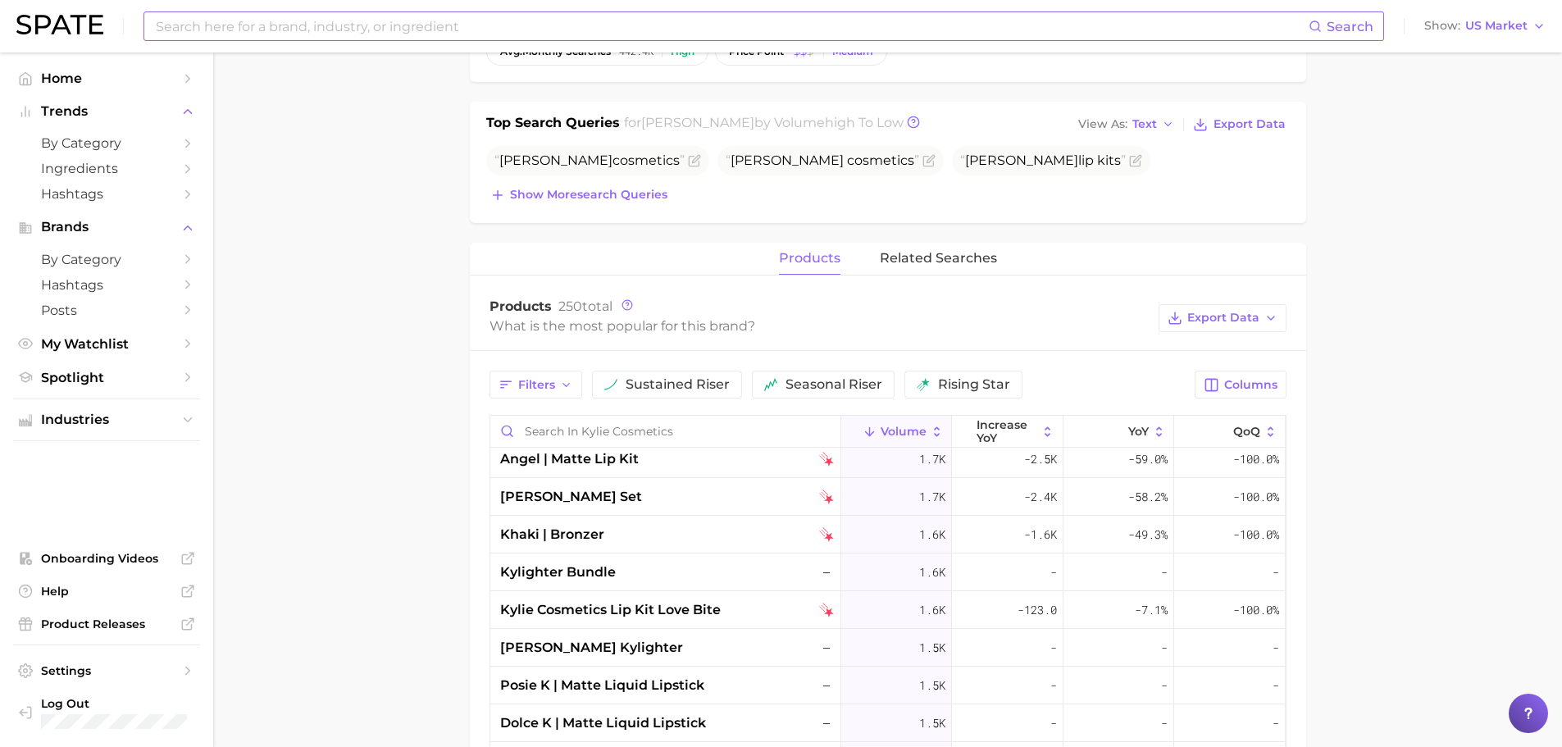
scroll to position [902, 0]
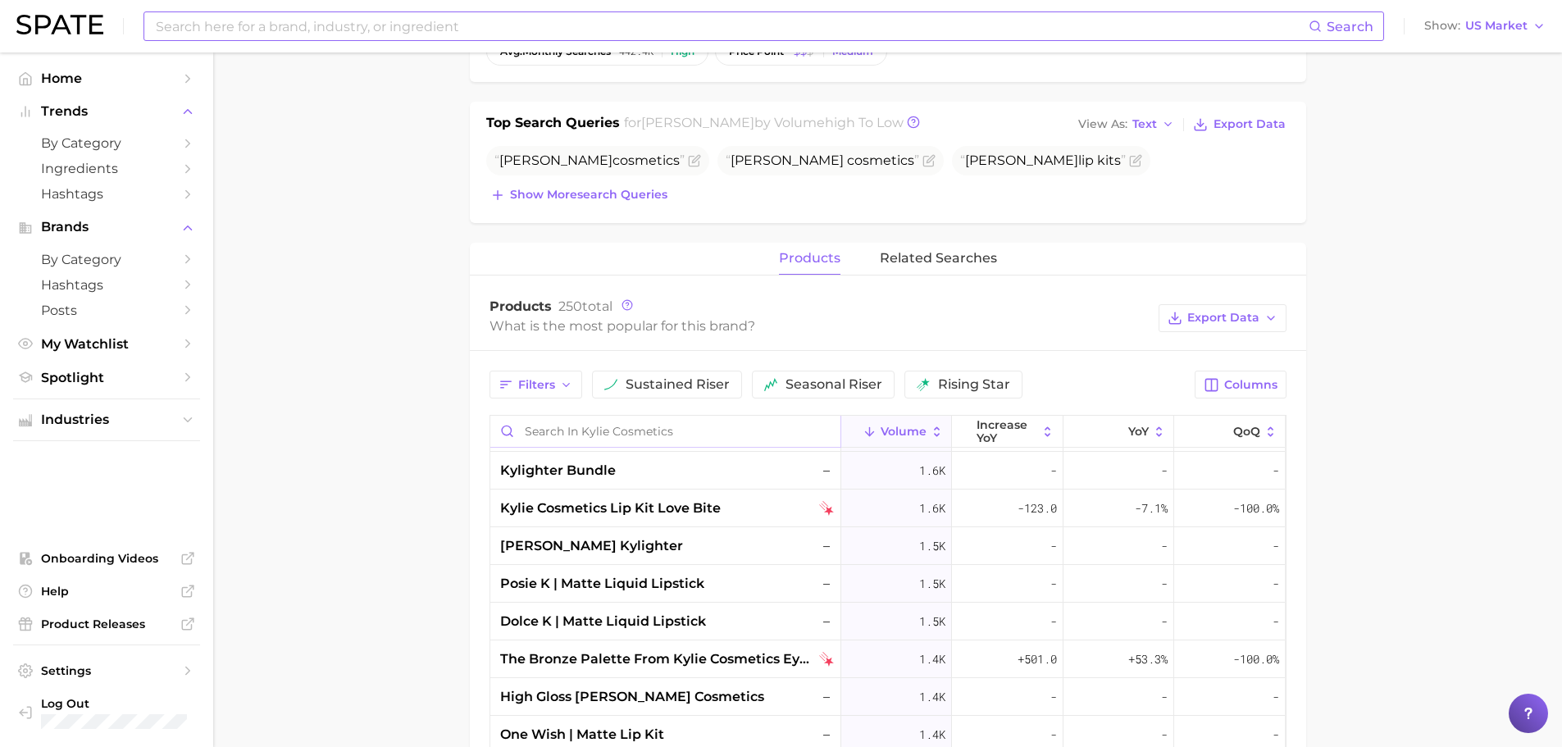
click at [574, 431] on input "Search in kylie cosmetics" at bounding box center [665, 431] width 350 height 31
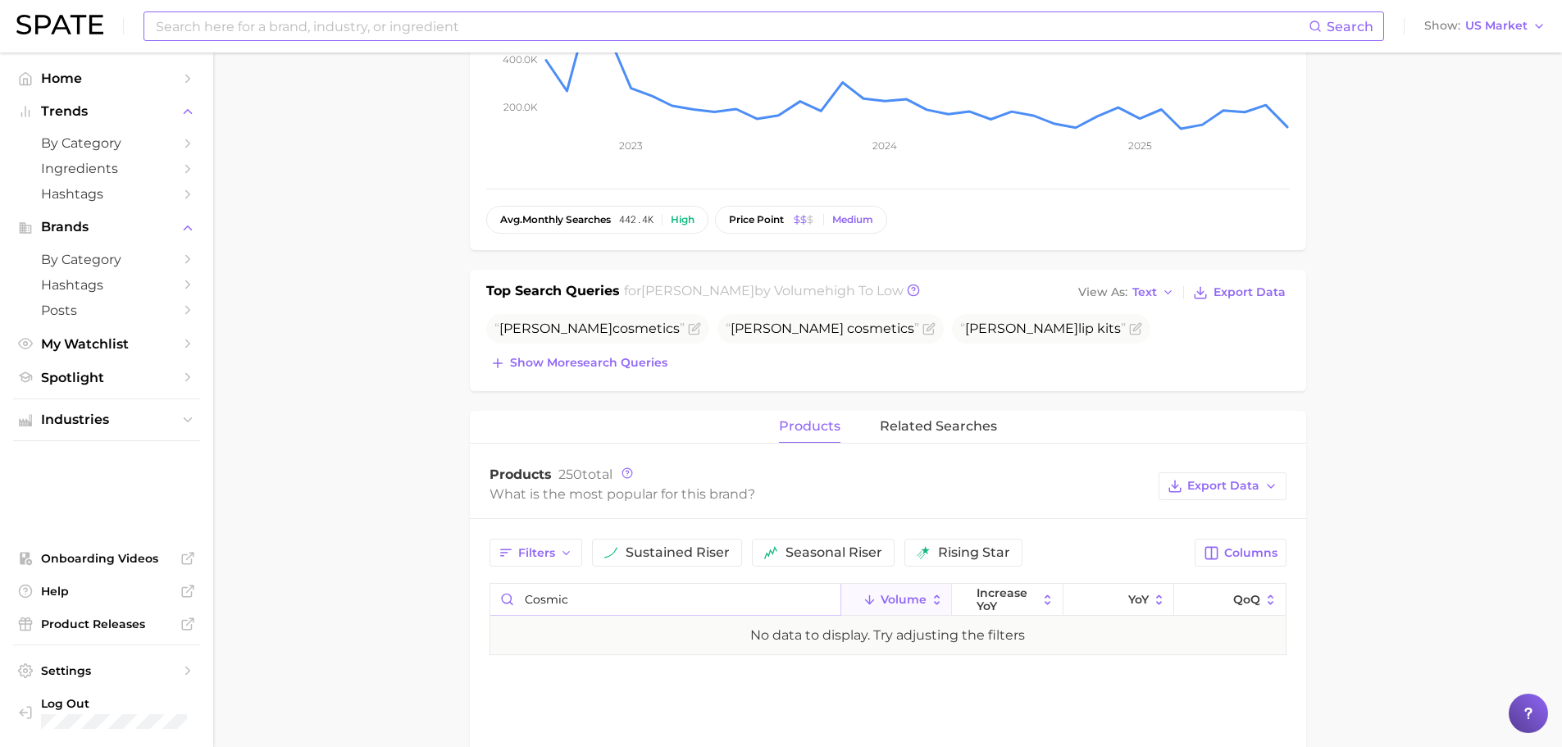
scroll to position [0, 0]
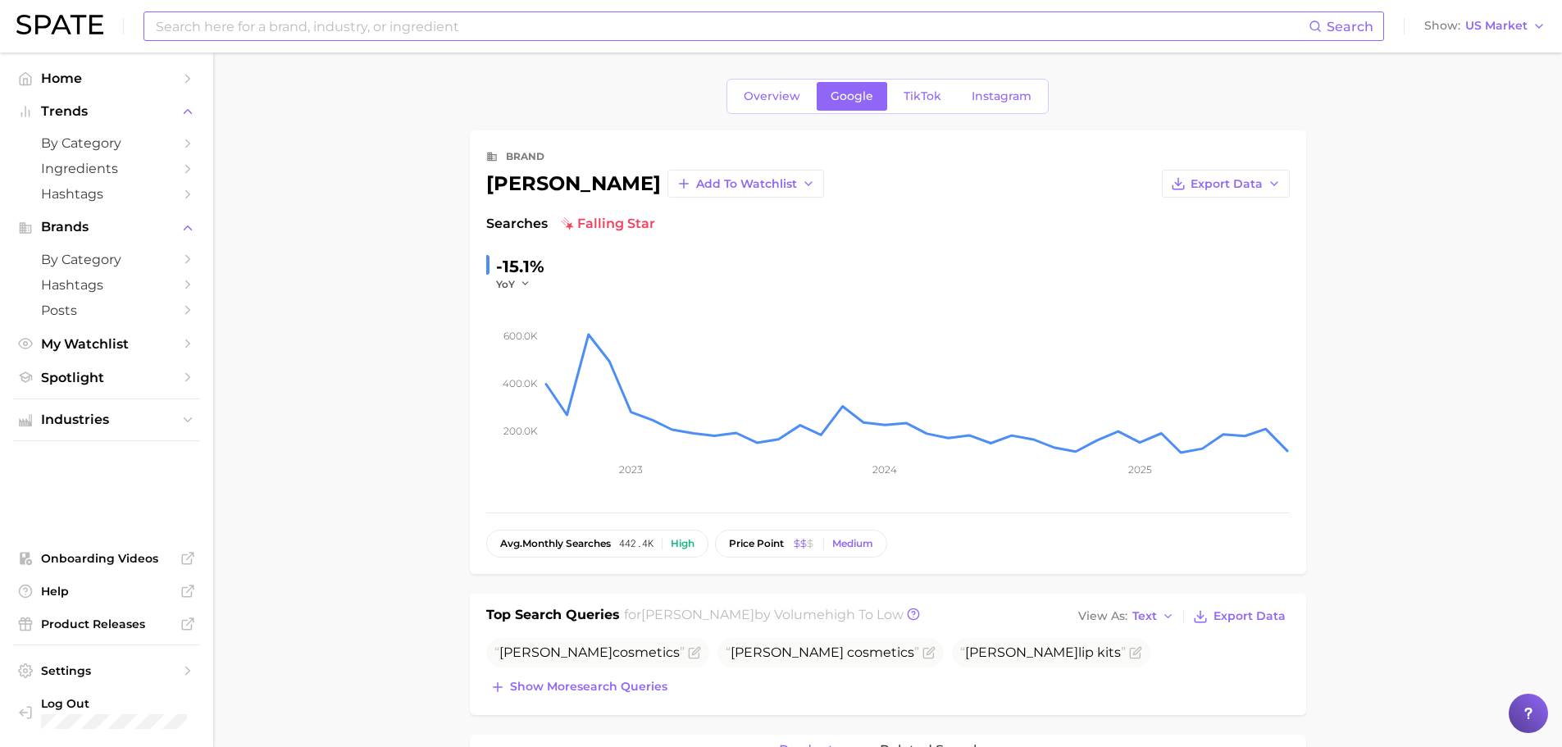
type input "cosmic"
click at [278, 19] on input at bounding box center [731, 26] width 1155 height 28
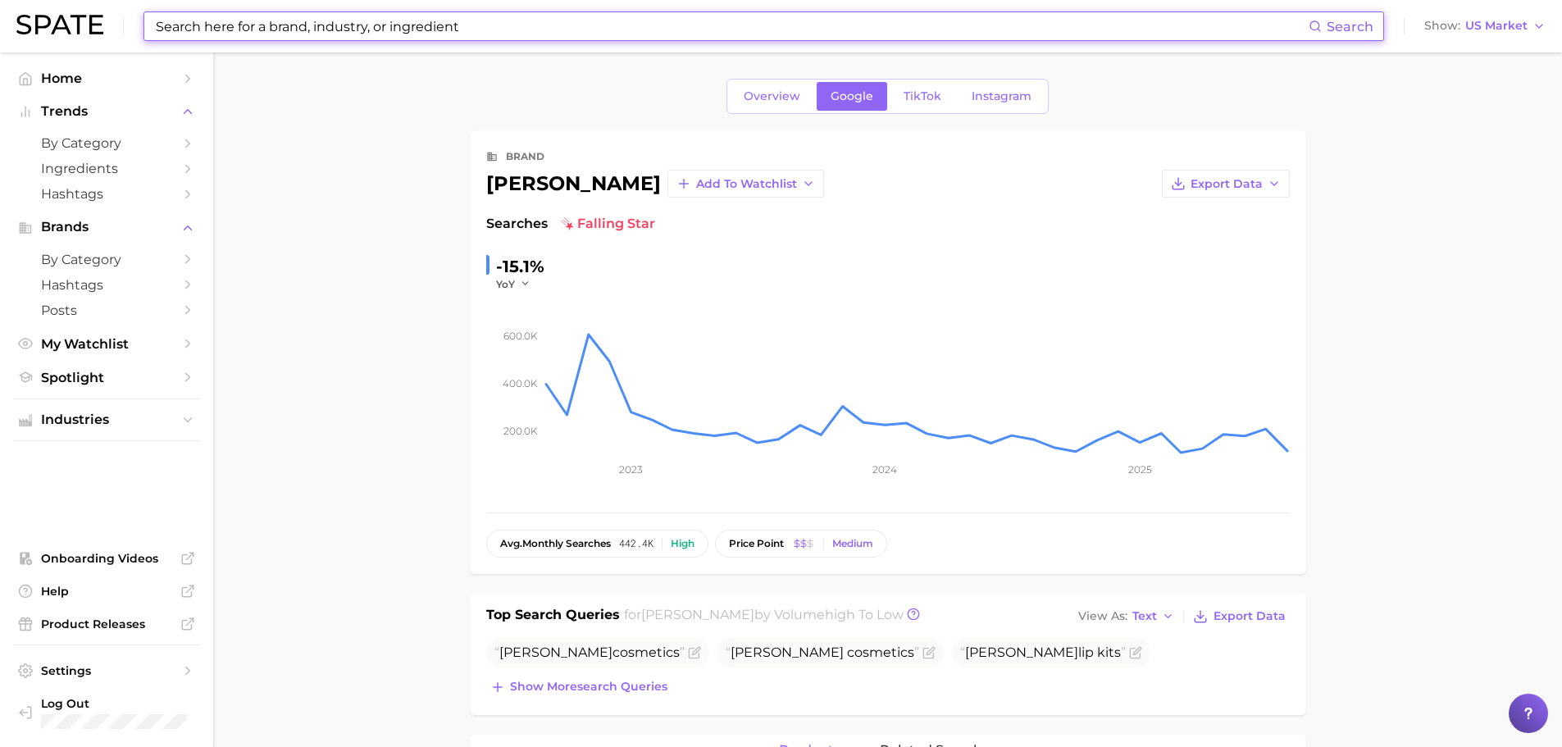
click at [367, 34] on input at bounding box center [731, 26] width 1155 height 28
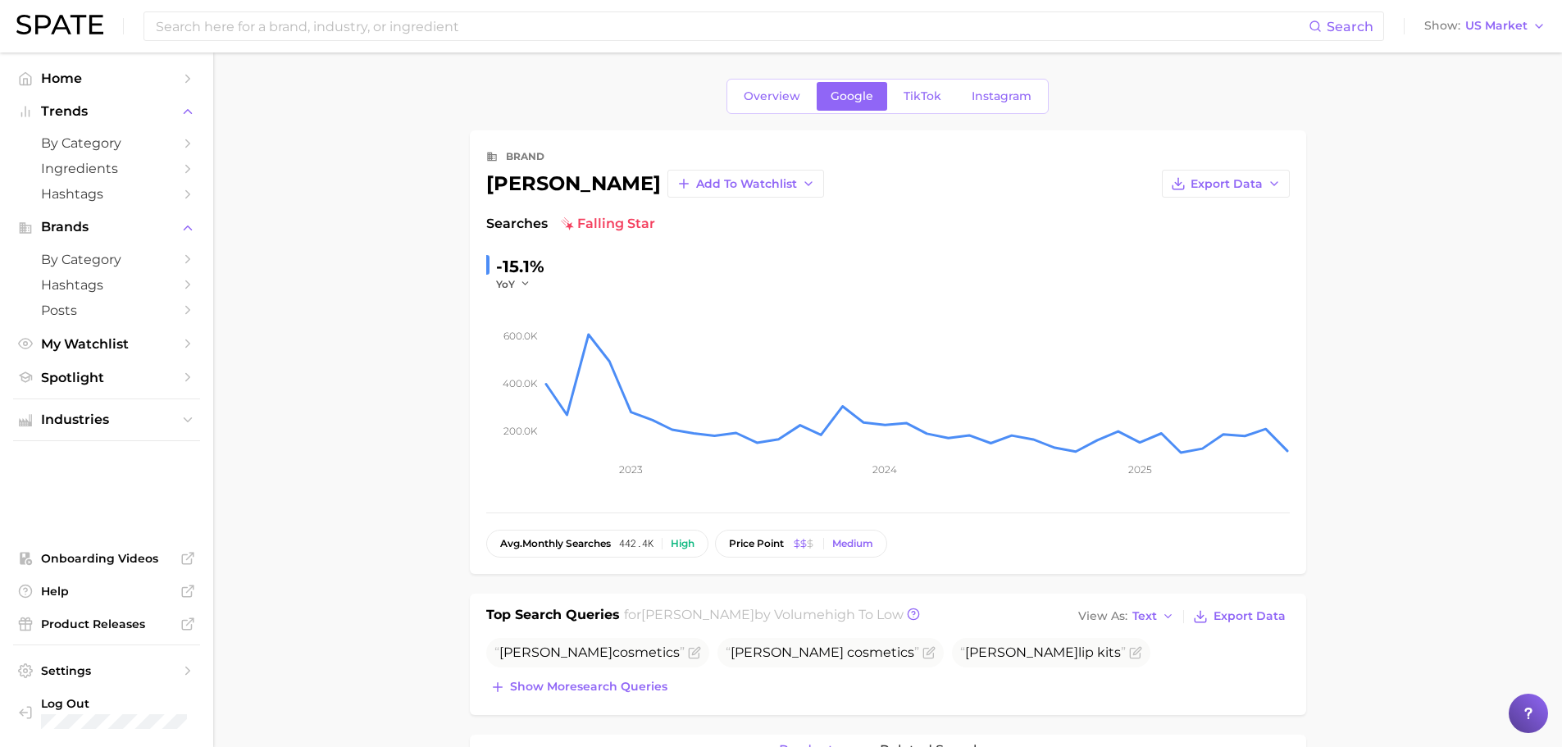
click at [361, 179] on main "Overview Google TikTok Instagram brand kylie cosmetics Add to Watchlist Export …" at bounding box center [887, 755] width 1349 height 1406
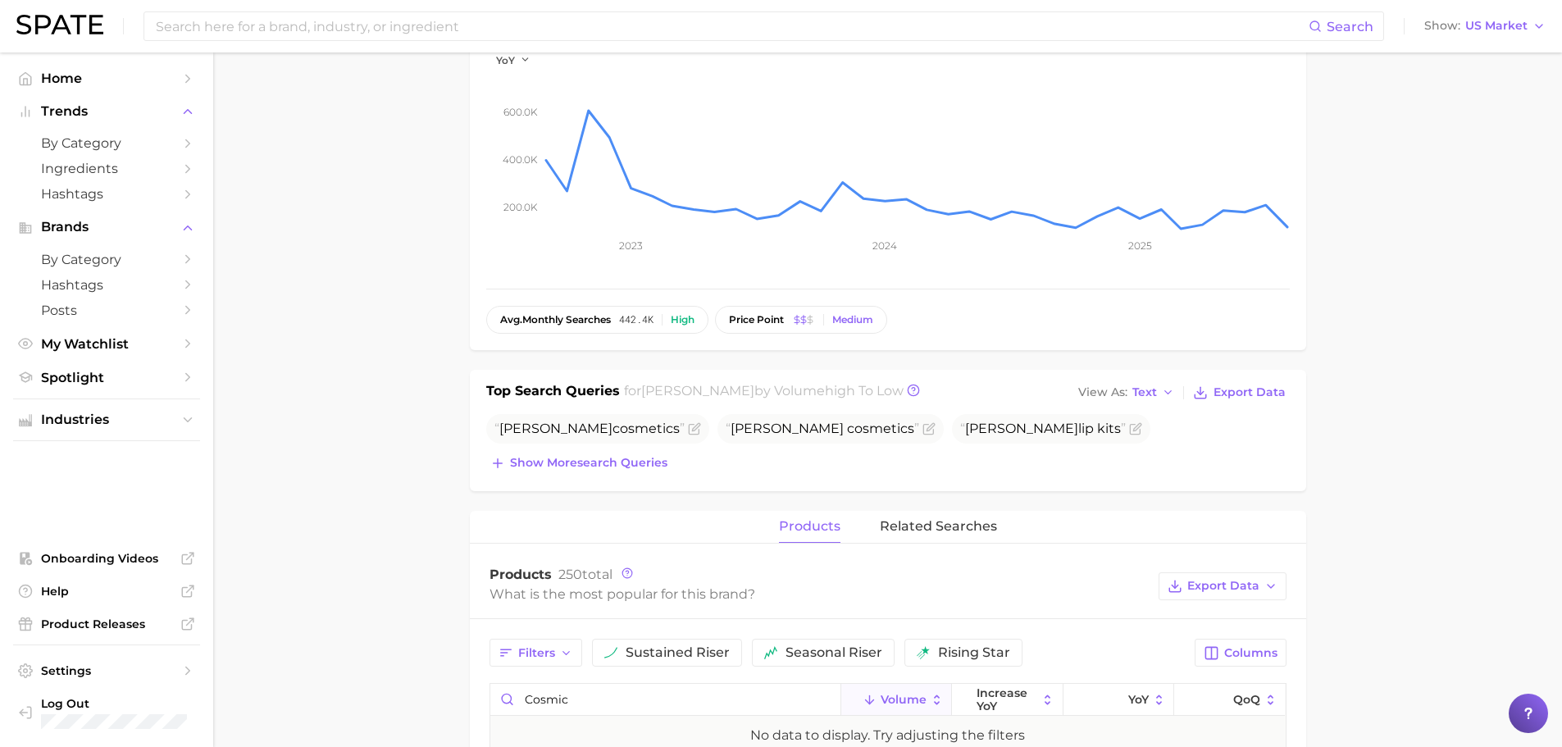
scroll to position [246, 0]
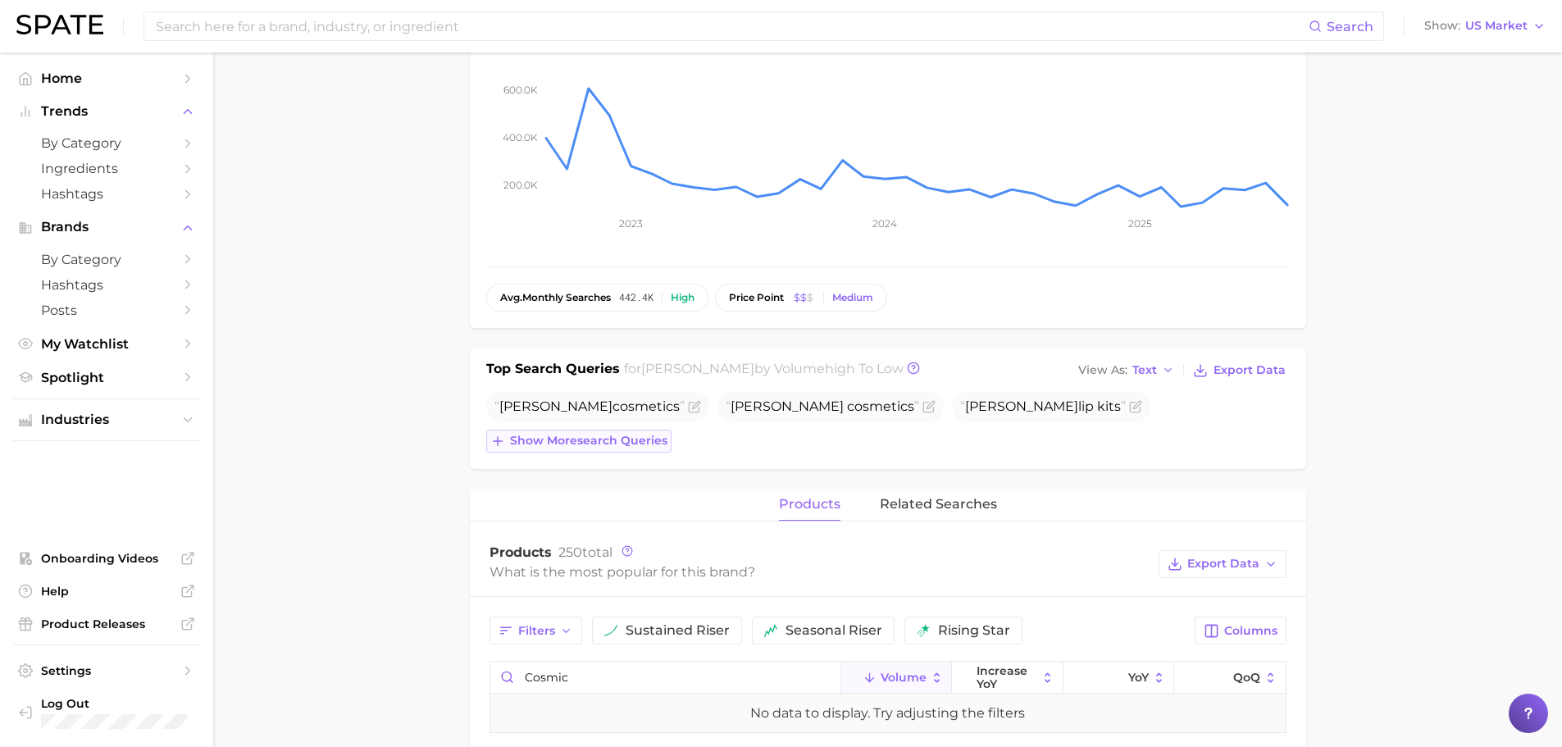
click at [648, 436] on span "Show more search queries" at bounding box center [588, 441] width 157 height 14
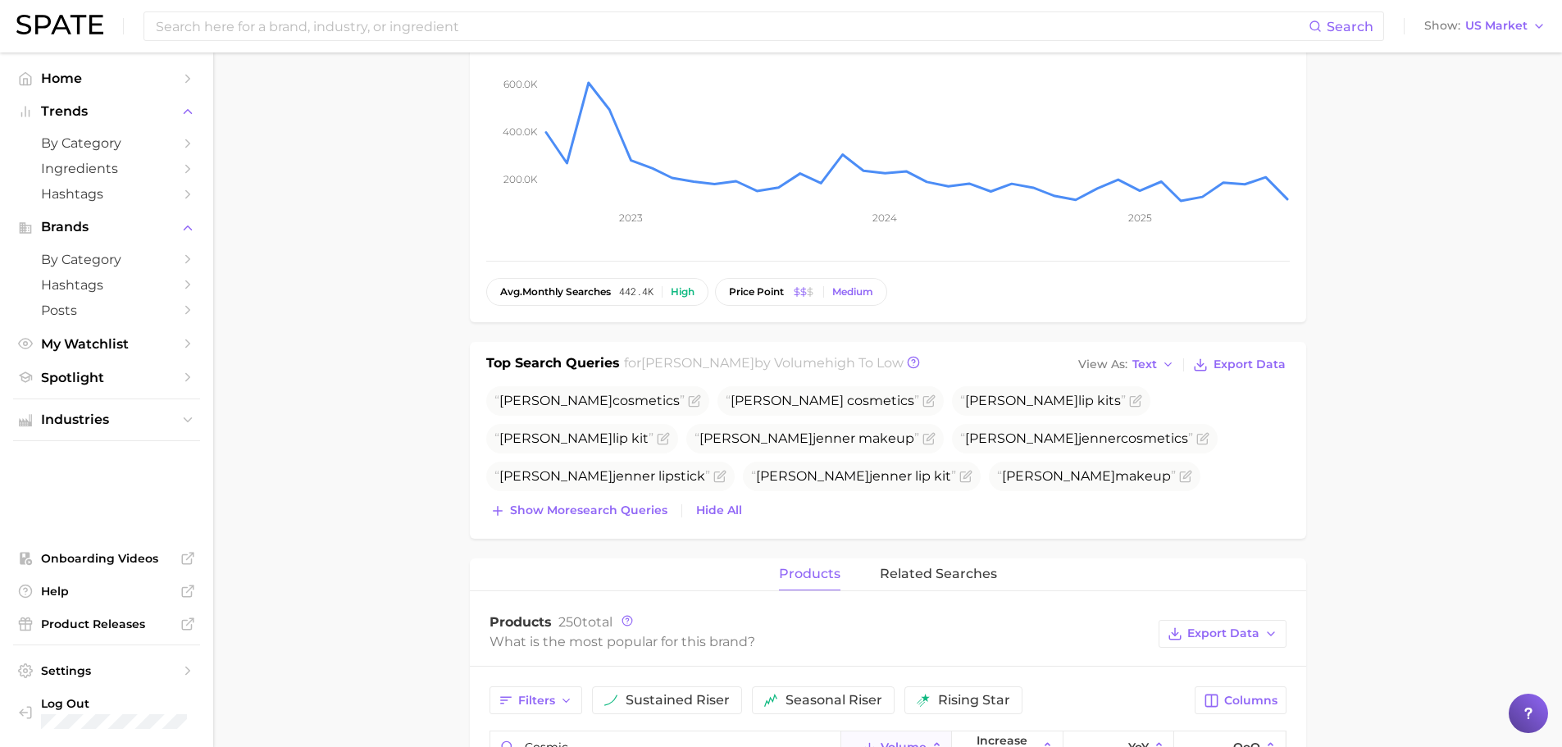
scroll to position [738, 0]
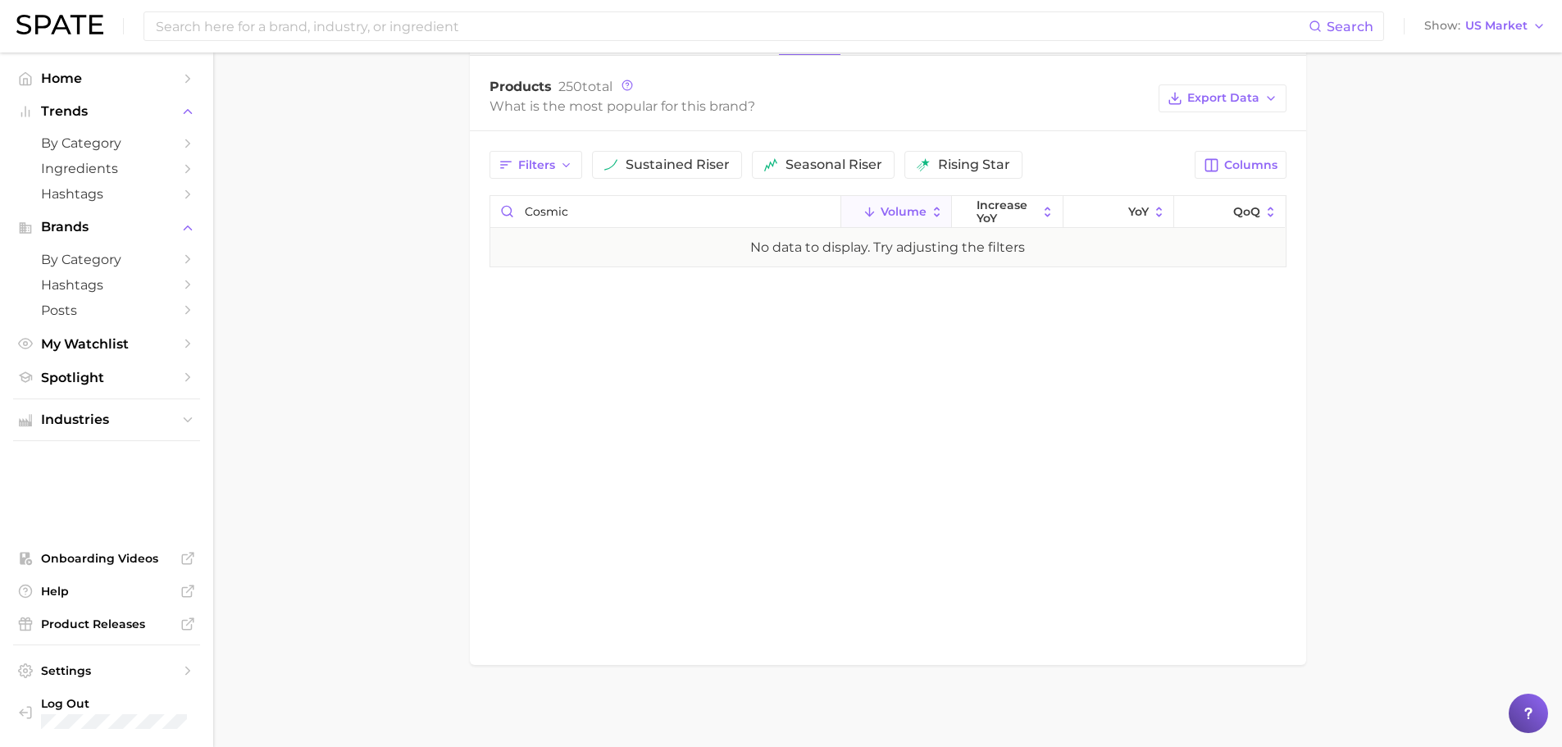
click at [372, 333] on main "Overview Google TikTok Instagram brand kylie cosmetics Add to Watchlist Export …" at bounding box center [887, 6] width 1349 height 1482
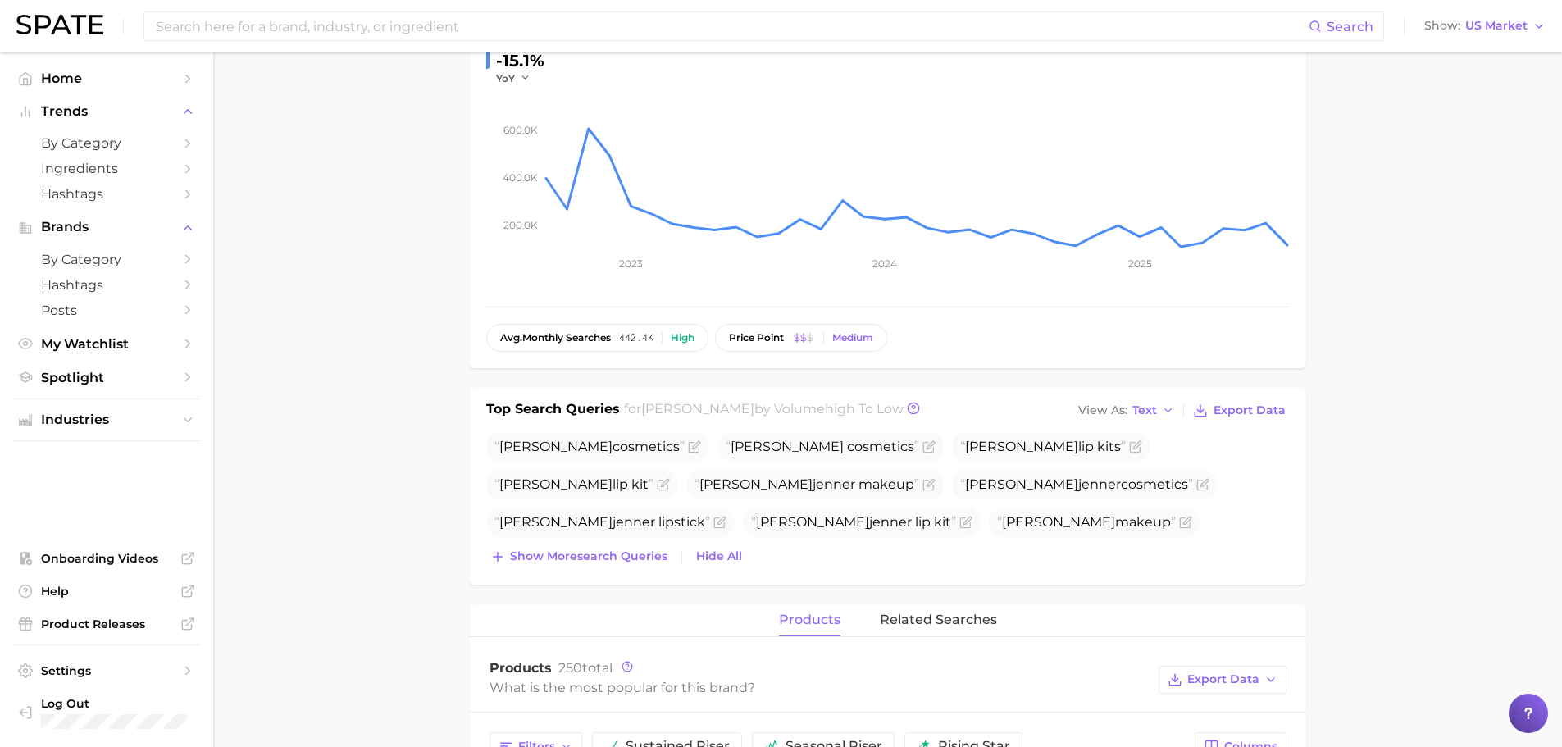
scroll to position [164, 0]
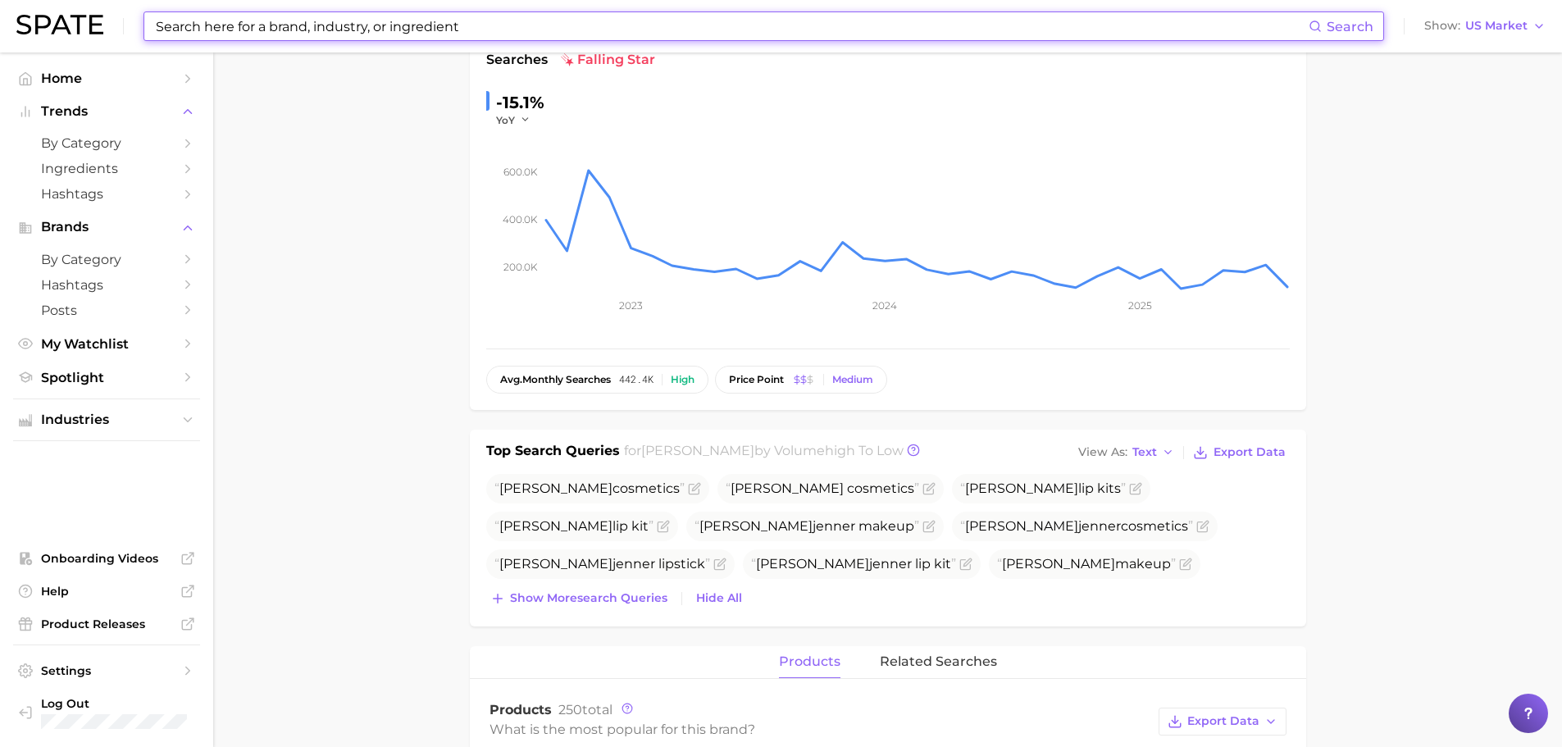
click at [241, 21] on input at bounding box center [731, 26] width 1155 height 28
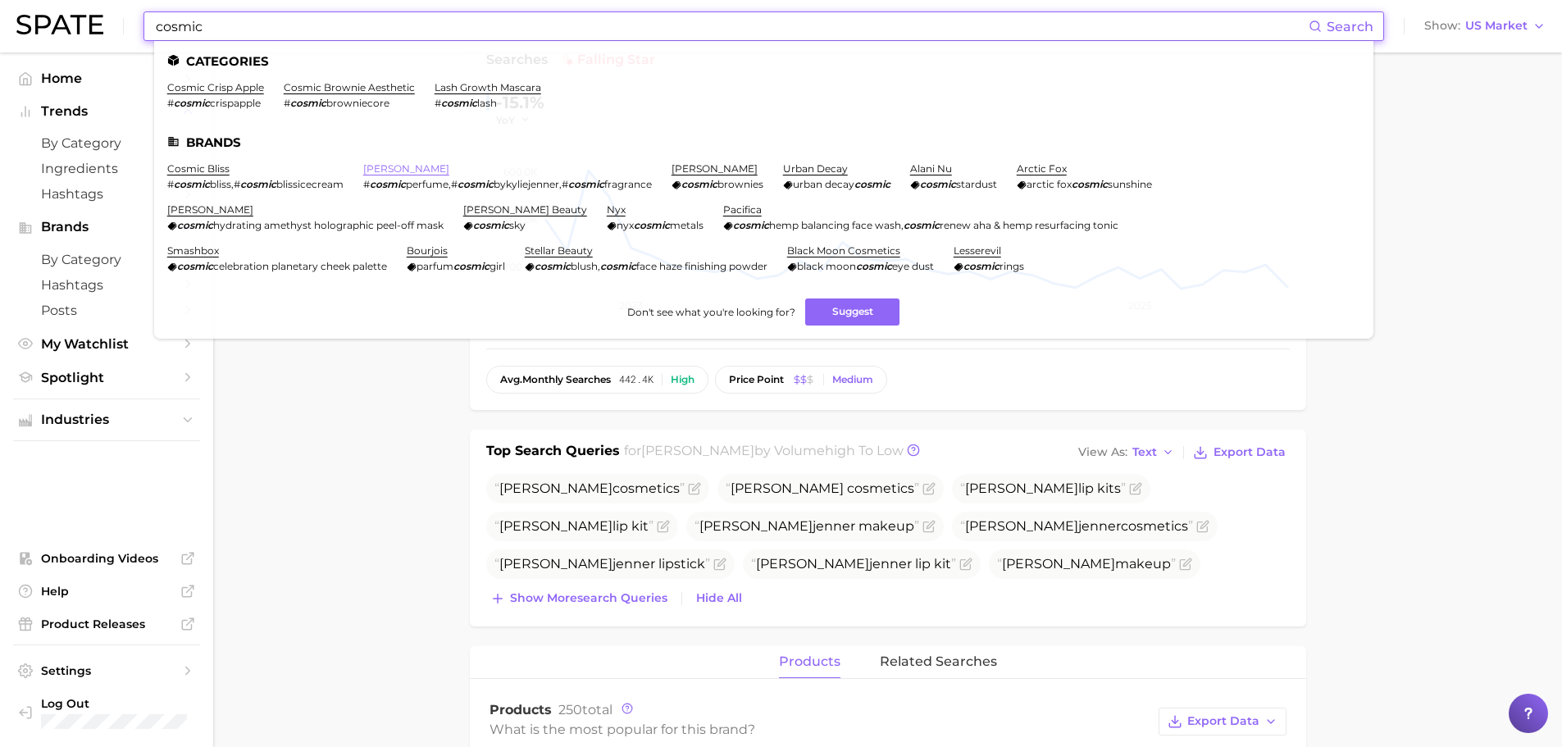
type input "cosmic"
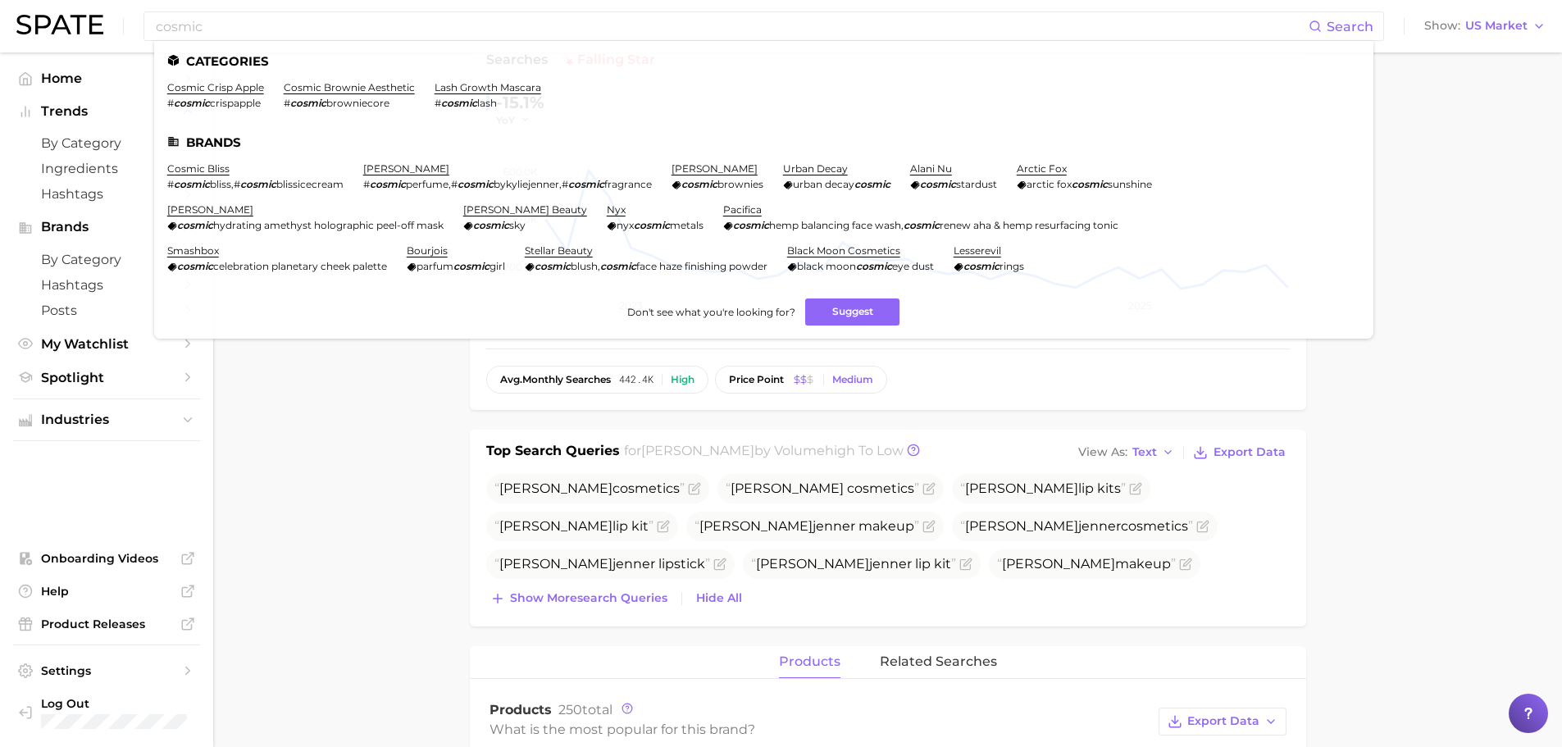
click at [412, 169] on link "[PERSON_NAME]" at bounding box center [406, 168] width 86 height 12
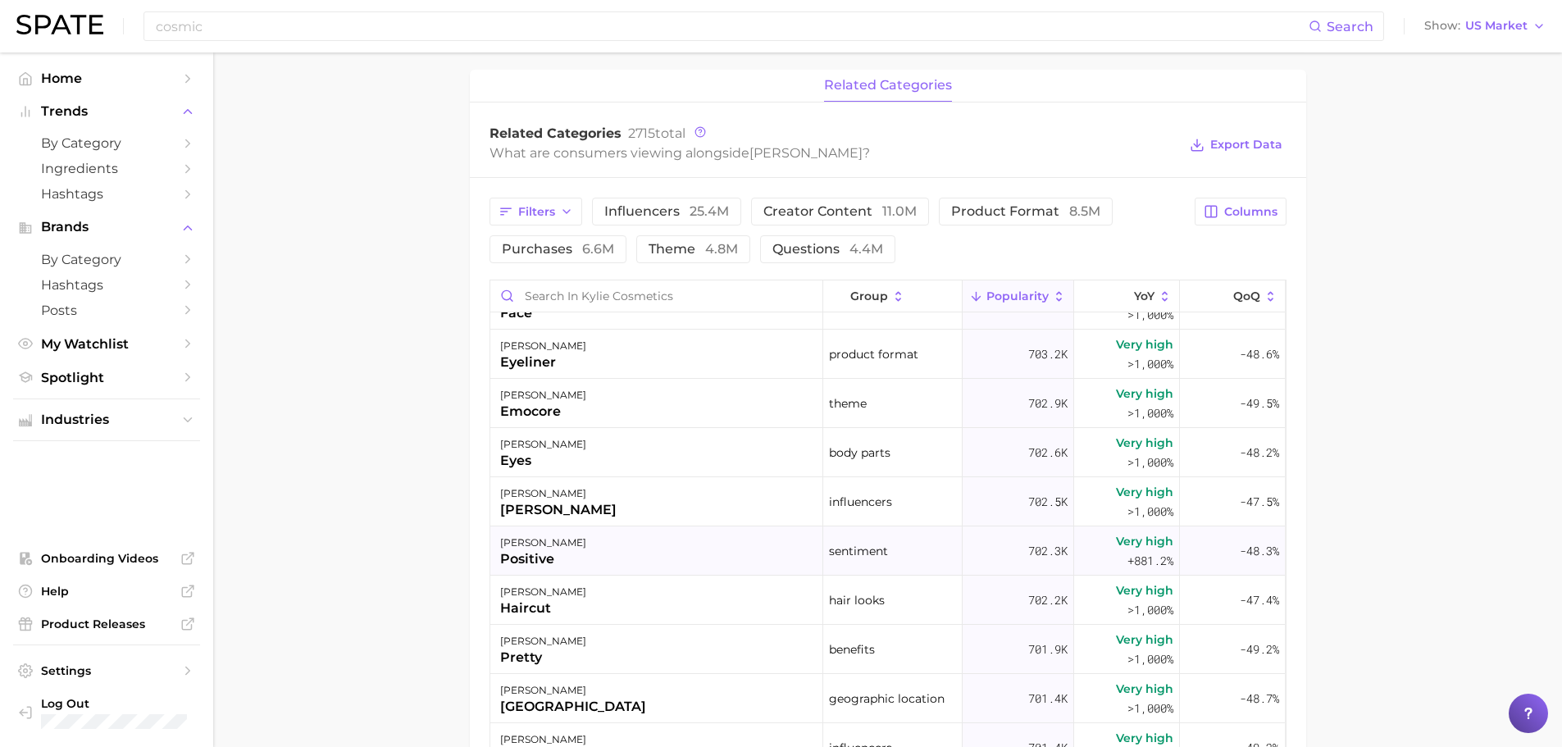
scroll to position [3034, 0]
click at [607, 288] on input "Search in kylie cosmetics" at bounding box center [656, 295] width 332 height 31
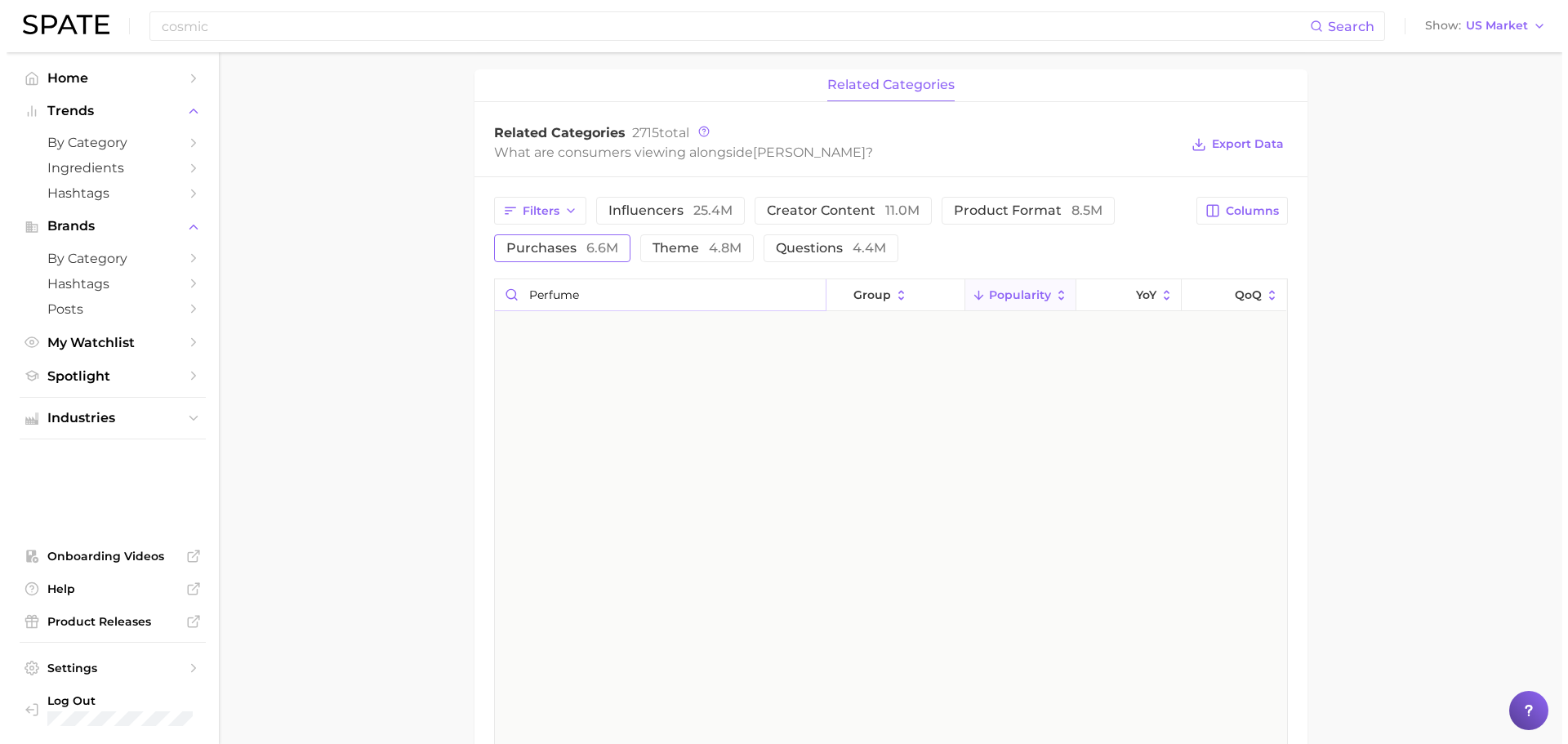
scroll to position [0, 0]
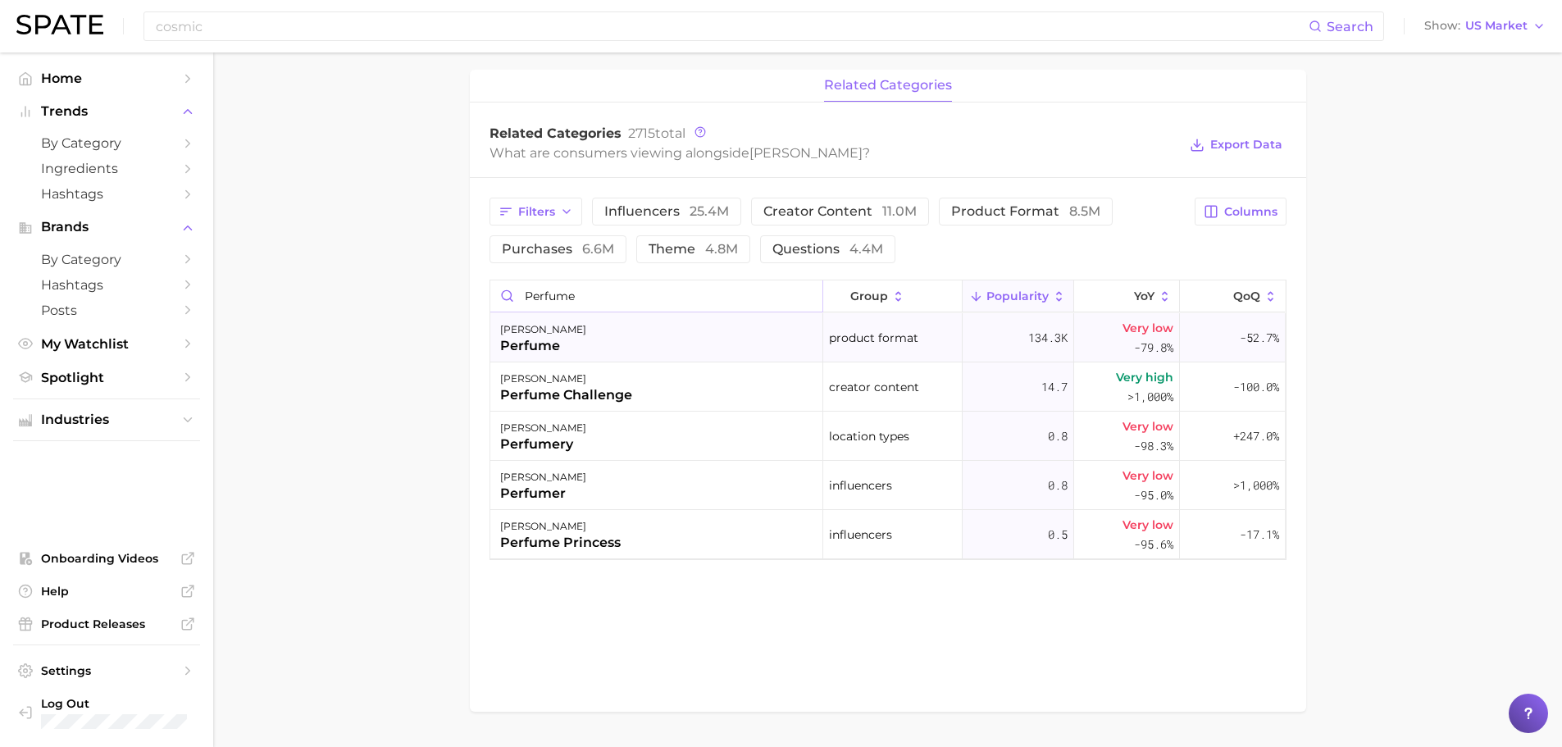
type input "perfume"
click at [601, 335] on div "[PERSON_NAME] perfume" at bounding box center [656, 337] width 333 height 49
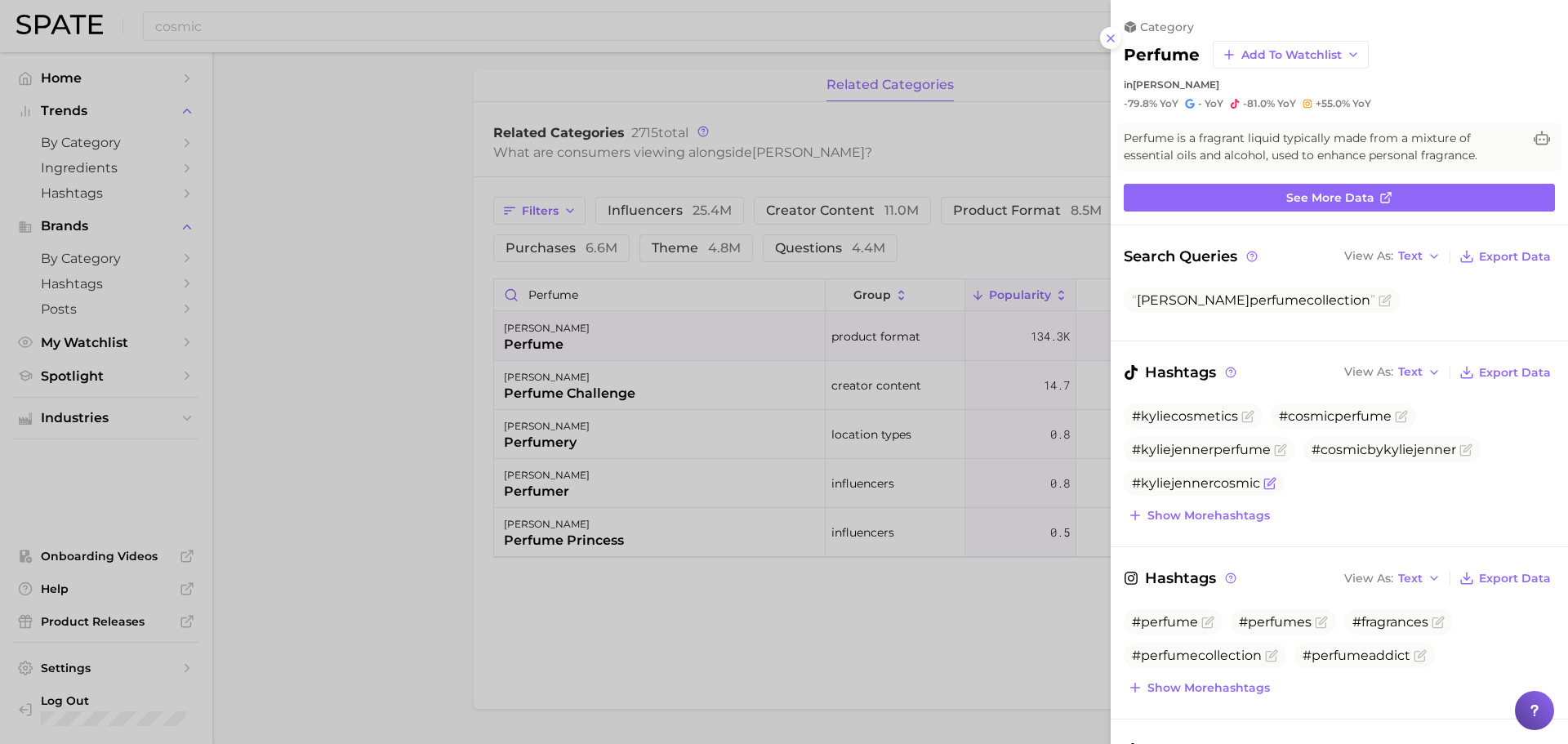
click at [1192, 479] on span "#kyliejennercosmic" at bounding box center [1195, 483] width 129 height 16
click at [547, 532] on div at bounding box center [784, 372] width 1568 height 744
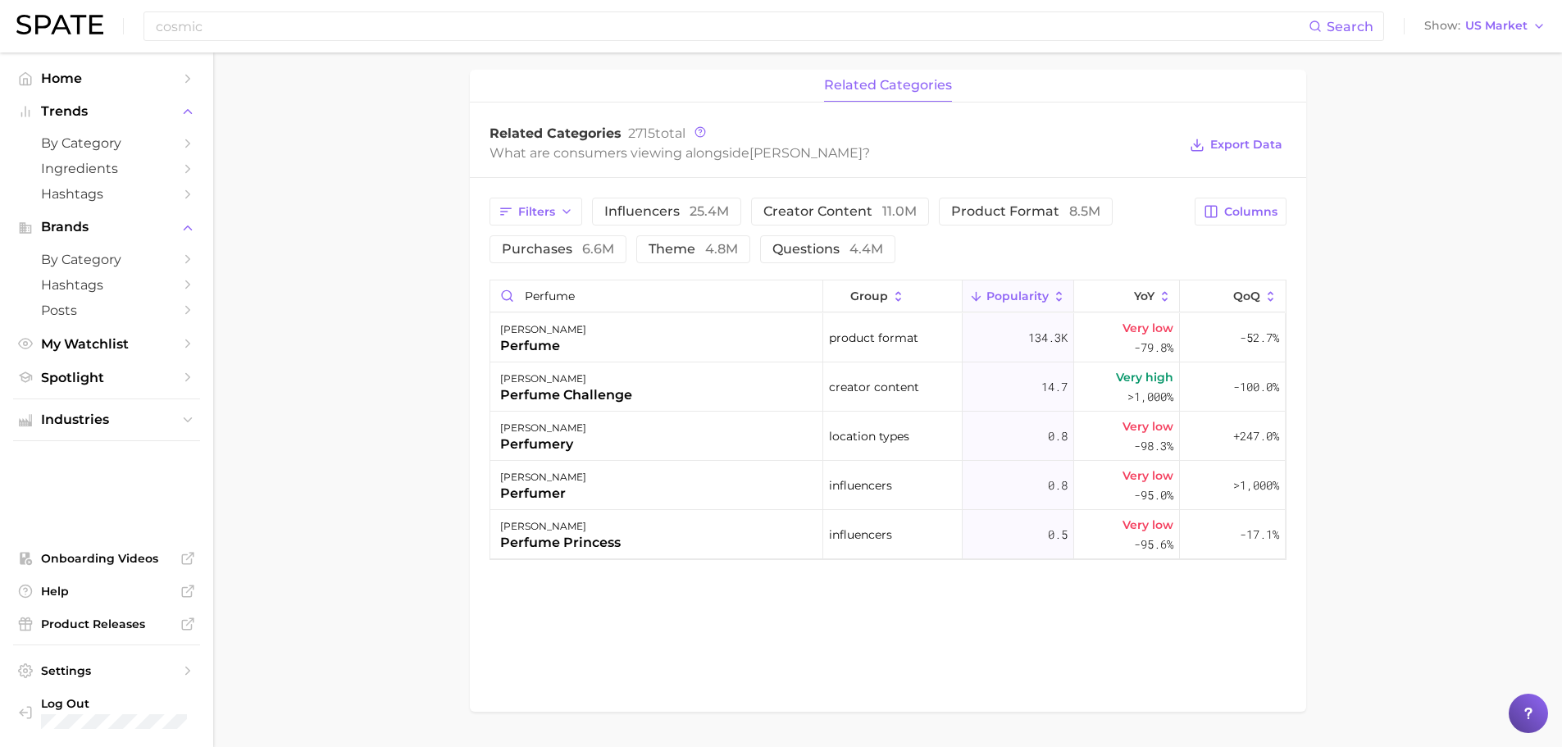
click at [1505, 415] on main "Overview Google TikTok Instagram brand kylie cosmetics Add to Watchlist Export …" at bounding box center [887, 94] width 1349 height 1397
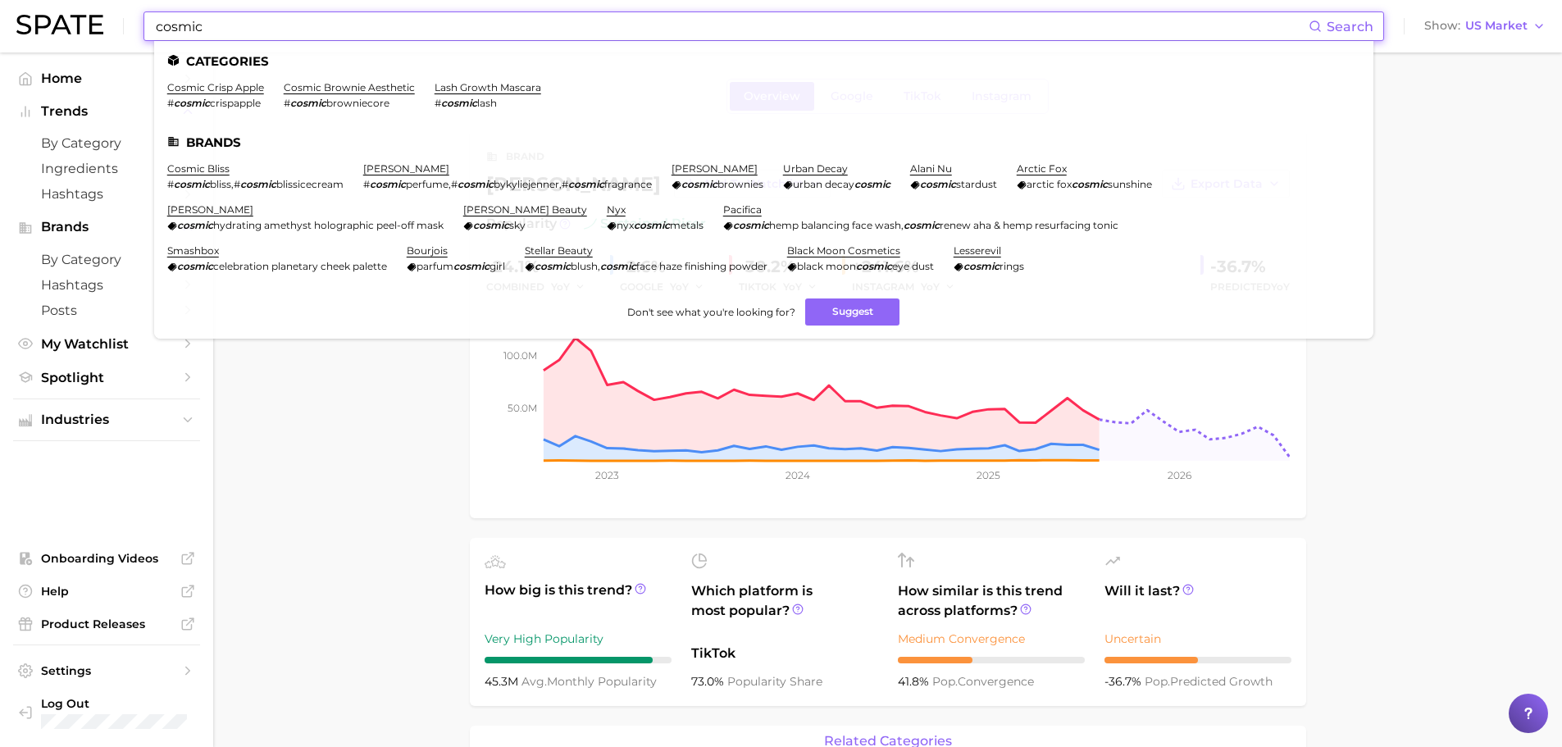
drag, startPoint x: 327, startPoint y: 34, endPoint x: -57, endPoint y: -2, distance: 386.2
click at [0, 0] on html "cosmic Search Categories cosmic crisp apple # cosmic crispapple cosmic brownie …" at bounding box center [781, 373] width 1562 height 747
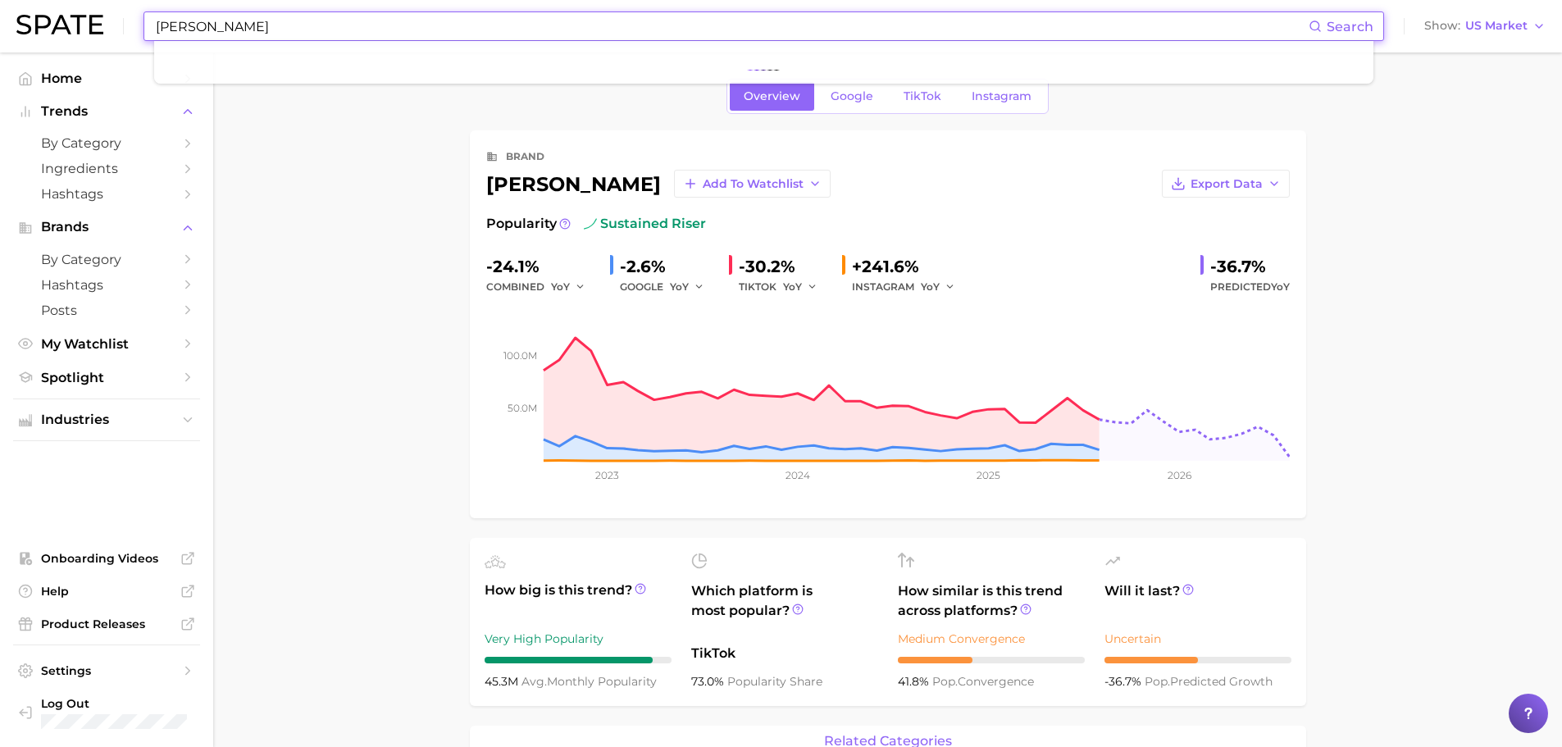
type input "[PERSON_NAME]"
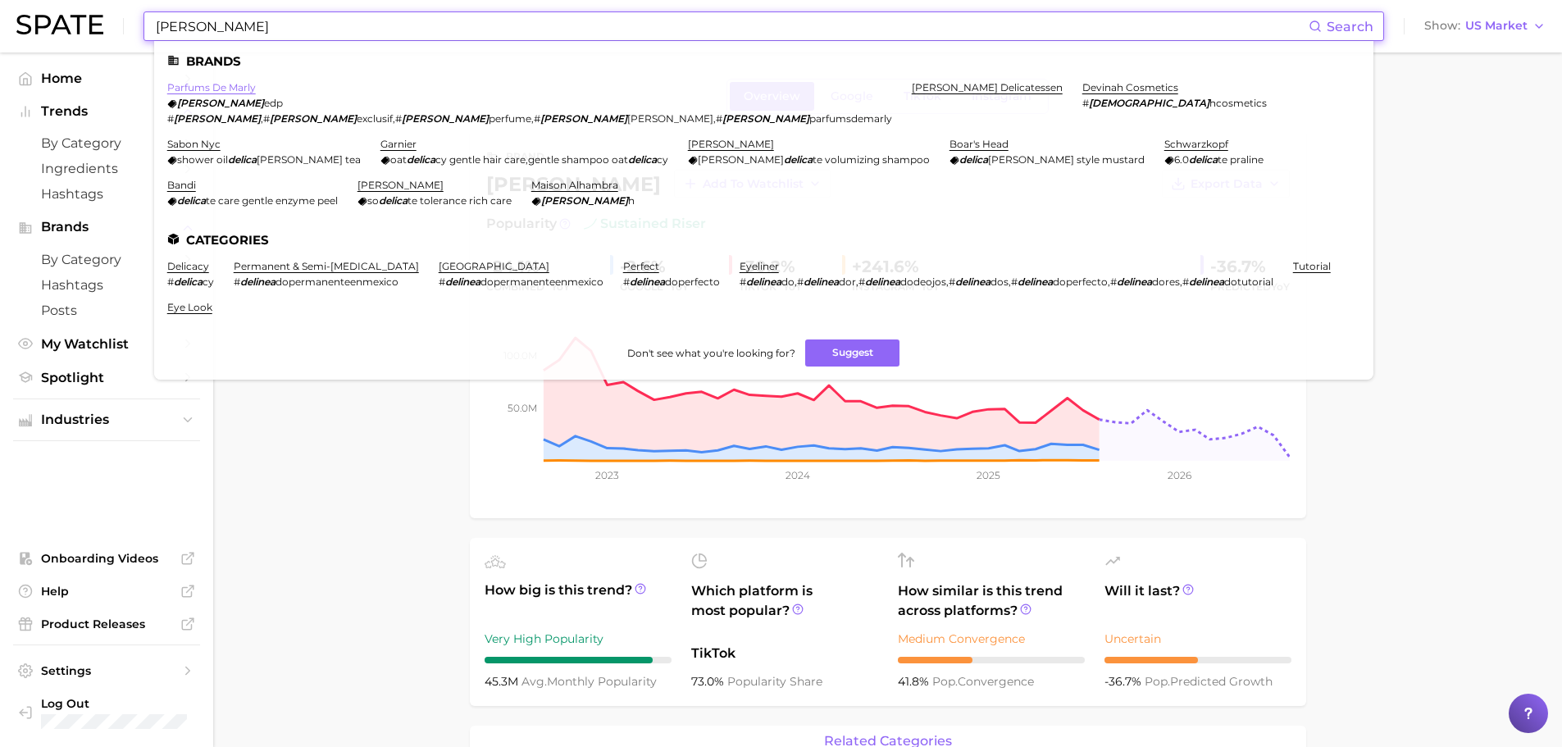
click at [219, 85] on link "parfums de marly" at bounding box center [211, 87] width 89 height 12
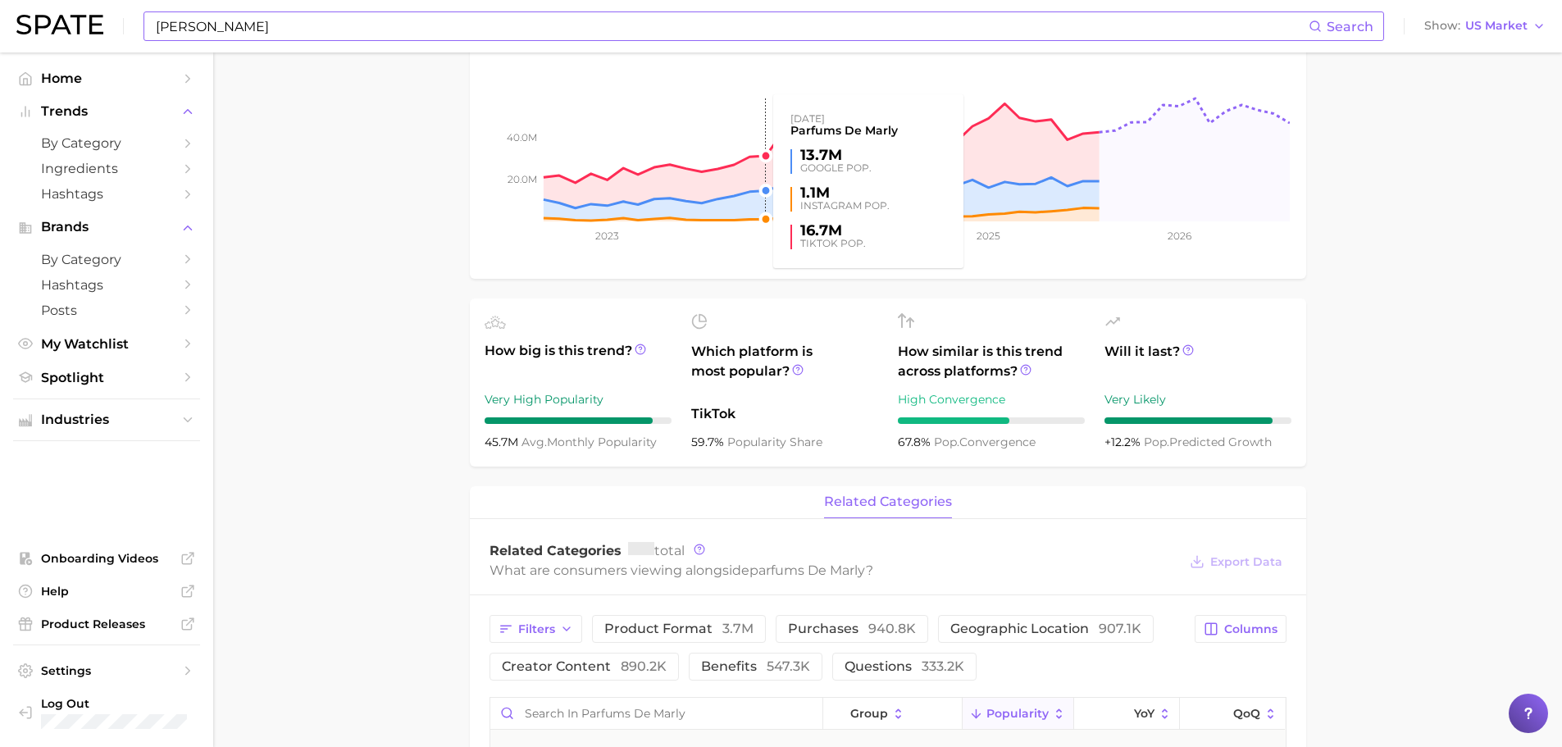
scroll to position [410, 0]
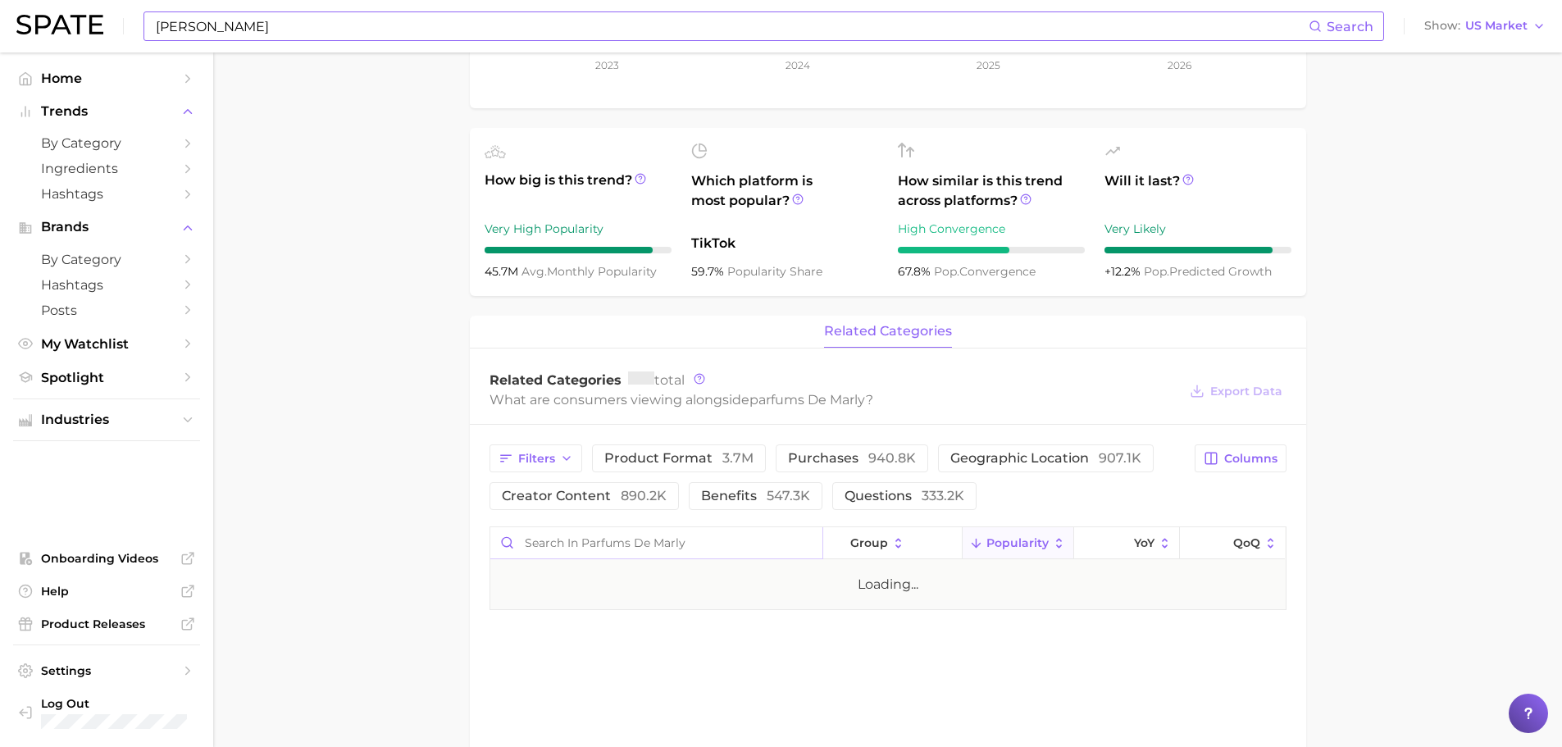
click at [603, 536] on input "Search in parfums de marly" at bounding box center [656, 542] width 332 height 31
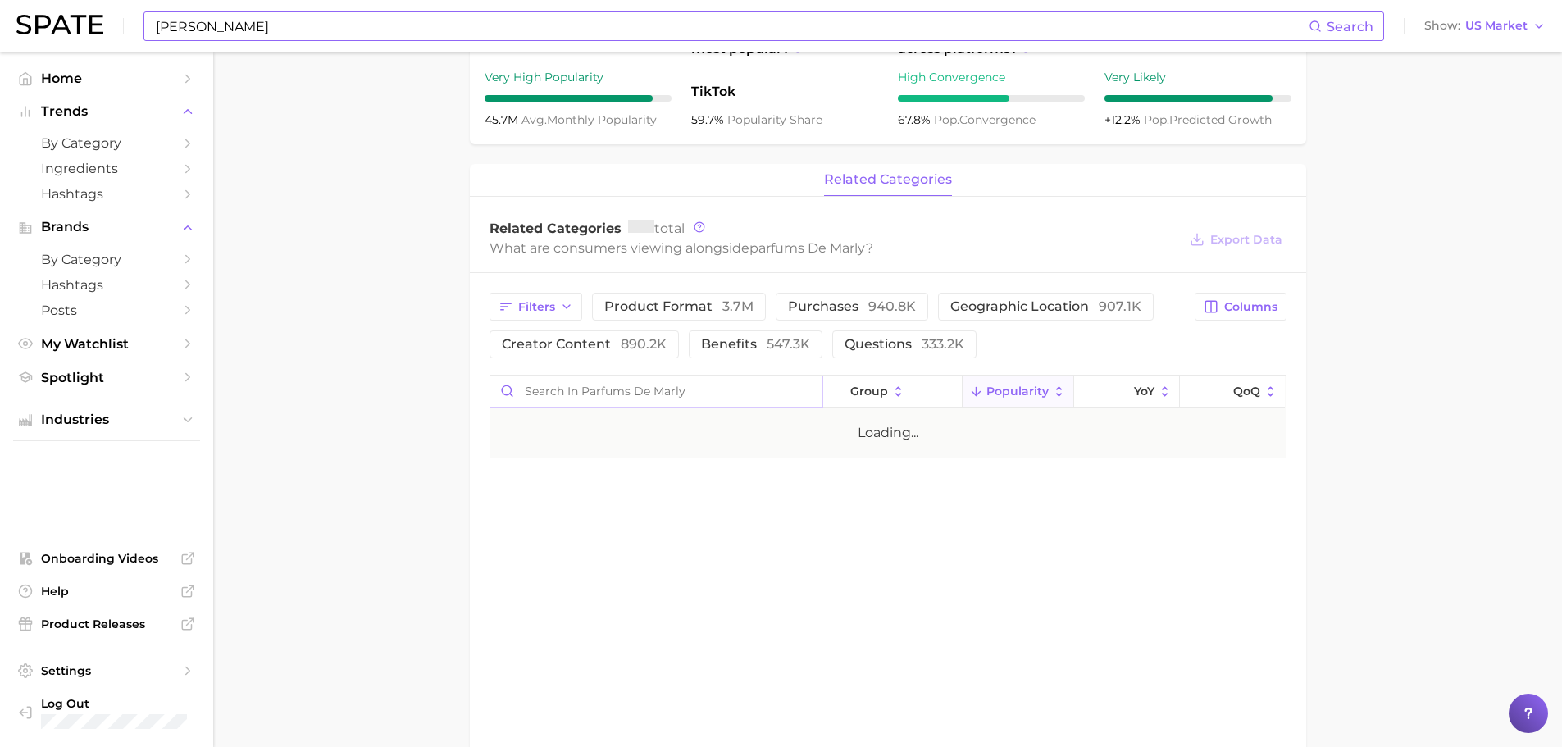
scroll to position [703, 0]
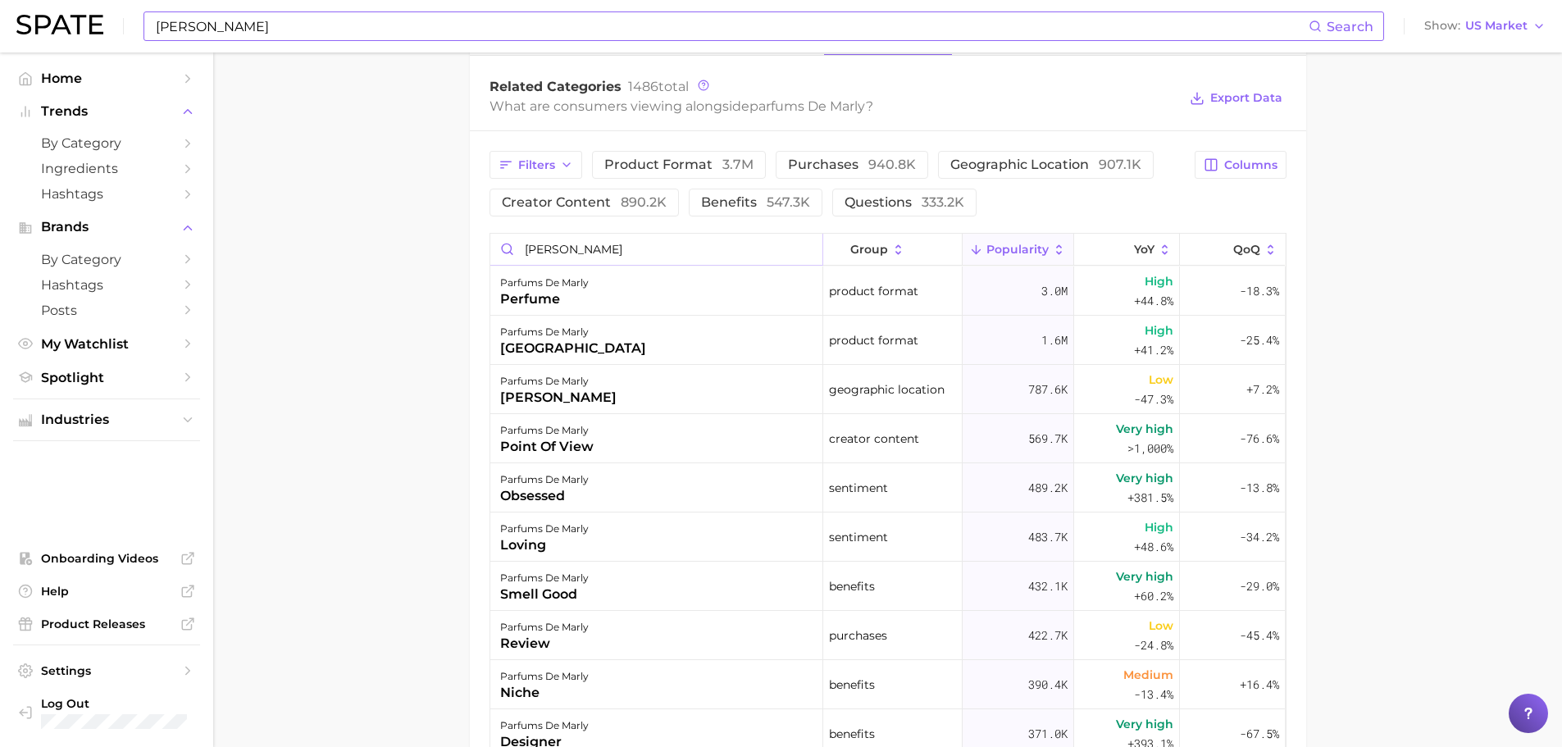
type input "[PERSON_NAME]"
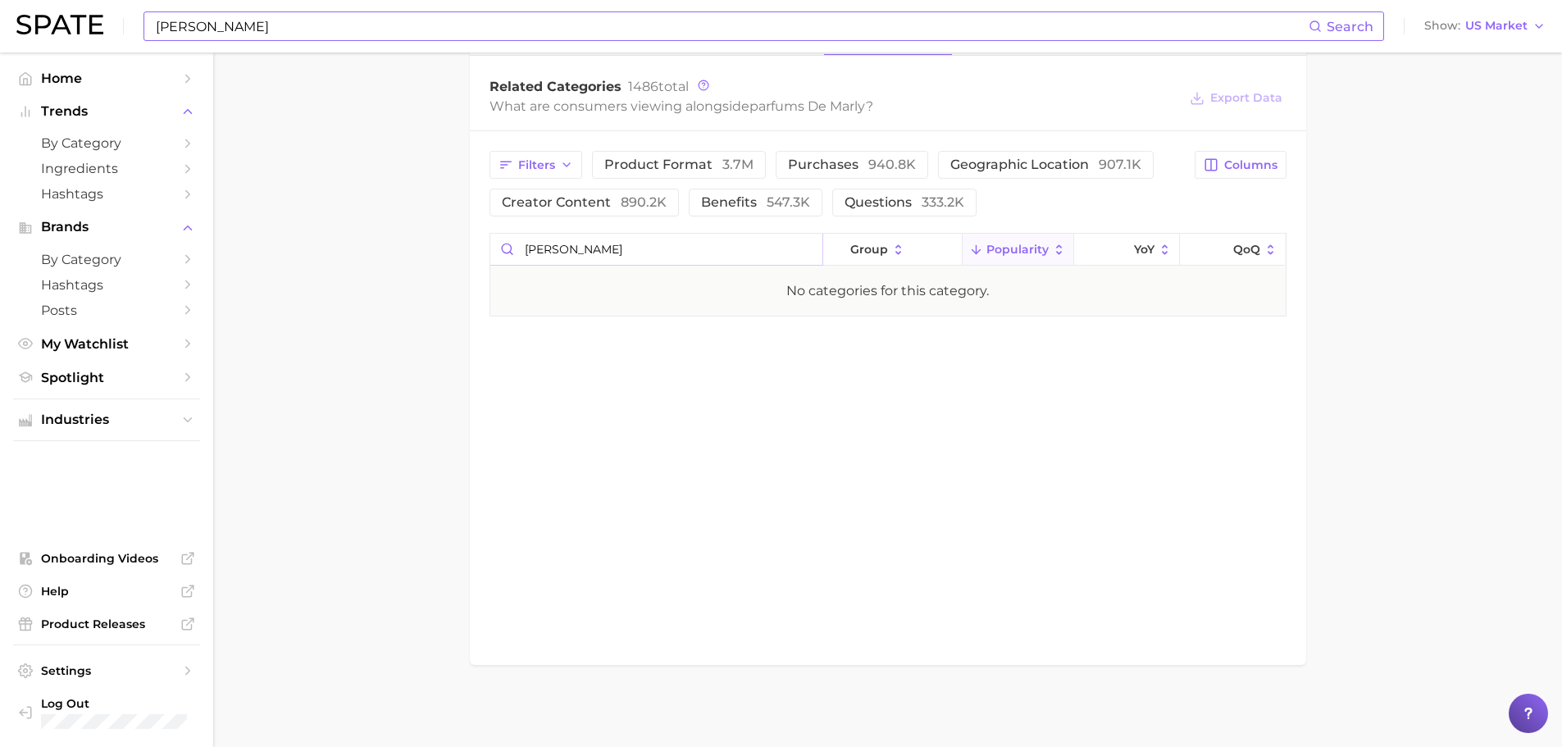
drag, startPoint x: 657, startPoint y: 253, endPoint x: 486, endPoint y: 241, distance: 171.0
click at [486, 241] on div "Filters product format 3.7m purchases 940.8k geographic location 907.1k creator…" at bounding box center [888, 233] width 836 height 205
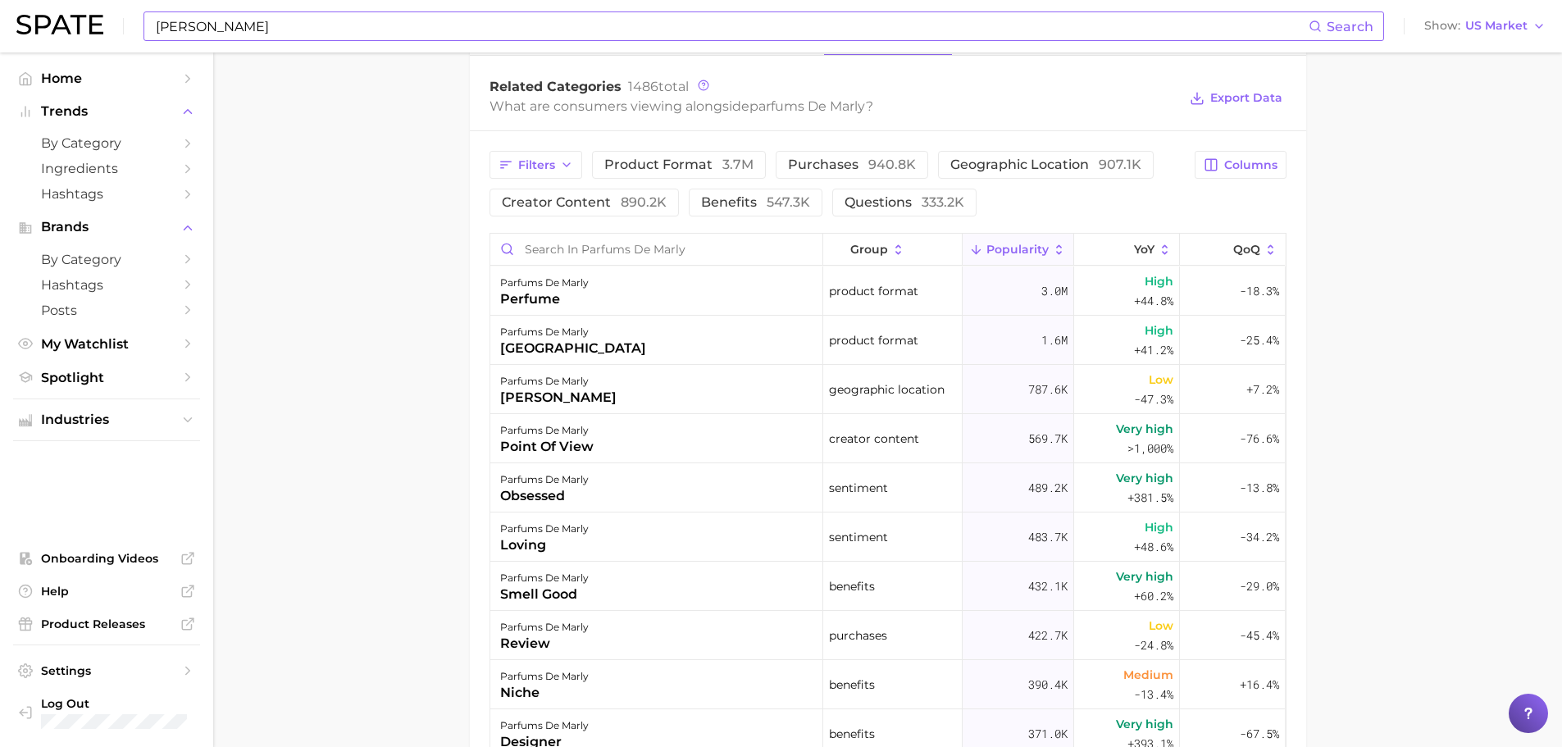
click at [435, 350] on main "Overview Google TikTok Instagram brand parfums de marly Add to Watchlist Export…" at bounding box center [887, 216] width 1349 height 1732
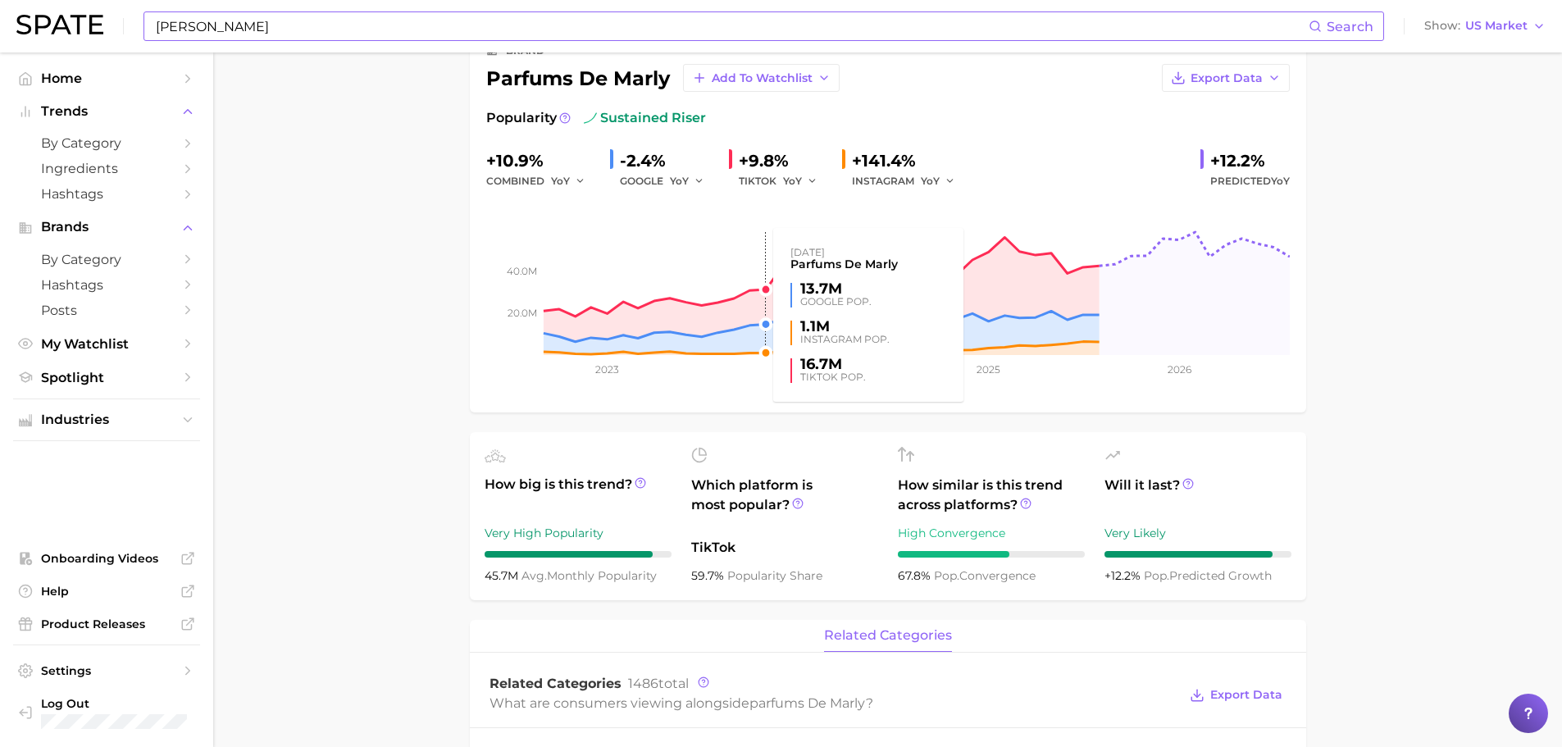
scroll to position [0, 0]
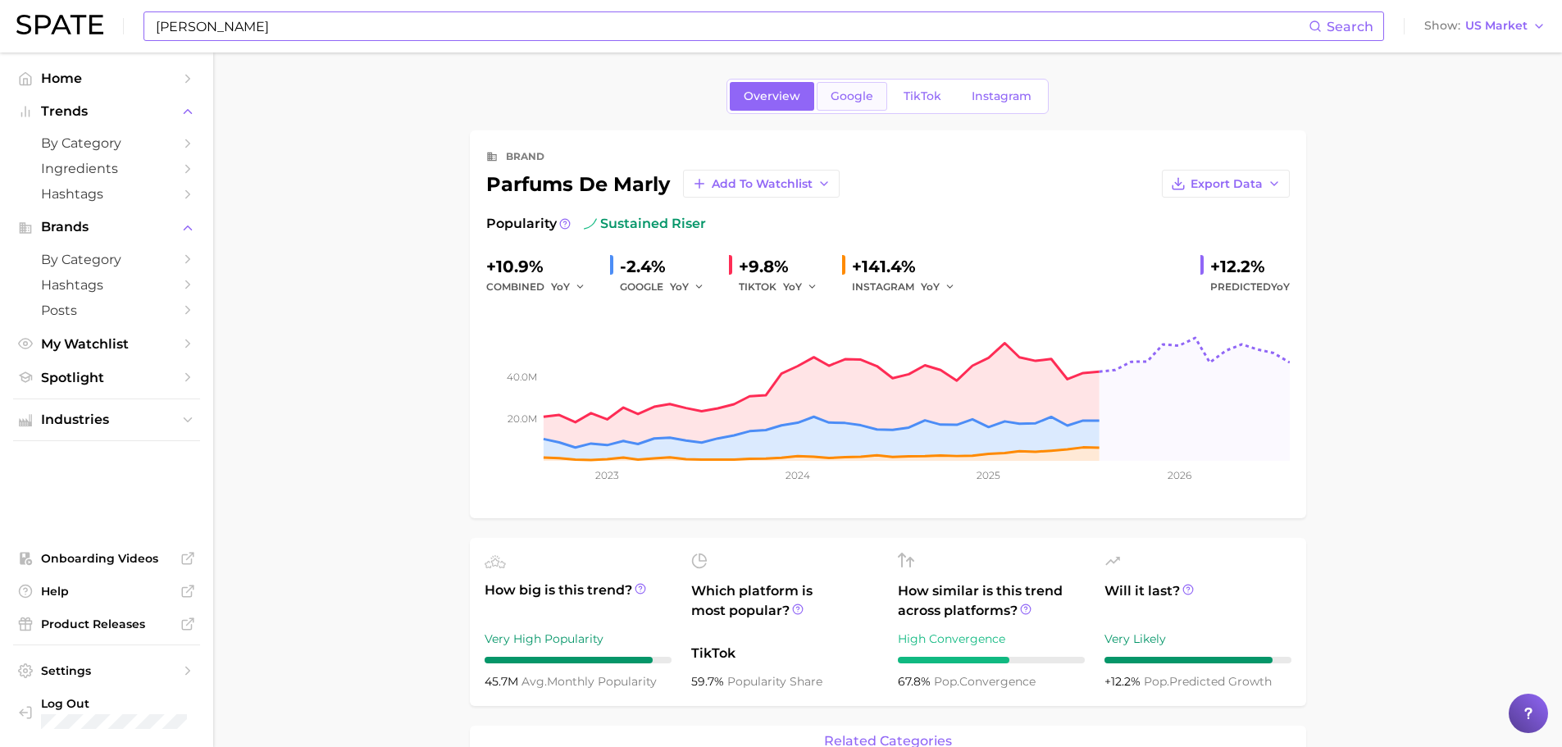
click at [851, 91] on span "Google" at bounding box center [852, 96] width 43 height 14
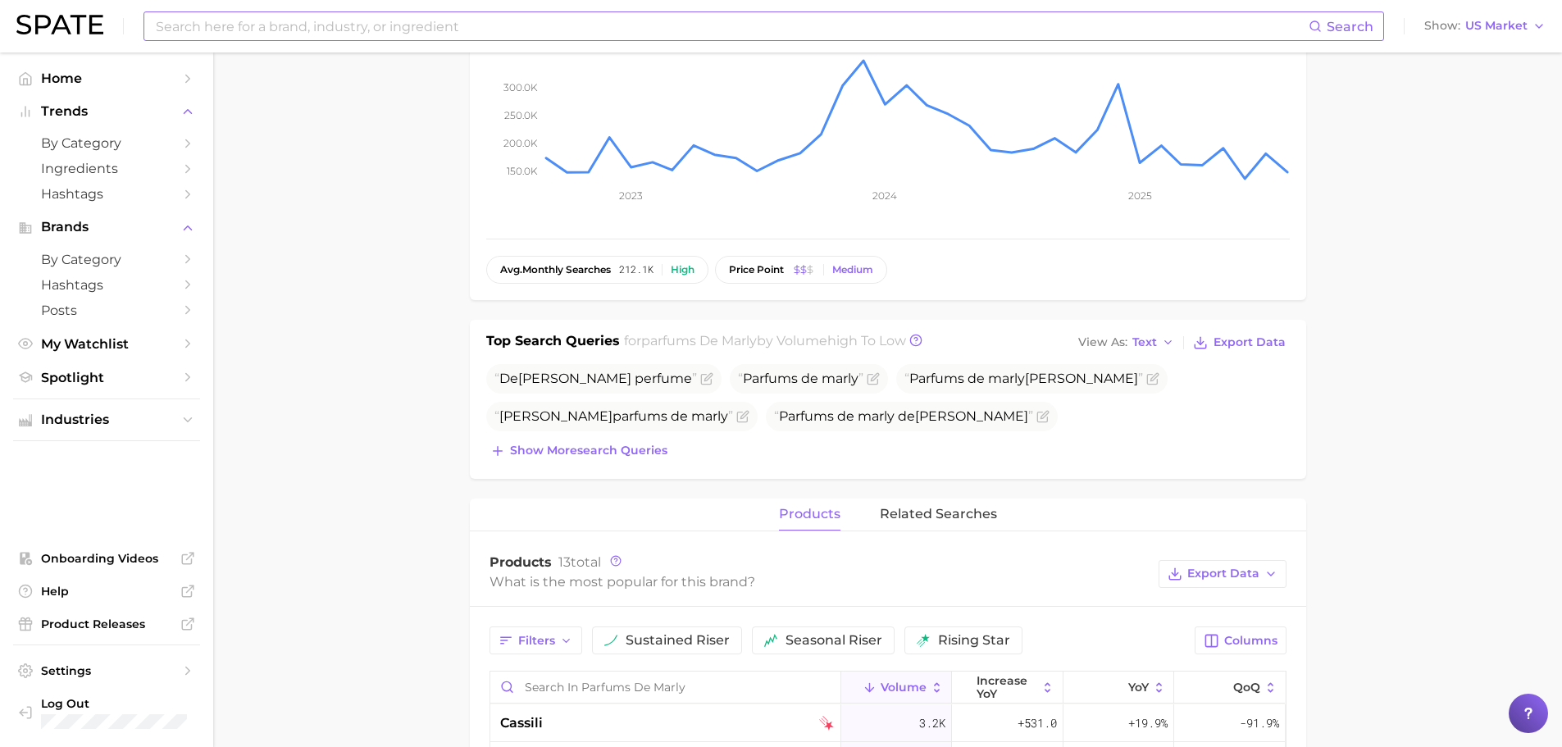
scroll to position [492, 0]
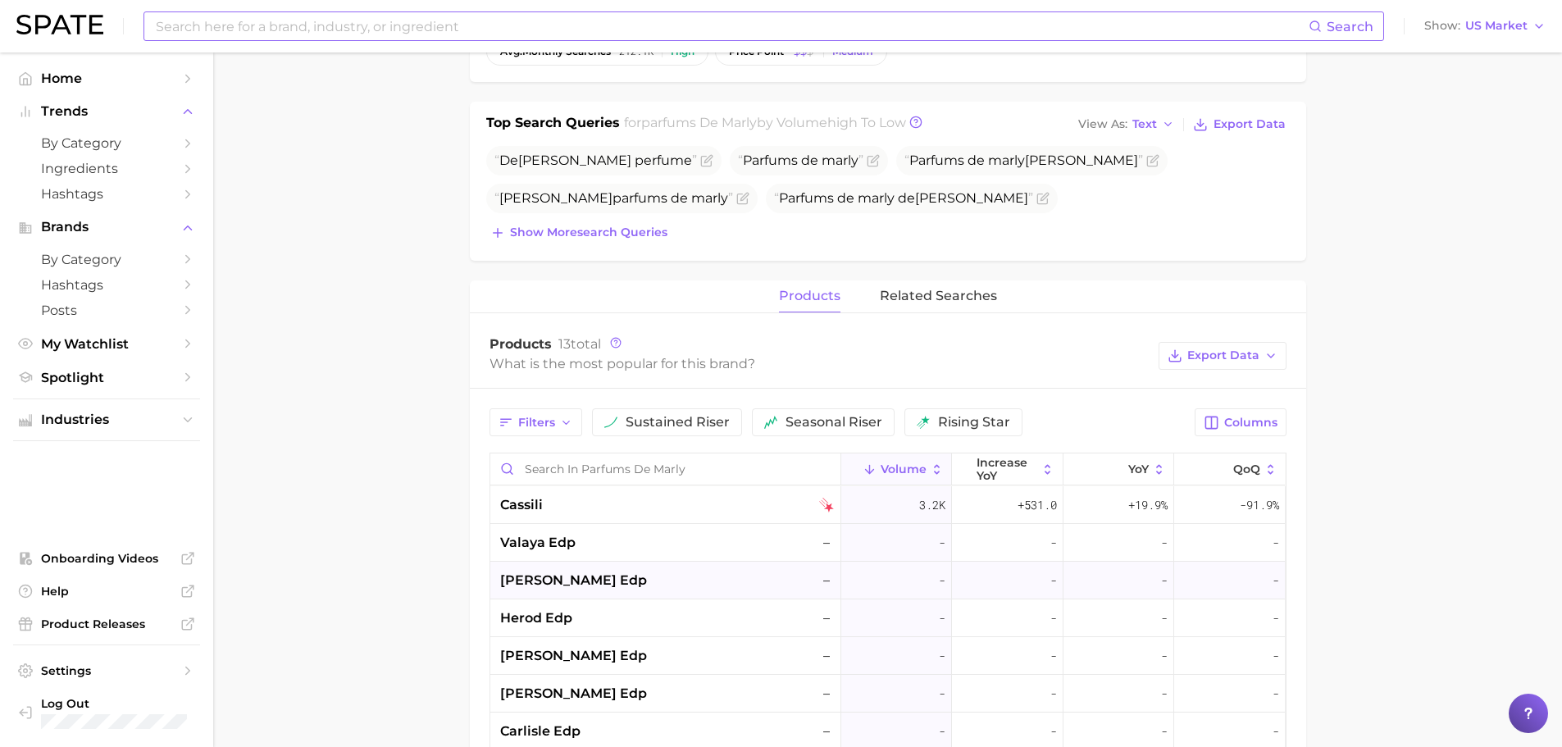
click at [601, 569] on div "[PERSON_NAME] edp –" at bounding box center [665, 581] width 351 height 38
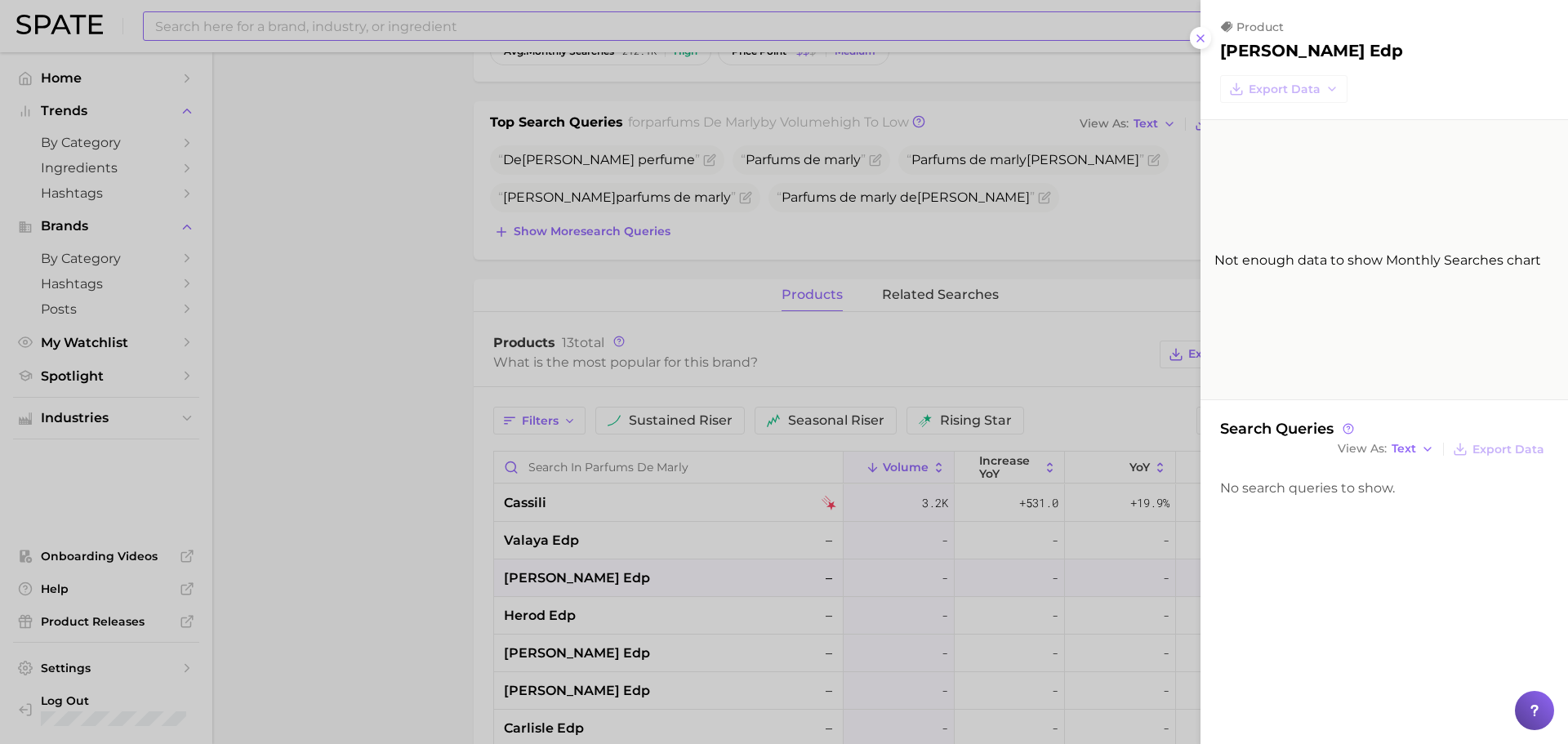
drag, startPoint x: 280, startPoint y: 558, endPoint x: 377, endPoint y: 551, distance: 97.3
click at [281, 557] on div at bounding box center [784, 372] width 1568 height 744
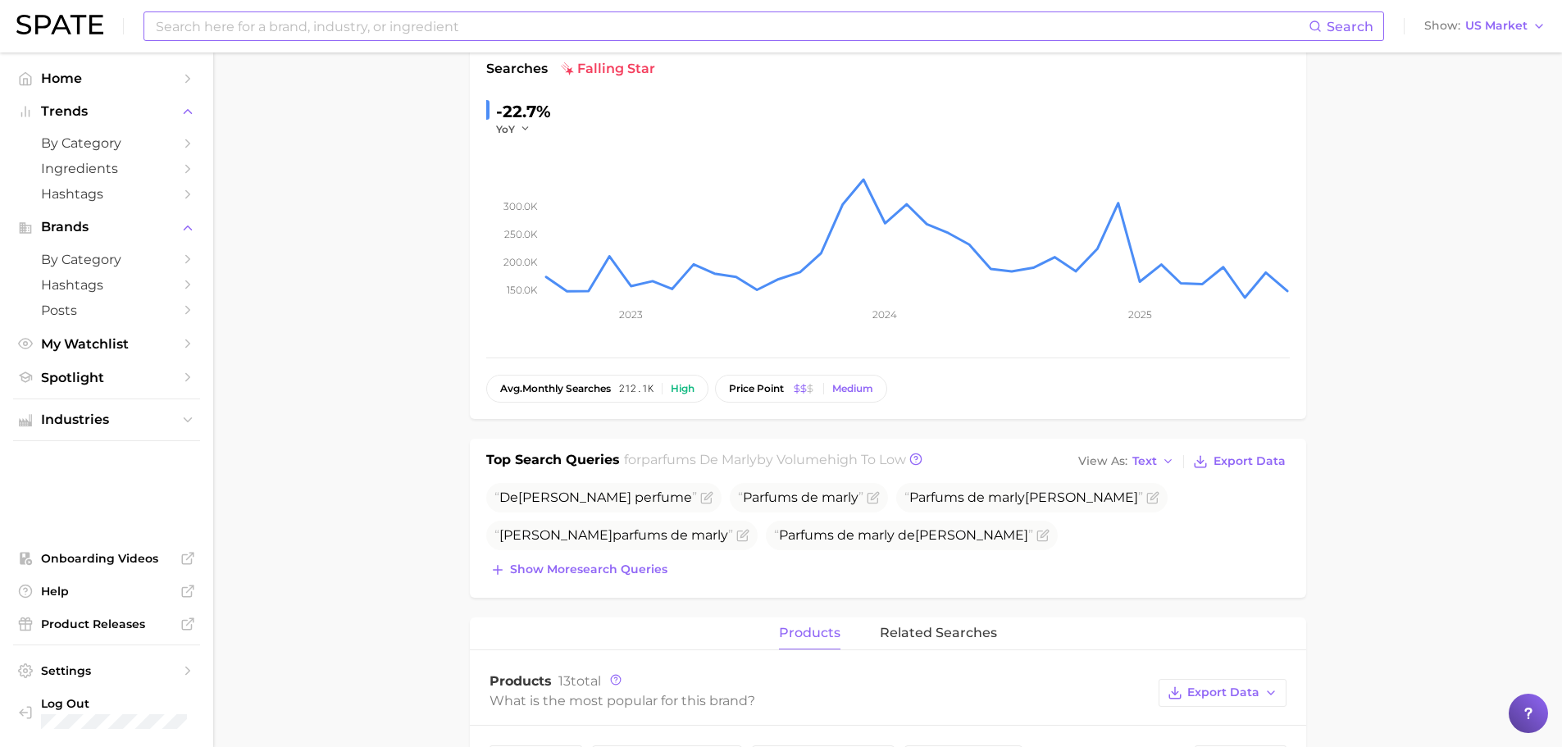
scroll to position [0, 0]
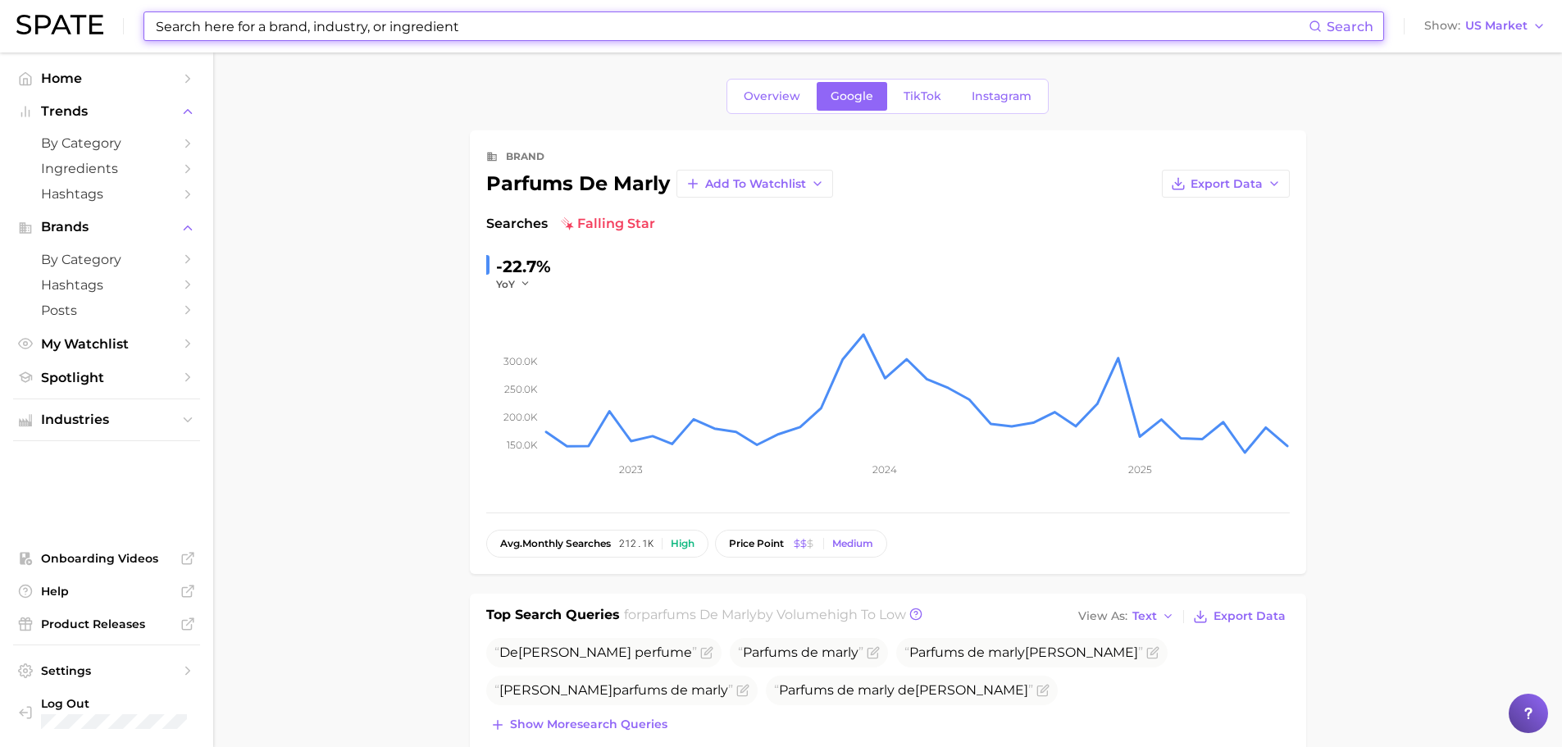
click at [179, 15] on input at bounding box center [731, 26] width 1155 height 28
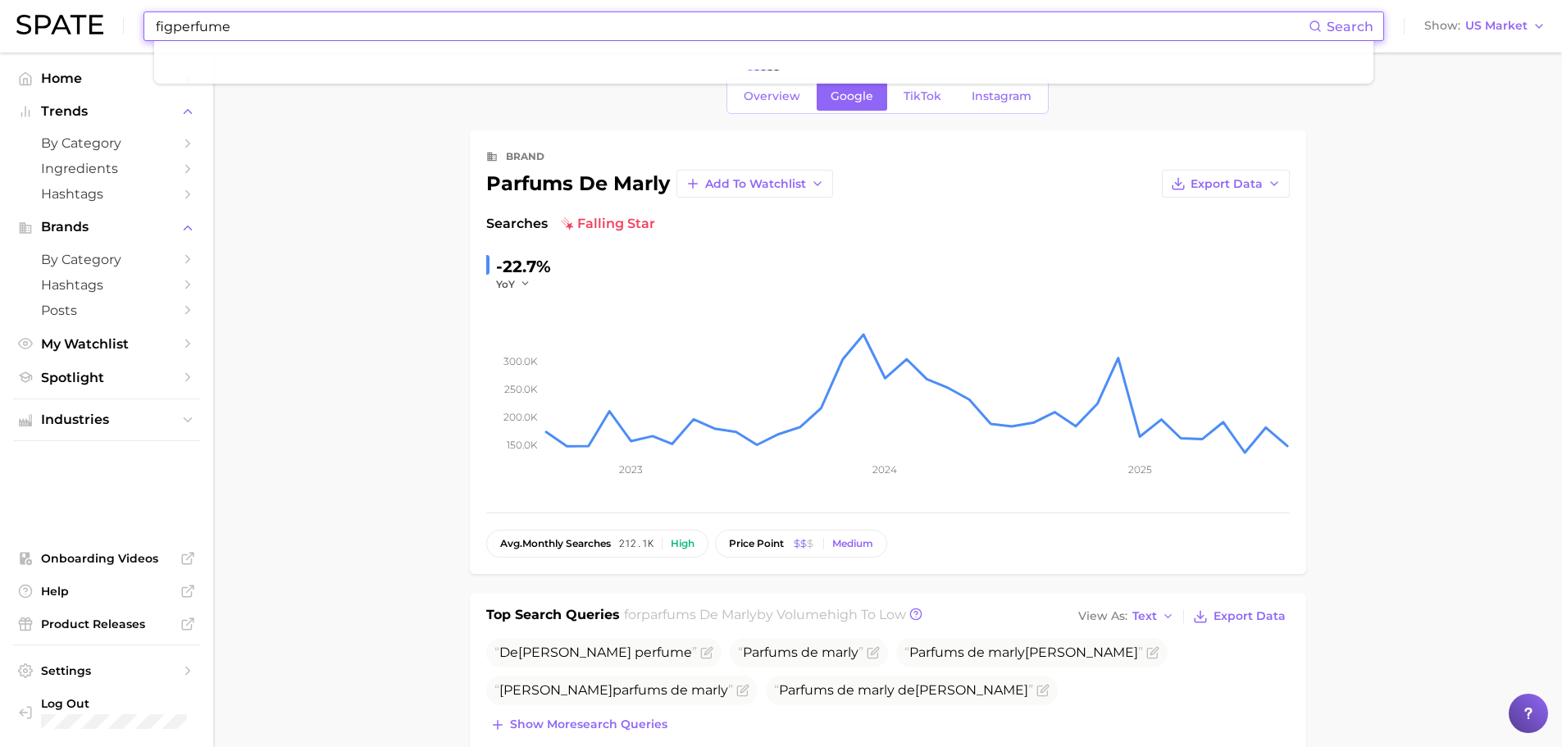
type input "figperfume"
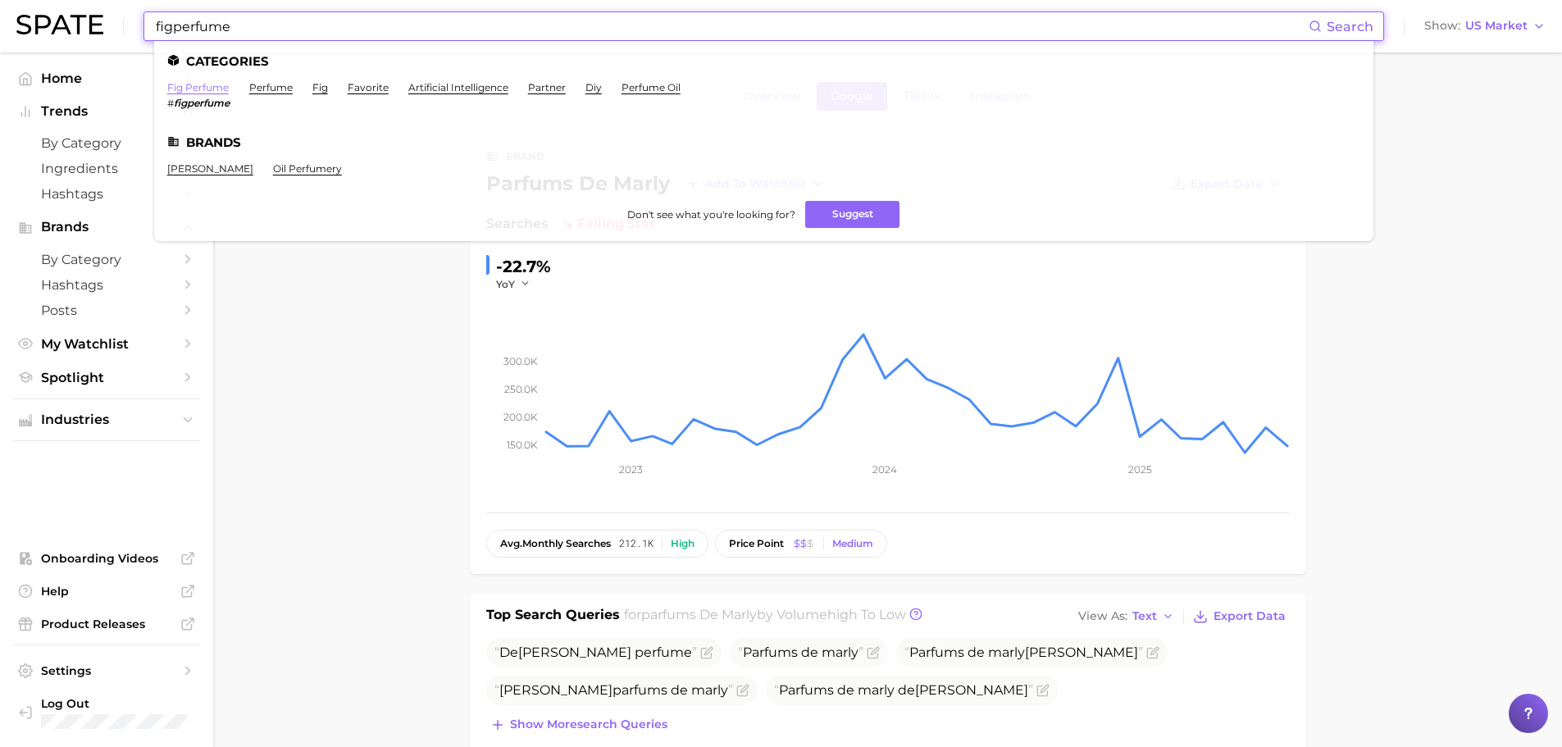
click at [217, 91] on link "fig perfume" at bounding box center [197, 87] width 61 height 12
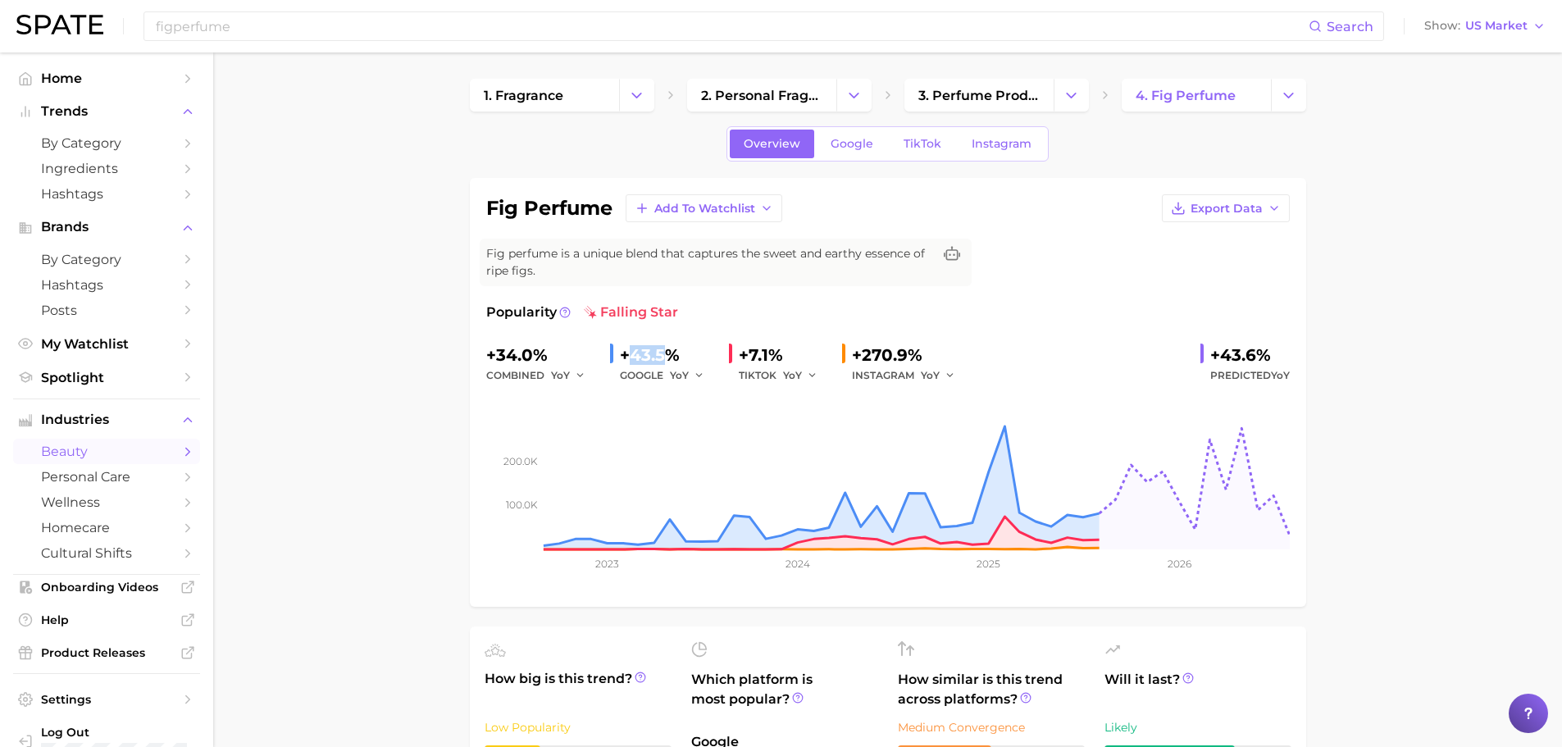
drag, startPoint x: 631, startPoint y: 358, endPoint x: 669, endPoint y: 358, distance: 37.7
click at [669, 358] on div "+43.5%" at bounding box center [668, 355] width 96 height 26
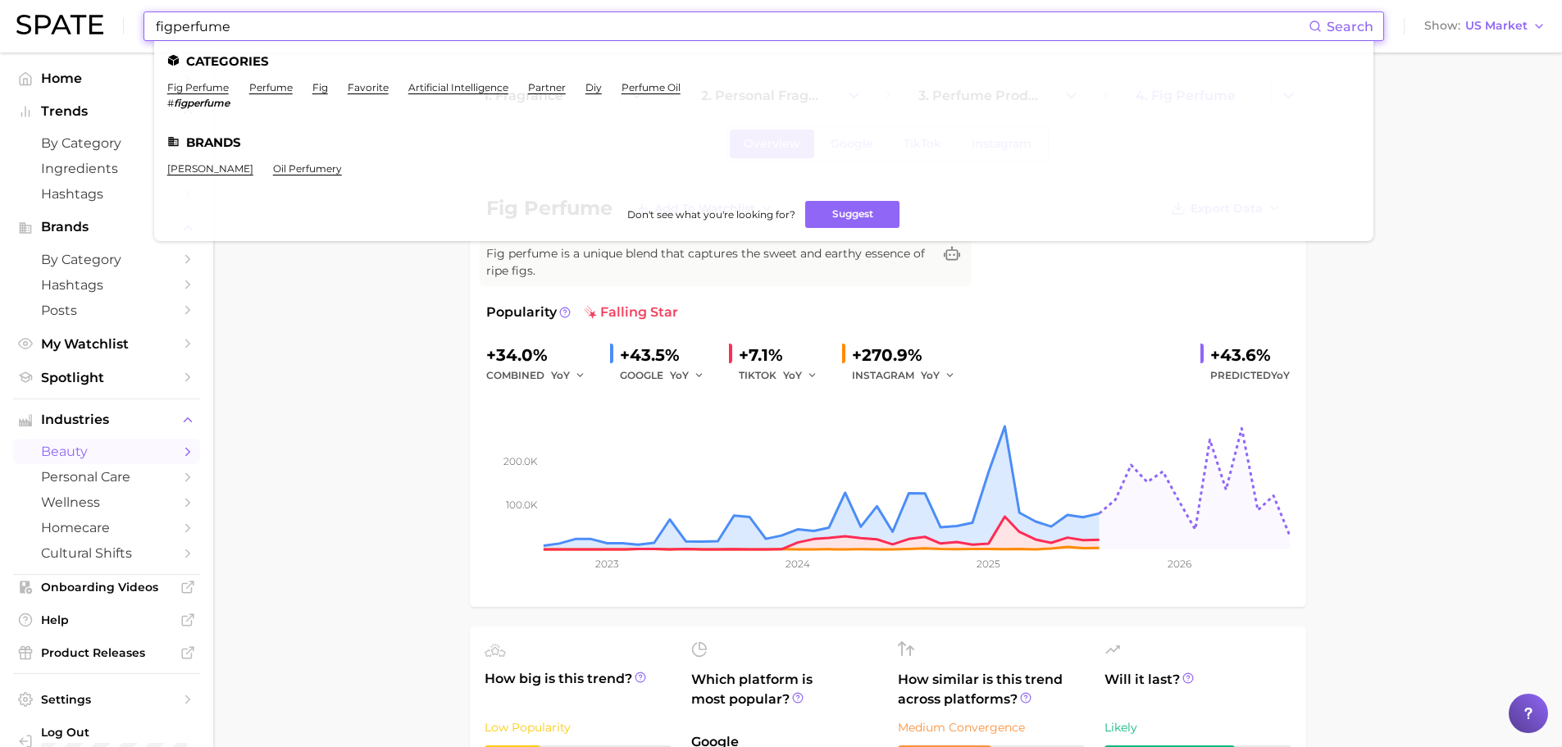
drag, startPoint x: 259, startPoint y: 24, endPoint x: 43, endPoint y: -2, distance: 218.0
click at [43, 0] on html "figperfume Search Categories fig perfume # figperfume perfume fig favorite arti…" at bounding box center [781, 373] width 1562 height 747
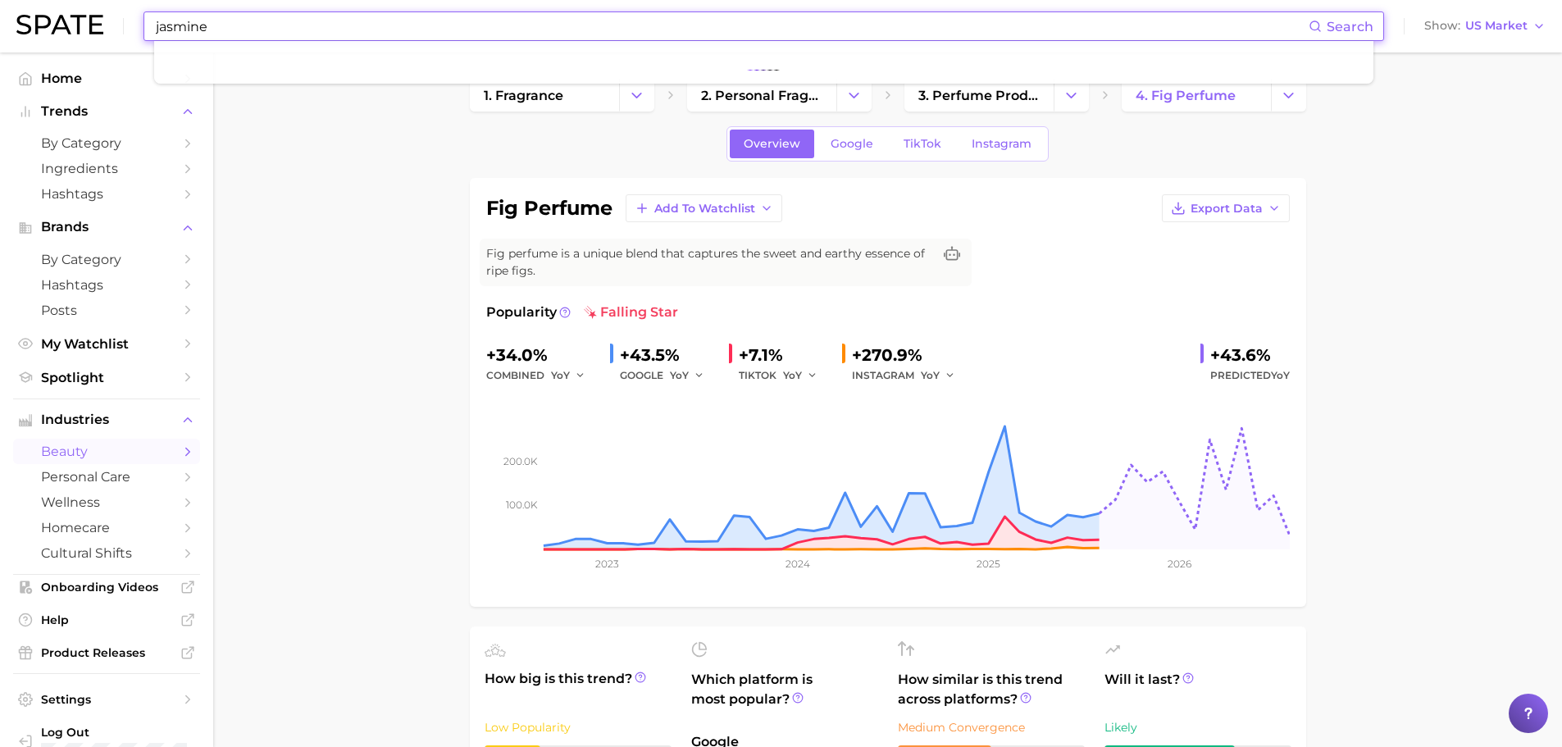
type input "jasmine"
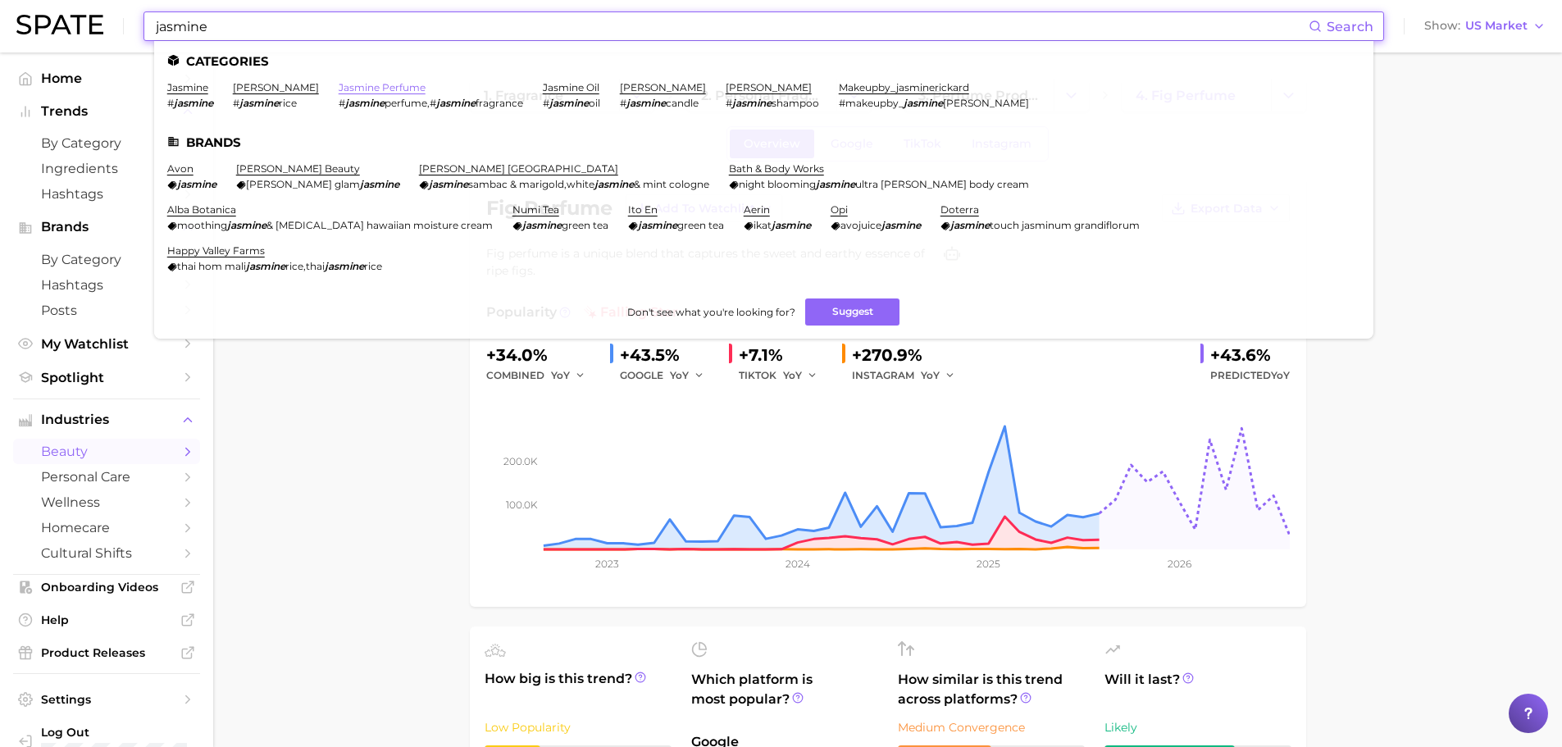
click at [339, 89] on link "jasmine perfume" at bounding box center [382, 87] width 87 height 12
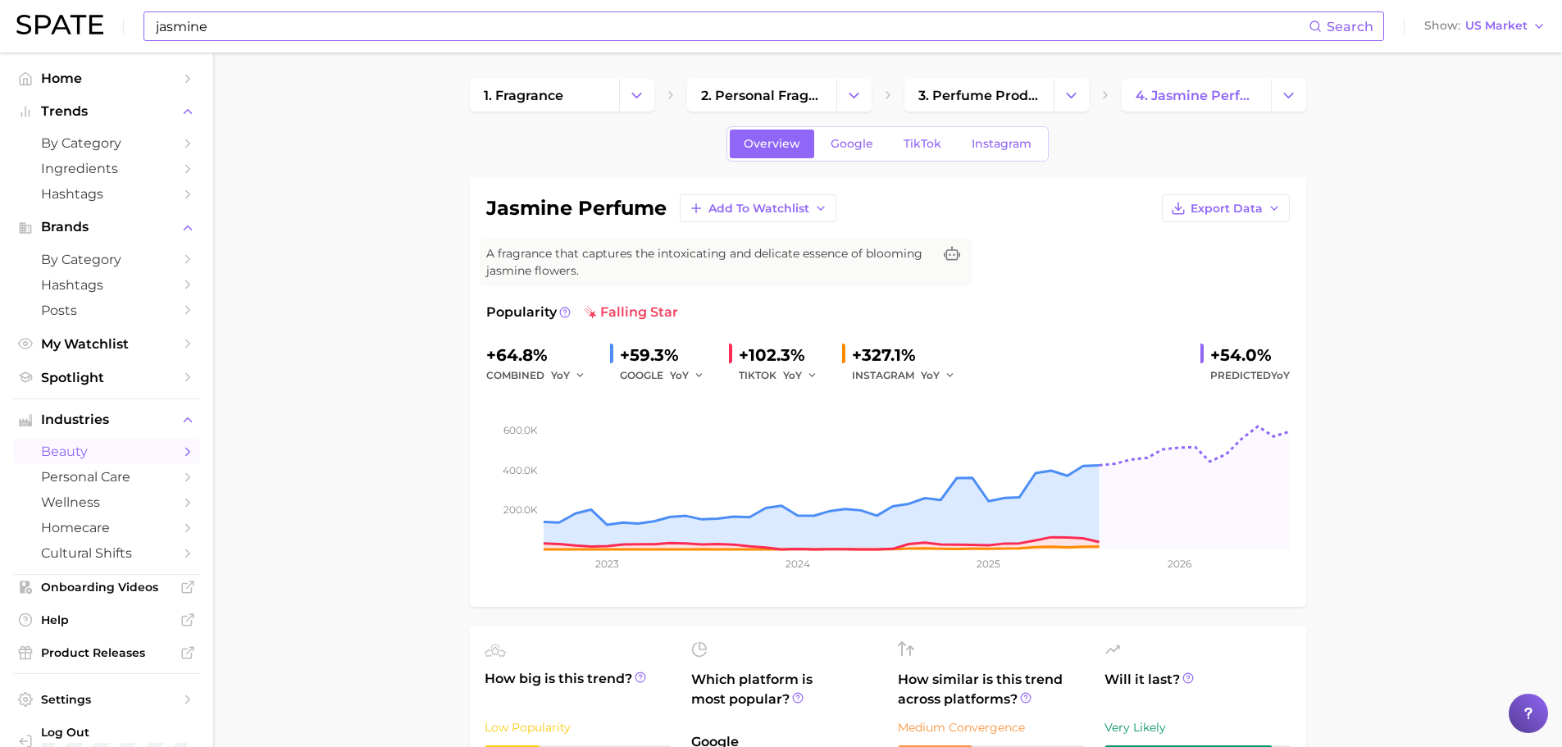
click at [499, 354] on div "+64.8%" at bounding box center [541, 355] width 111 height 26
click at [497, 356] on div "+64.8%" at bounding box center [541, 355] width 111 height 26
drag, startPoint x: 497, startPoint y: 356, endPoint x: 537, endPoint y: 356, distance: 40.2
click at [537, 356] on div "+64.8%" at bounding box center [541, 355] width 111 height 26
drag, startPoint x: 413, startPoint y: 152, endPoint x: 210, endPoint y: 76, distance: 216.9
